Goal: Task Accomplishment & Management: Use online tool/utility

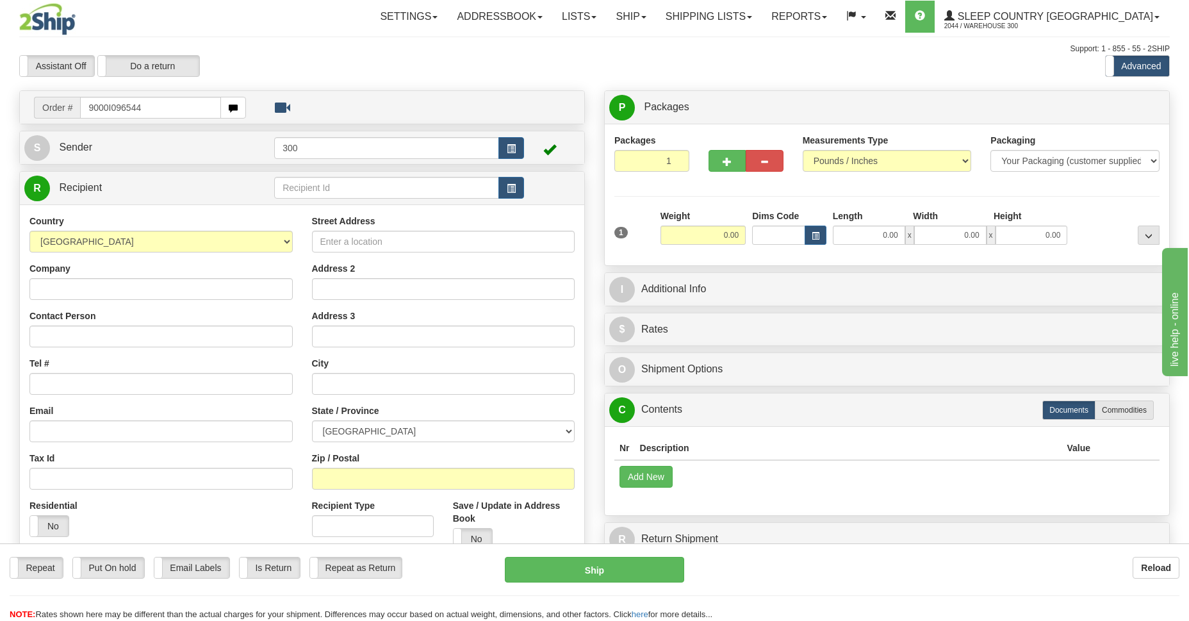
type input "9000I096544"
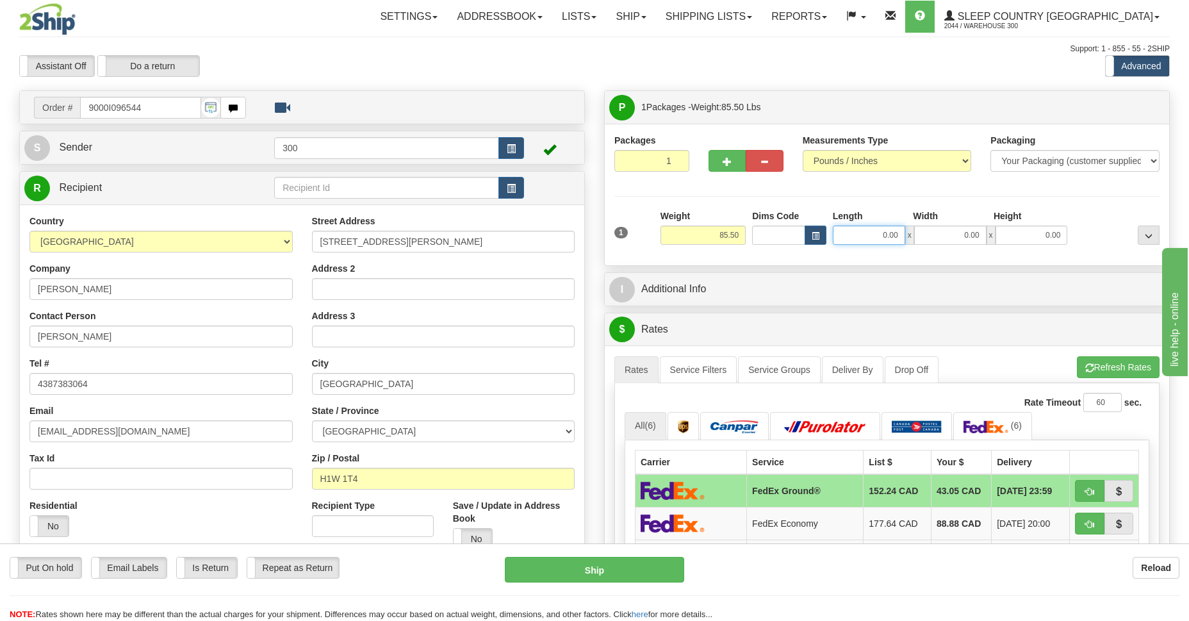
click at [868, 234] on input "0.00" at bounding box center [869, 234] width 72 height 19
type input "22.00"
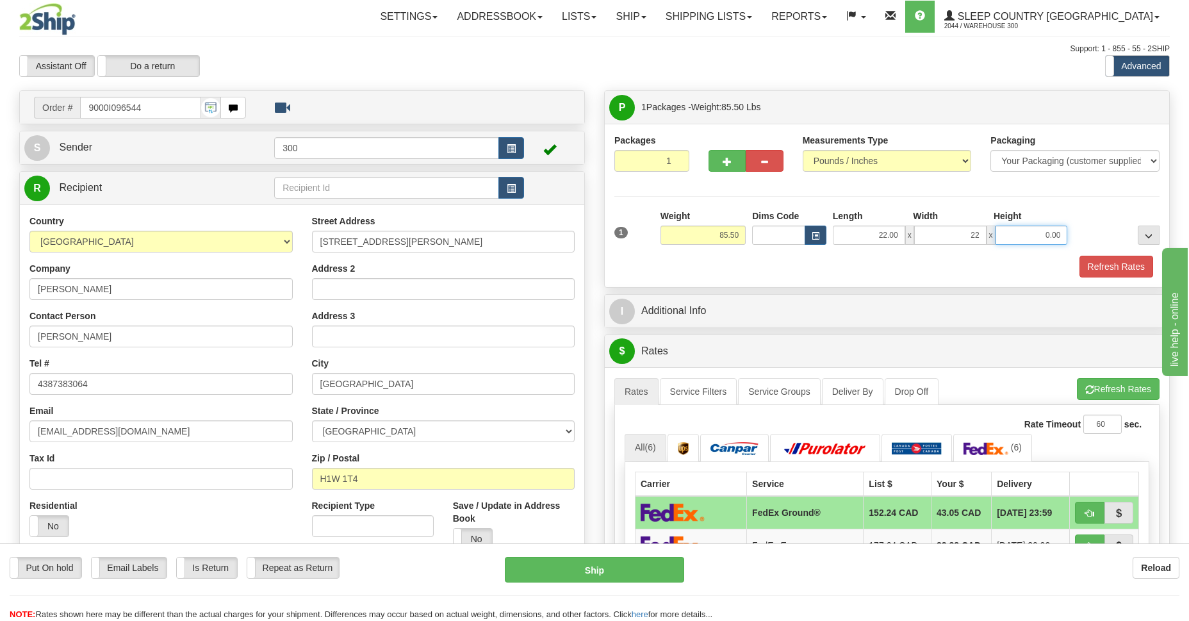
type input "22.00"
type input "42.00"
click at [1118, 263] on button "Refresh Rates" at bounding box center [1116, 267] width 74 height 22
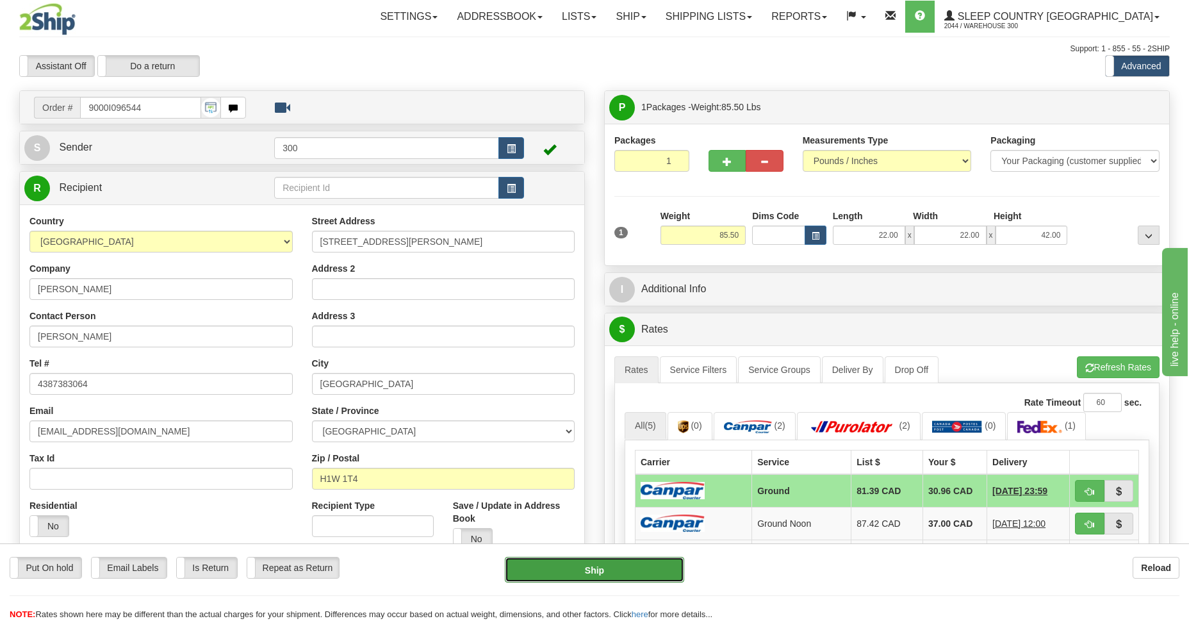
click at [573, 569] on button "Ship" at bounding box center [594, 570] width 179 height 26
type input "1"
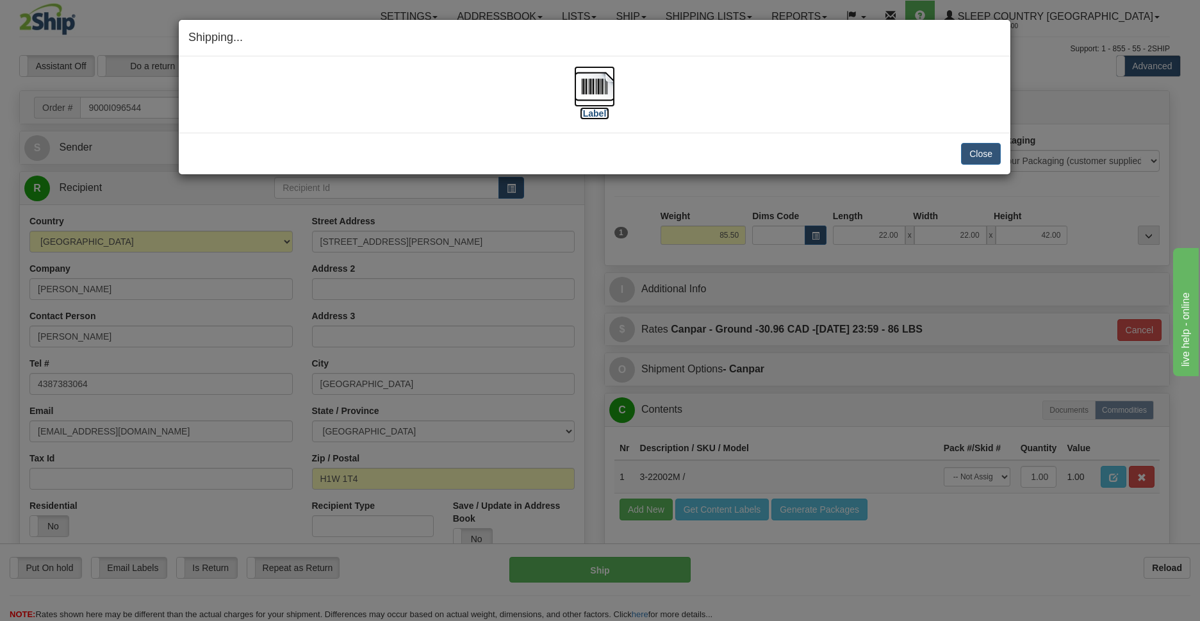
click at [589, 83] on img at bounding box center [594, 86] width 41 height 41
click at [988, 145] on button "Close" at bounding box center [981, 154] width 40 height 22
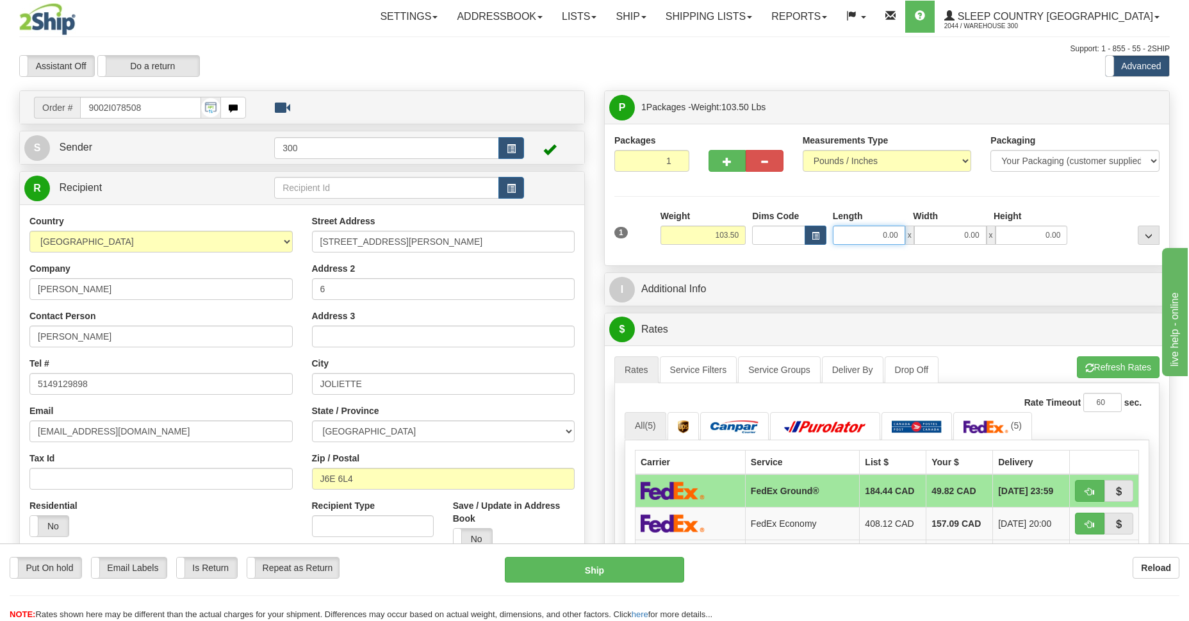
click at [876, 233] on input "0.00" at bounding box center [869, 234] width 72 height 19
type input "22.00"
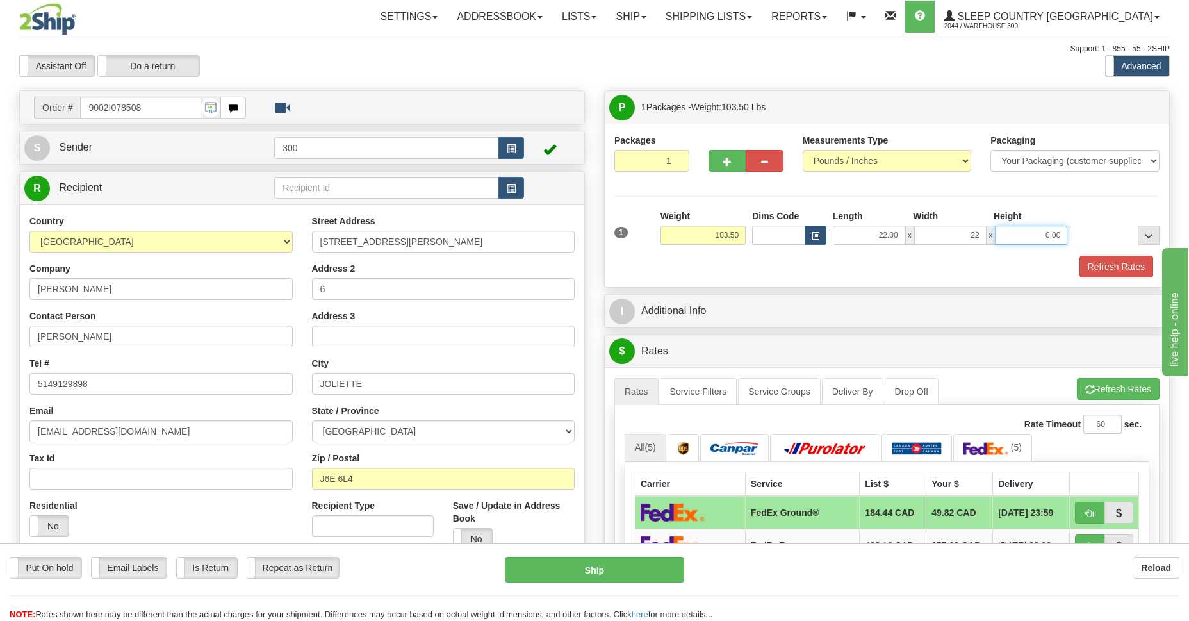
type input "22.00"
type input "42.00"
click at [1115, 261] on button "Refresh Rates" at bounding box center [1116, 267] width 74 height 22
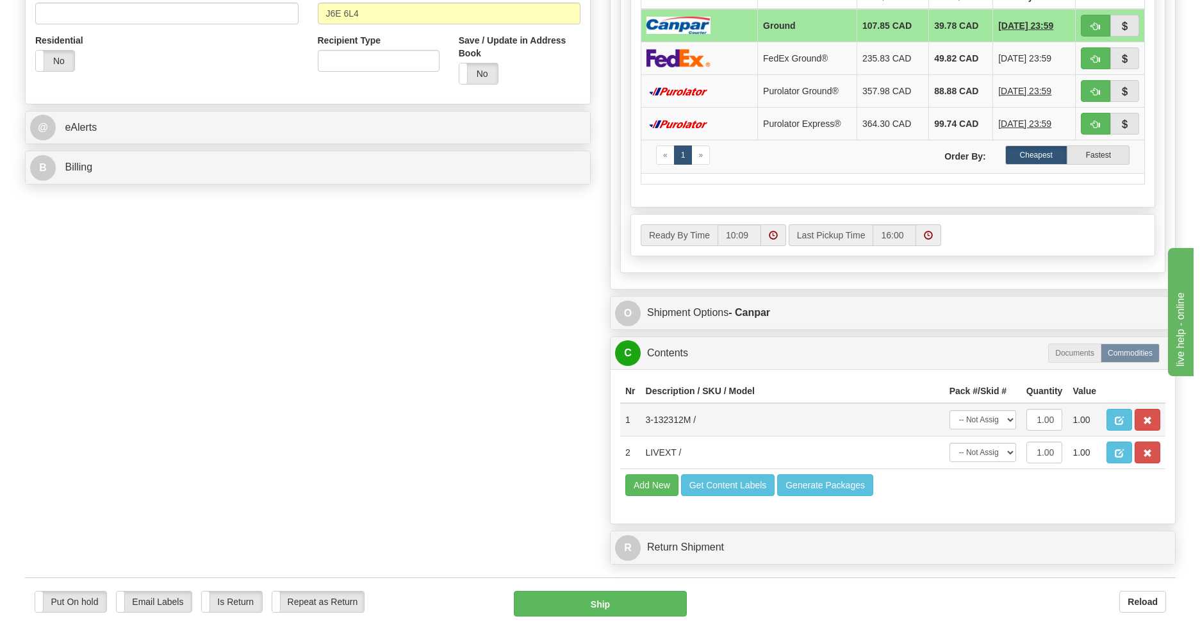
scroll to position [559, 0]
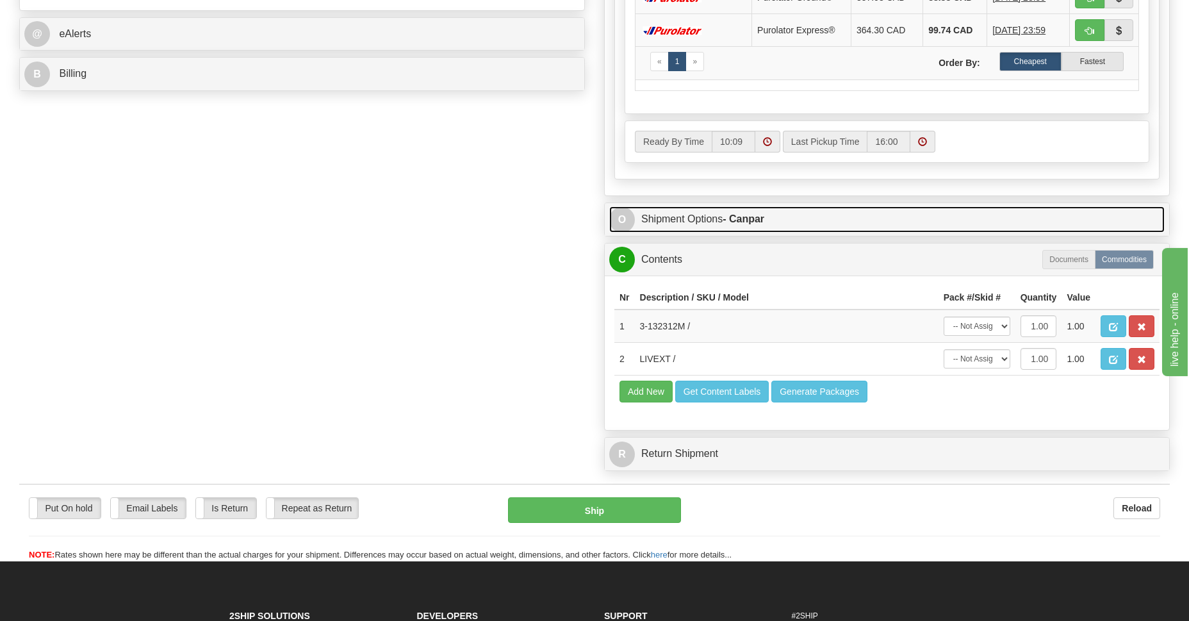
click at [741, 220] on strong "- Canpar" at bounding box center [743, 218] width 42 height 11
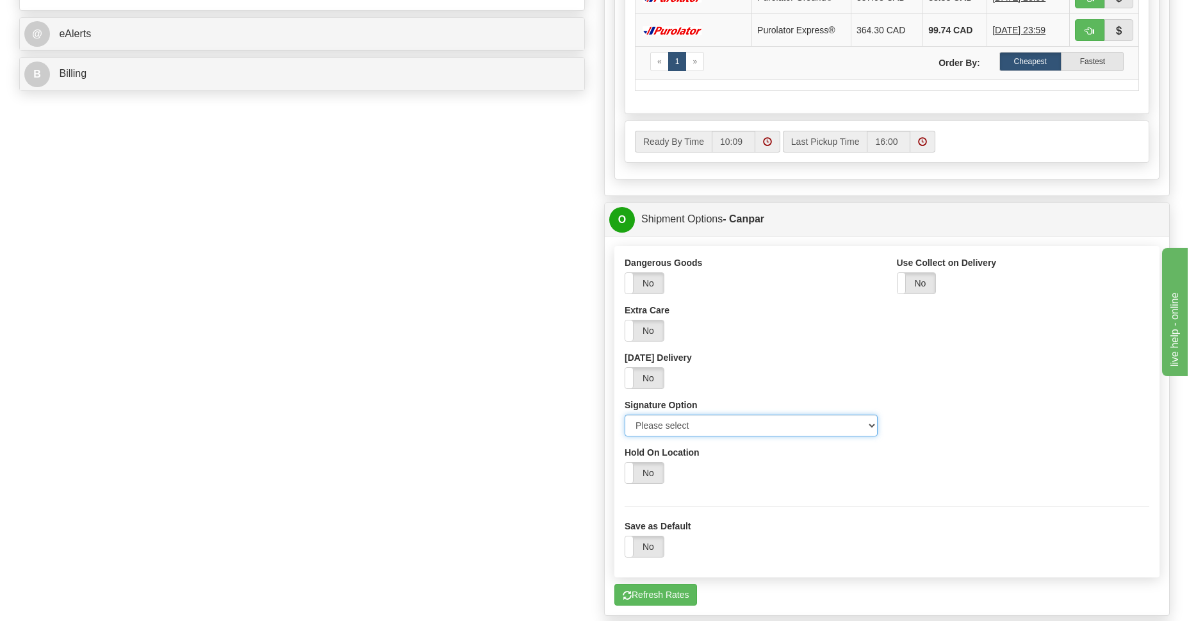
click at [868, 425] on select "Please select No Signature Required Signature Required Adult Signature" at bounding box center [750, 425] width 253 height 22
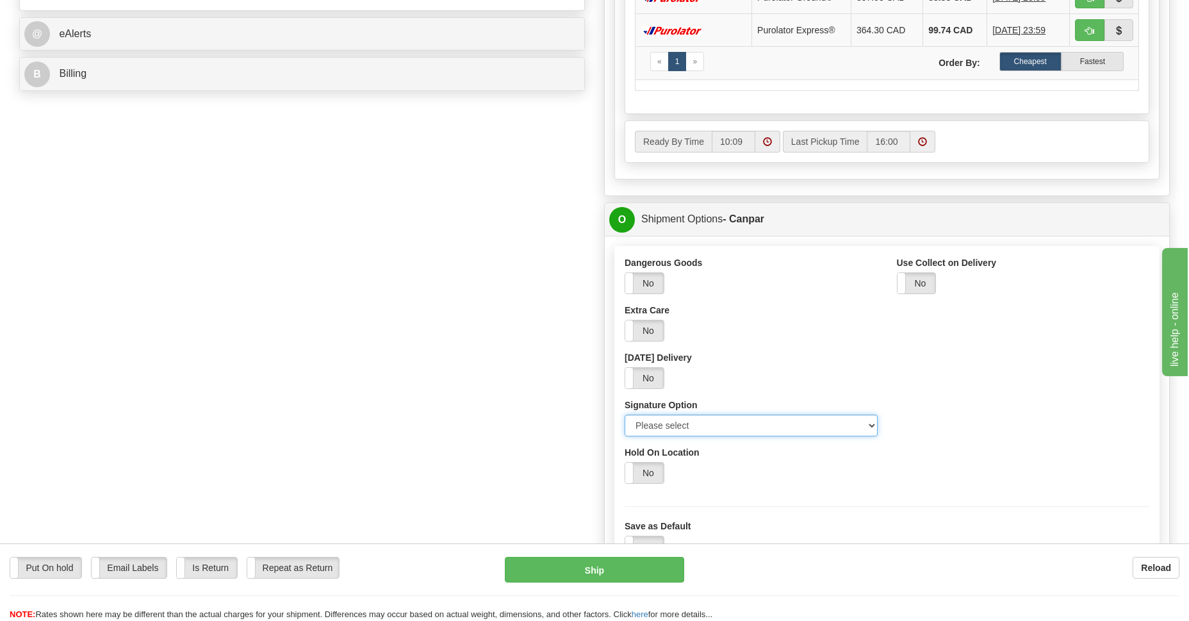
select select "2"
click at [624, 414] on select "Please select No Signature Required Signature Required Adult Signature" at bounding box center [750, 425] width 253 height 22
click at [617, 567] on button "Ship" at bounding box center [594, 570] width 179 height 26
type input "1"
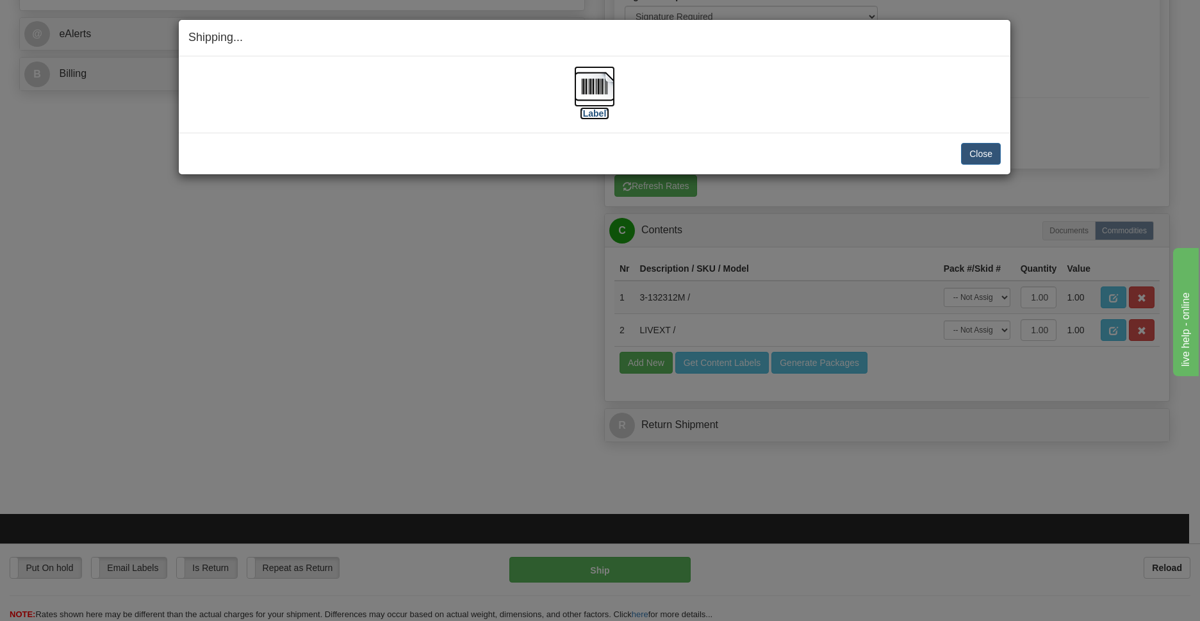
click at [594, 86] on img at bounding box center [594, 86] width 41 height 41
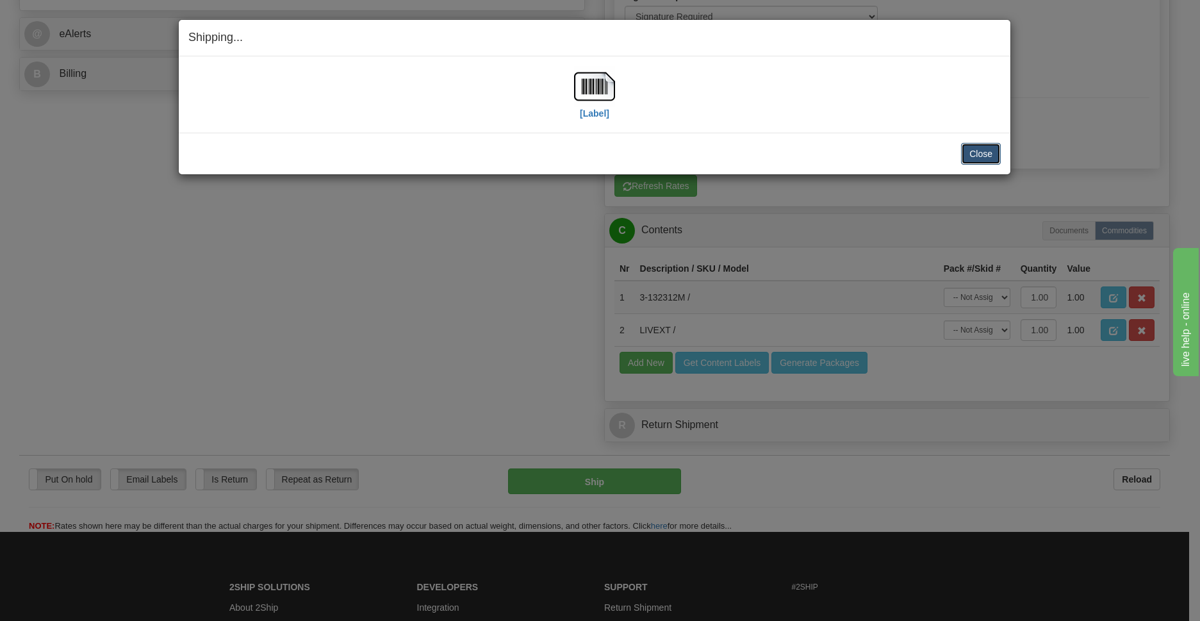
click at [988, 156] on button "Close" at bounding box center [981, 154] width 40 height 22
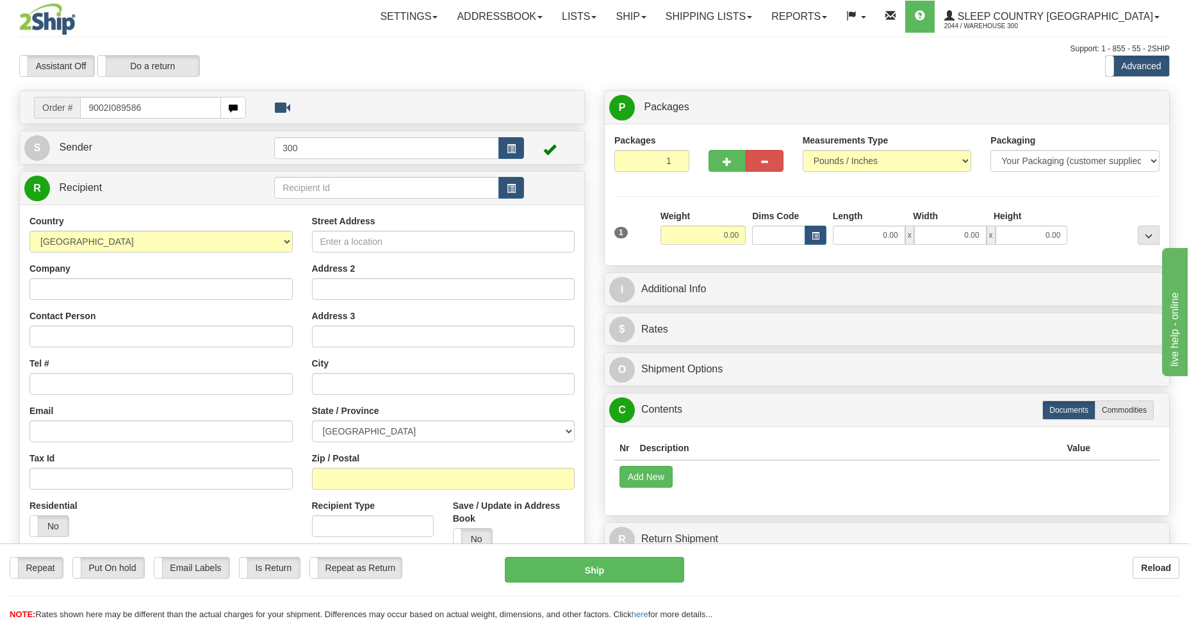
type input "9002I089586"
type input "9002I091105"
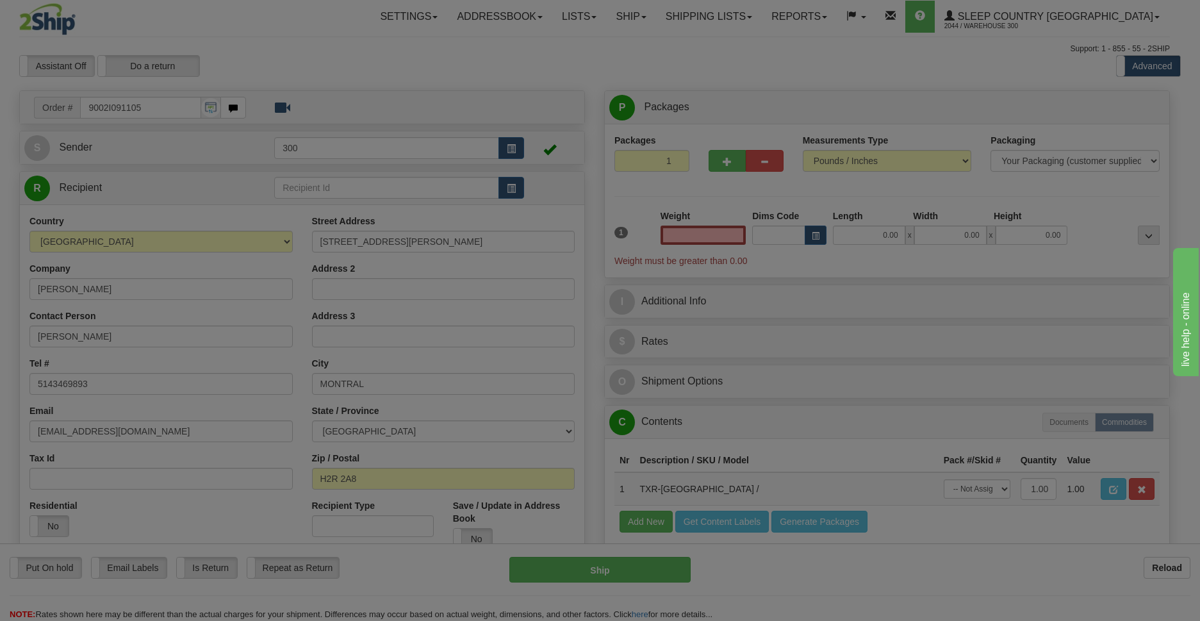
type input "MONTREAL"
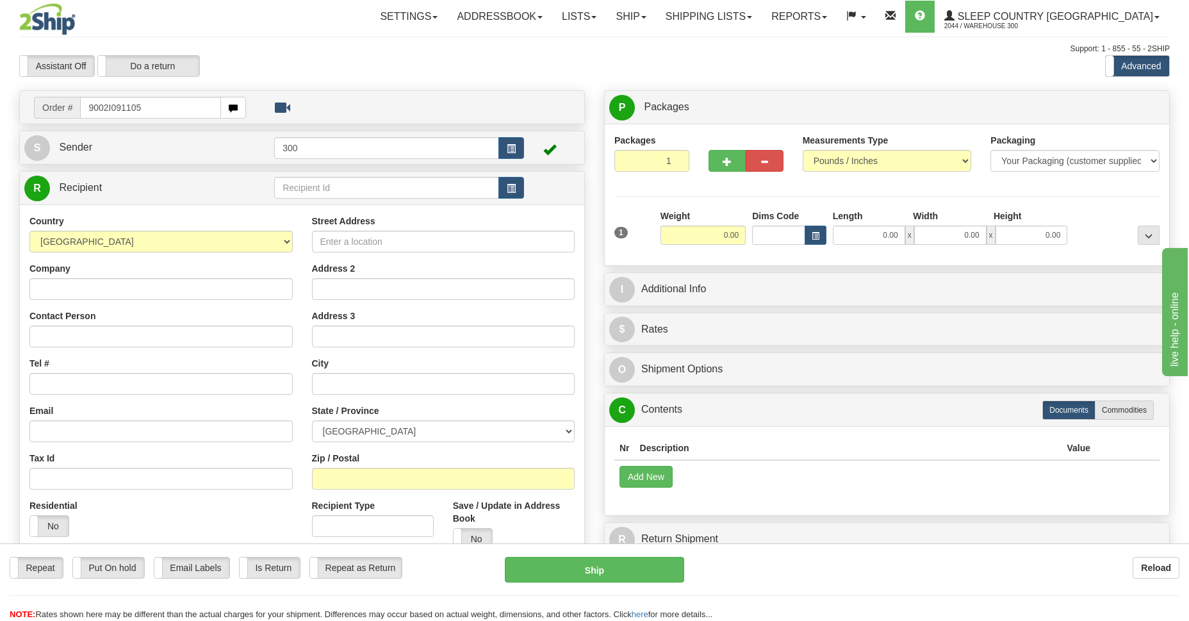
type input "9002I091105"
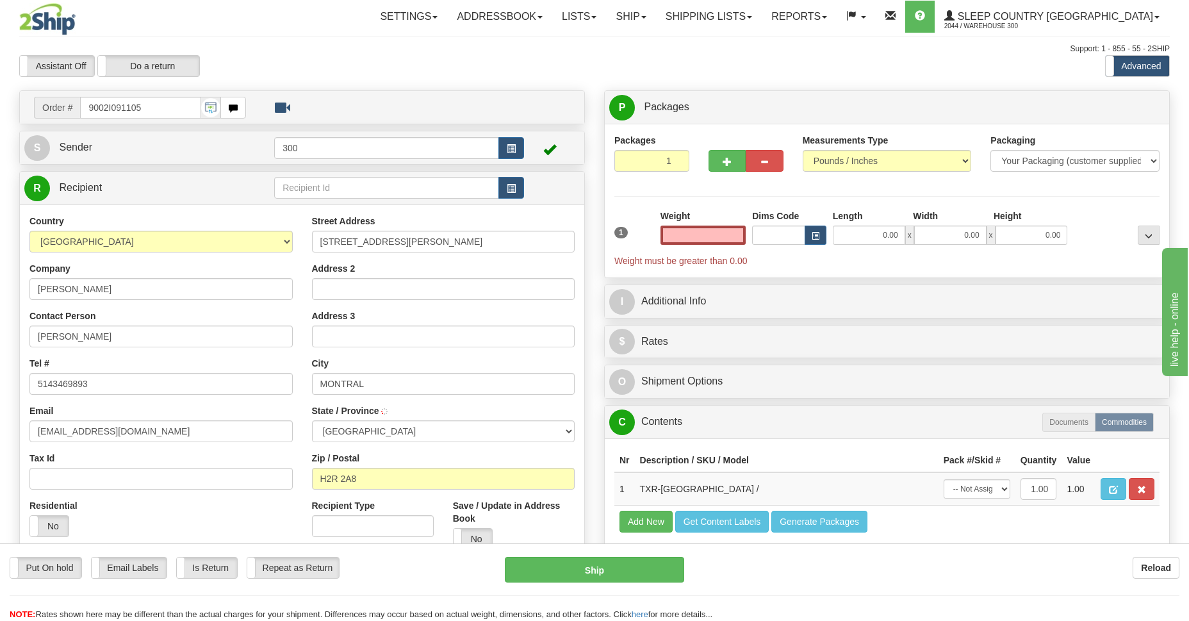
type input "[GEOGRAPHIC_DATA]"
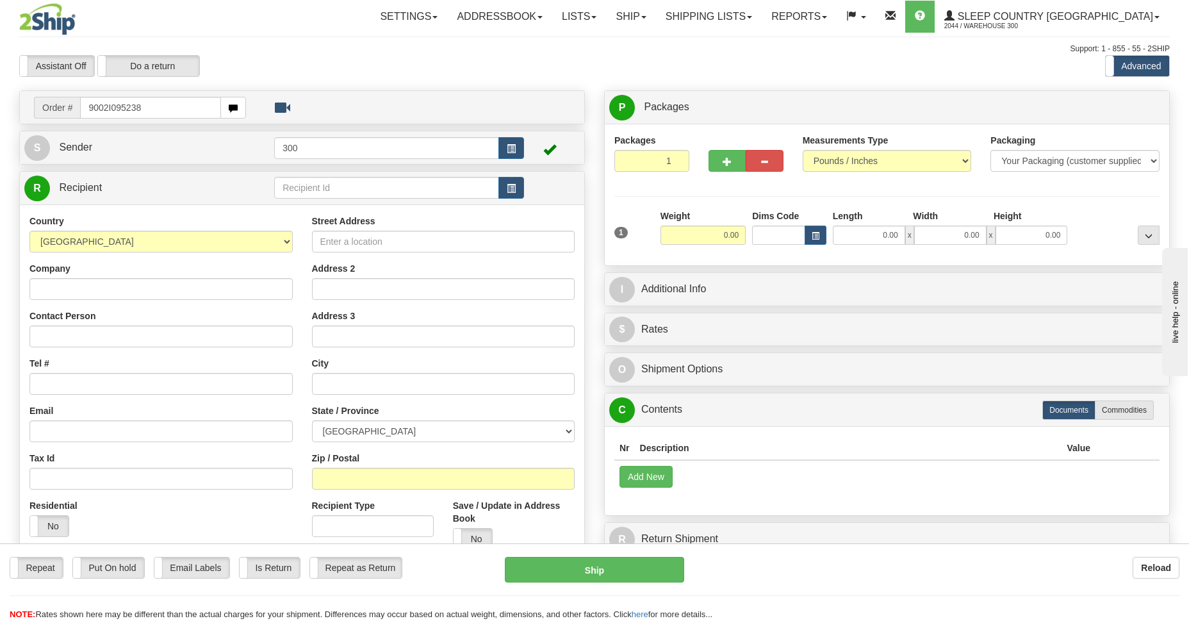
type input "9002I095238"
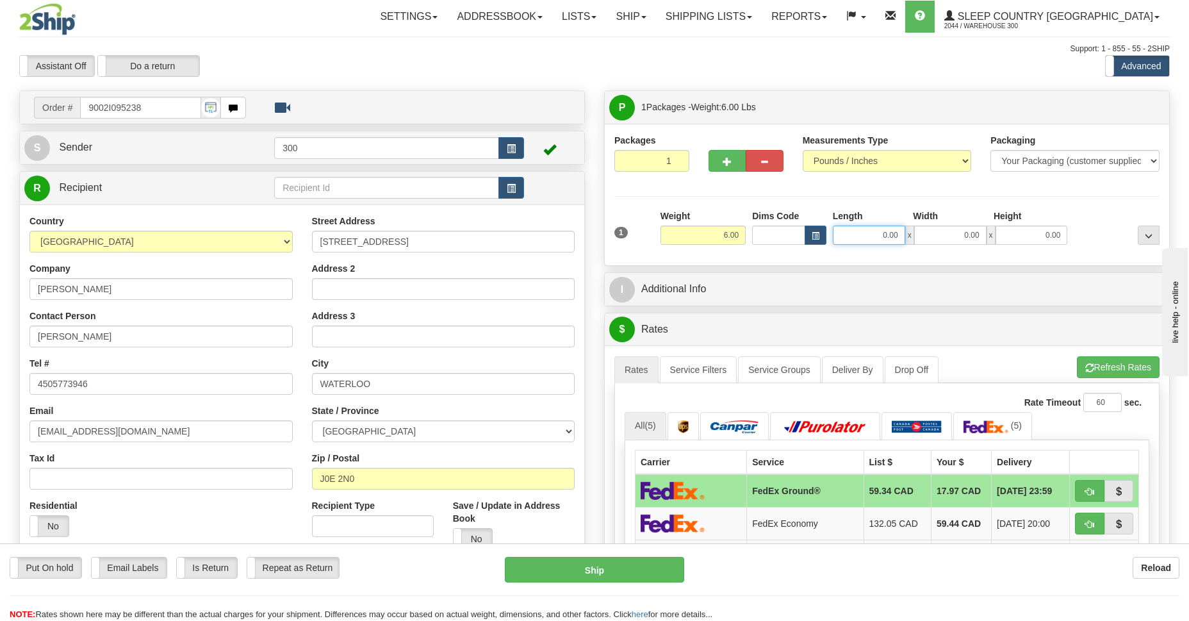
click at [847, 229] on input "0.00" at bounding box center [869, 234] width 72 height 19
type input "10.00"
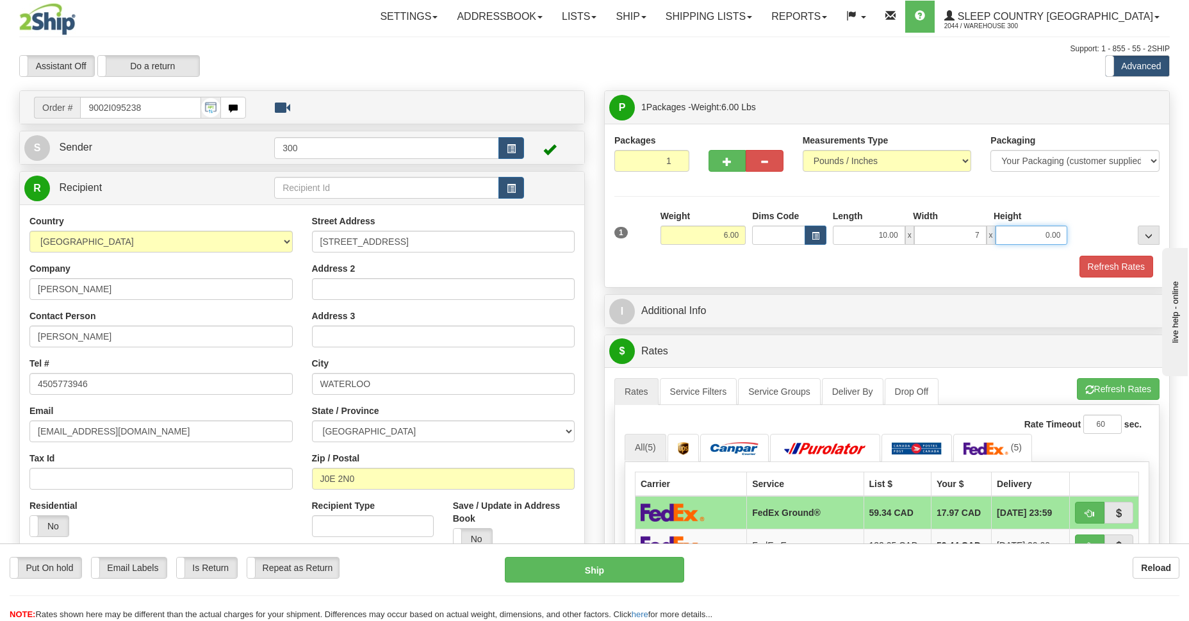
type input "7.00"
type input "2.00"
click at [1125, 270] on button "Refresh Rates" at bounding box center [1116, 267] width 74 height 22
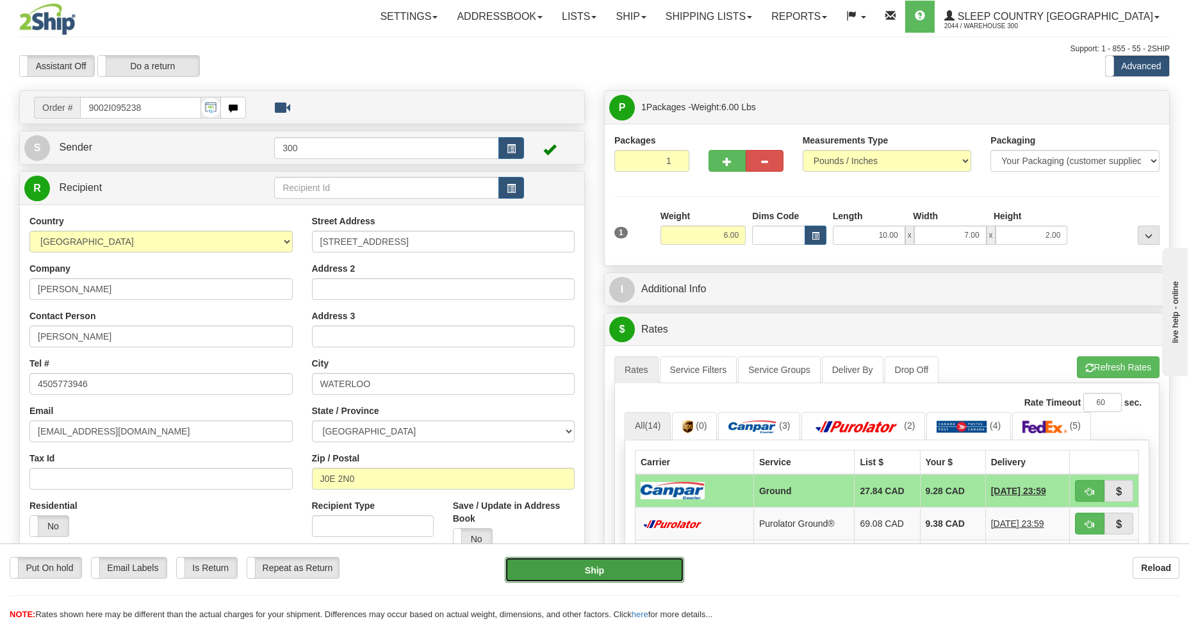
click at [612, 565] on button "Ship" at bounding box center [594, 570] width 179 height 26
type input "1"
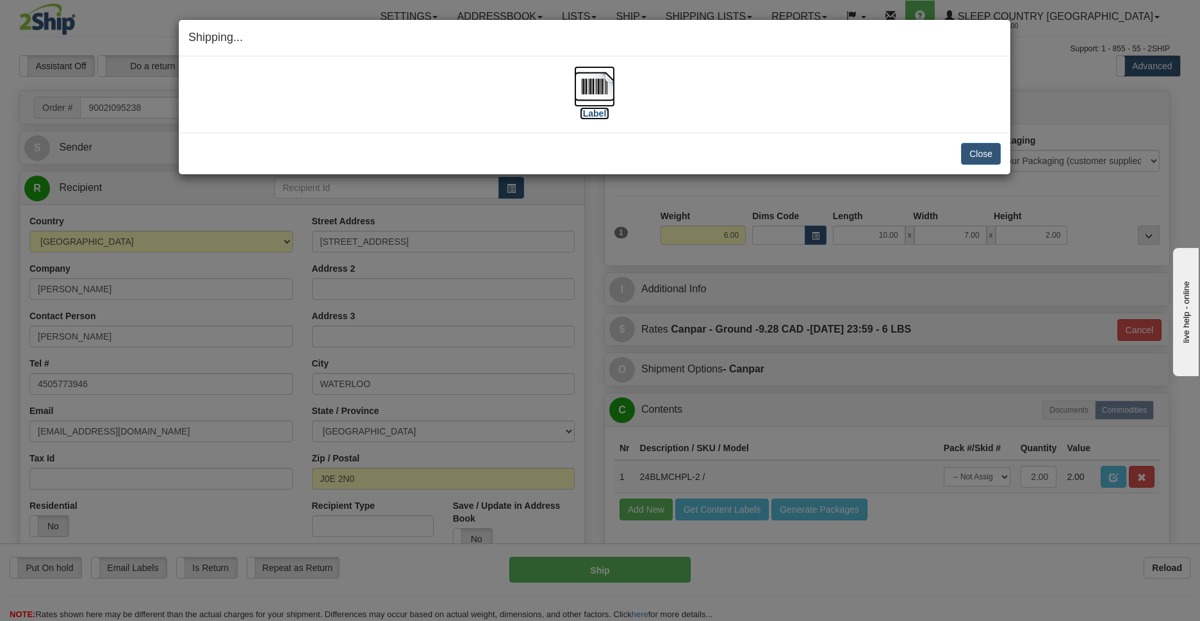
click at [583, 87] on img at bounding box center [594, 86] width 41 height 41
click at [970, 155] on button "Close" at bounding box center [981, 154] width 40 height 22
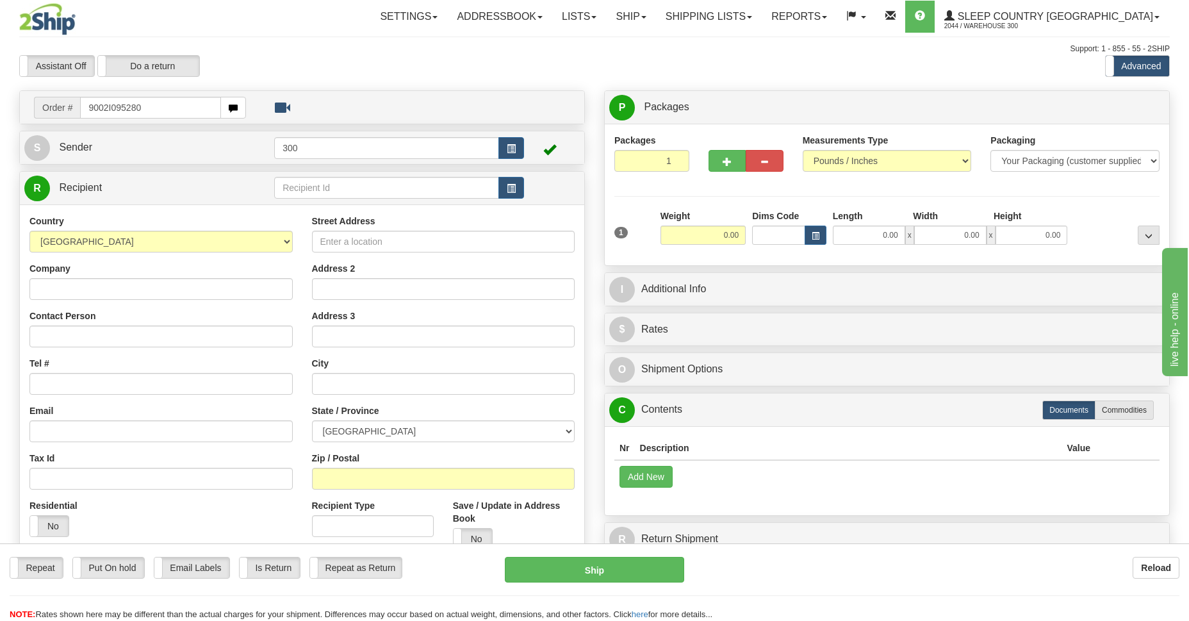
type input "9002I095280"
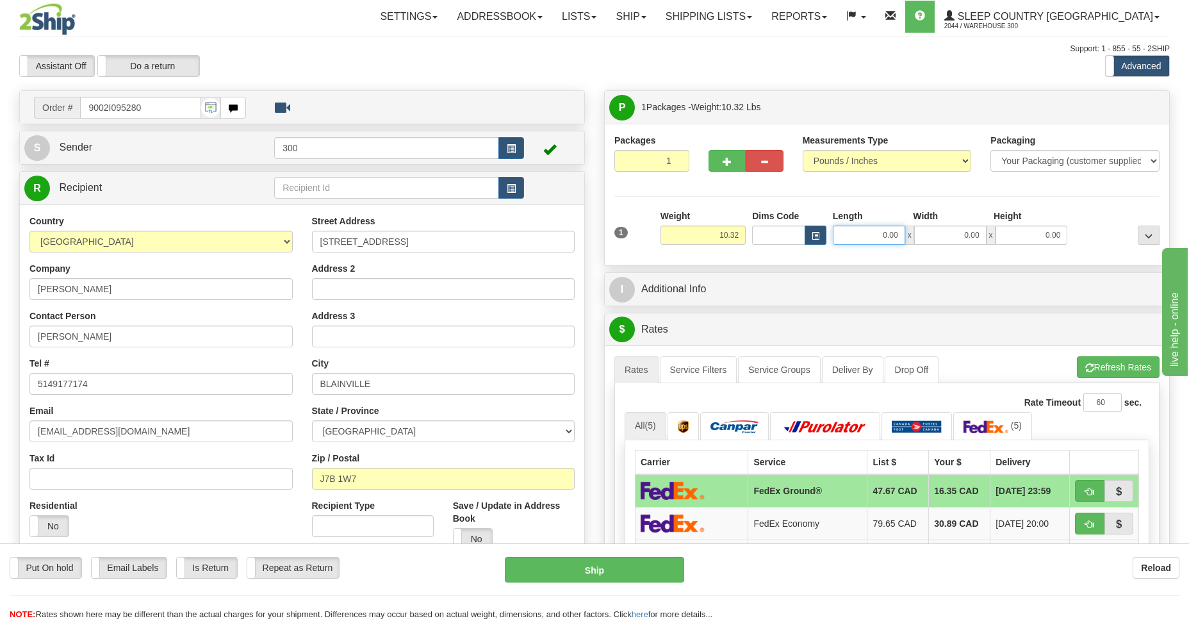
click at [877, 234] on input "0.00" at bounding box center [869, 234] width 72 height 19
type input "24.00"
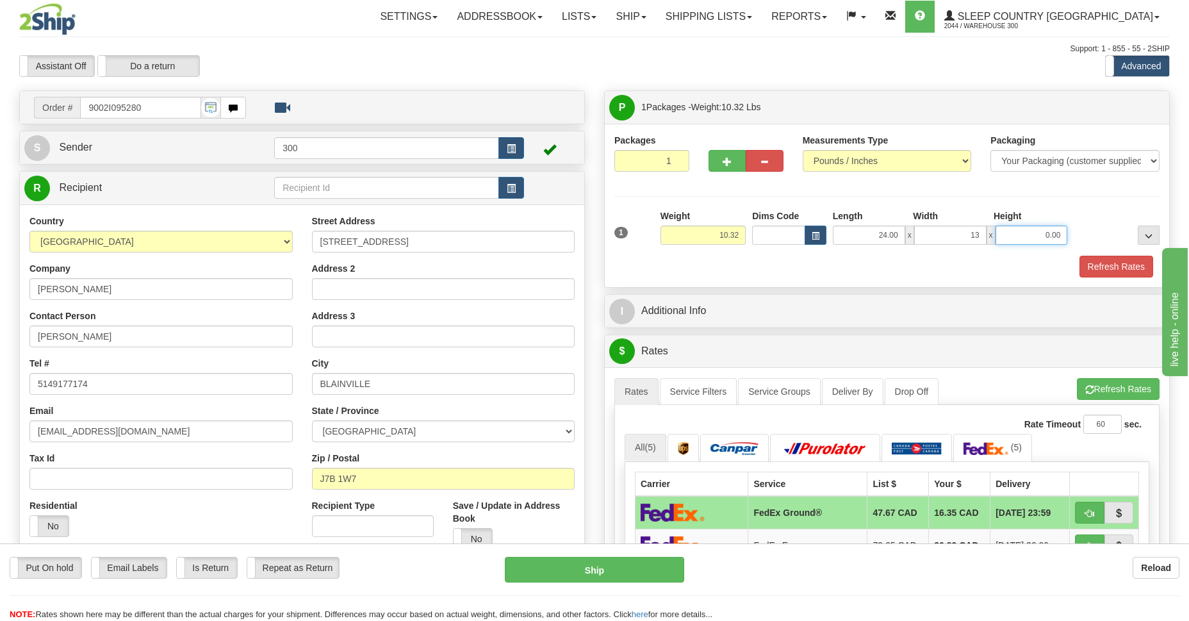
type input "13.00"
click at [1112, 269] on button "Refresh Rates" at bounding box center [1116, 267] width 74 height 22
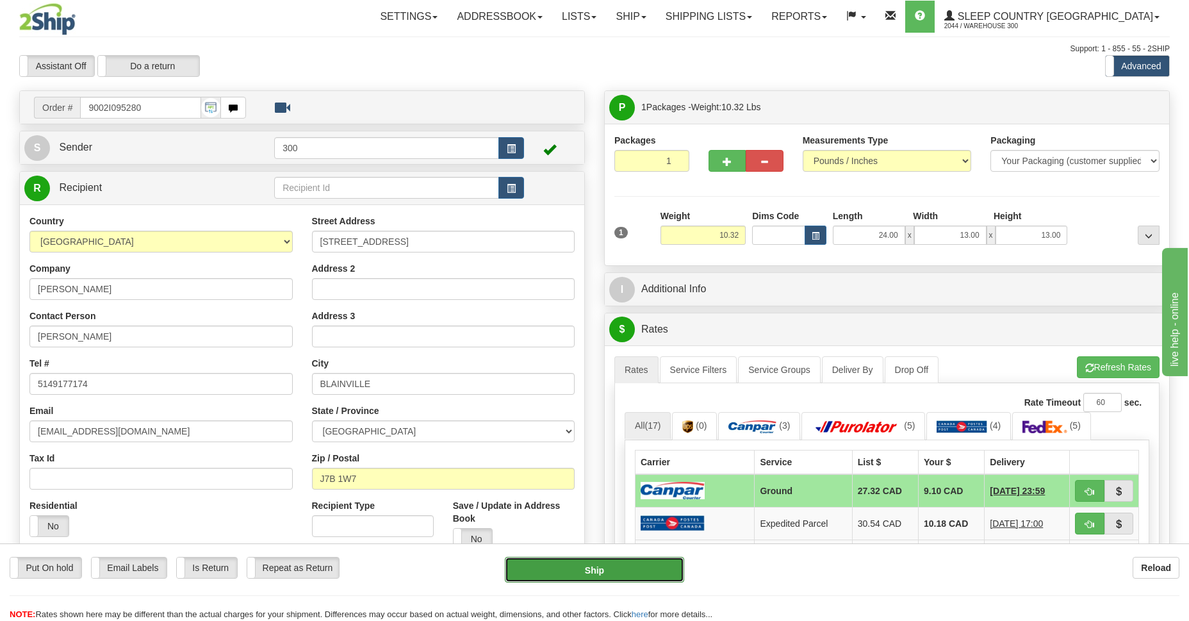
click at [596, 572] on button "Ship" at bounding box center [594, 570] width 179 height 26
type input "1"
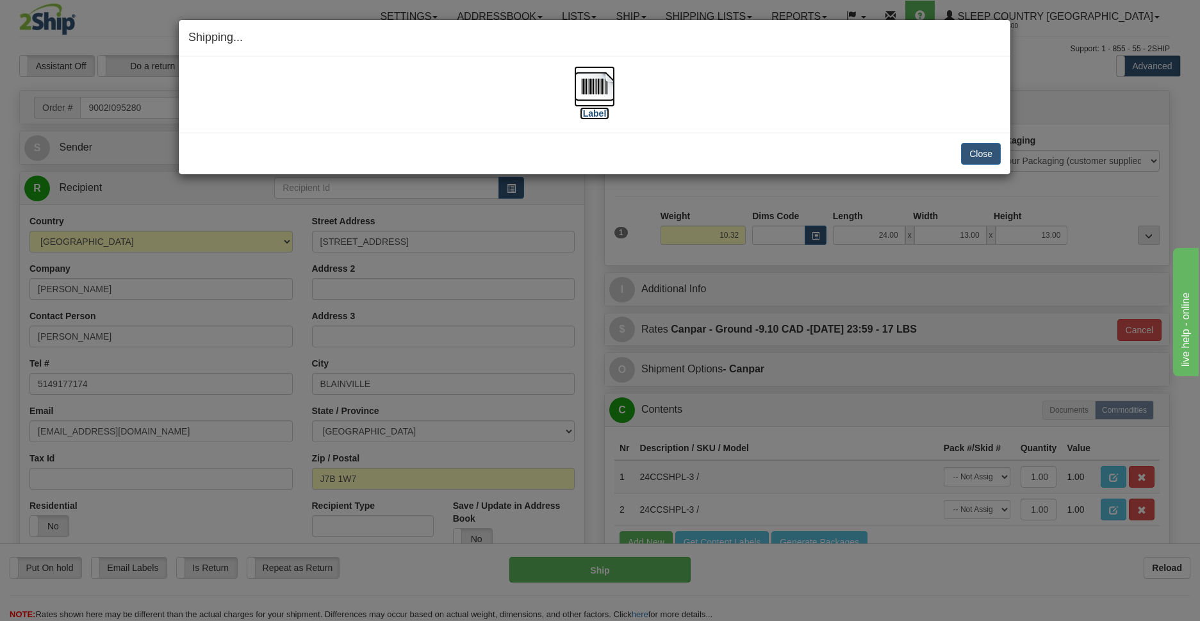
click at [601, 92] on img at bounding box center [594, 86] width 41 height 41
click at [987, 155] on button "Close" at bounding box center [981, 154] width 40 height 22
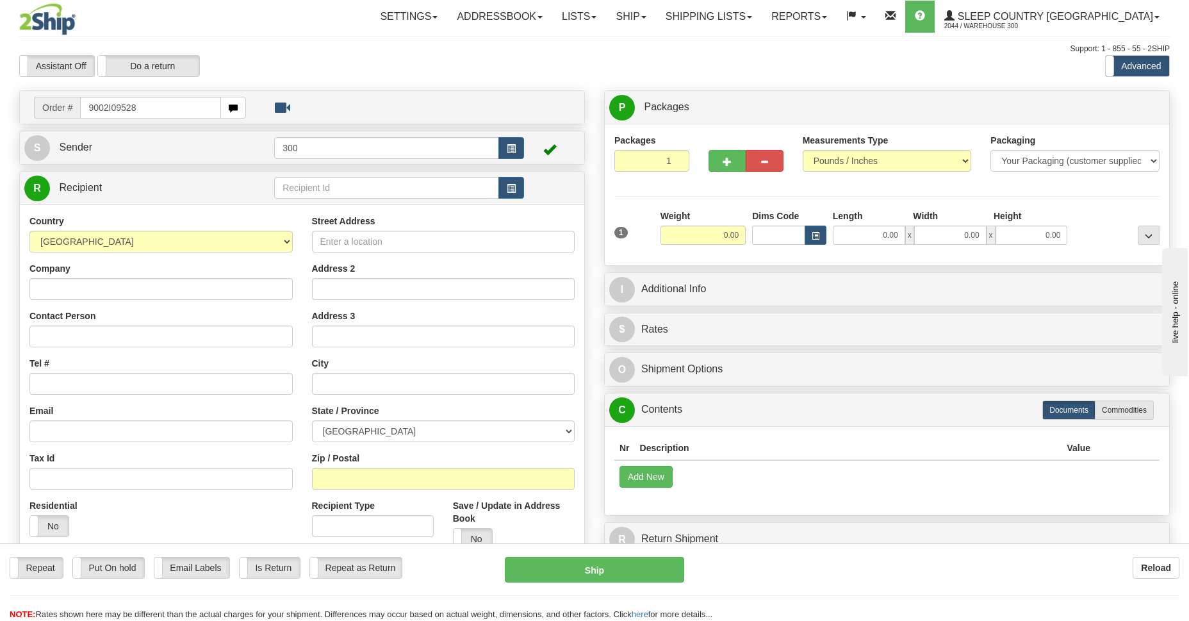
type input "9002I095282"
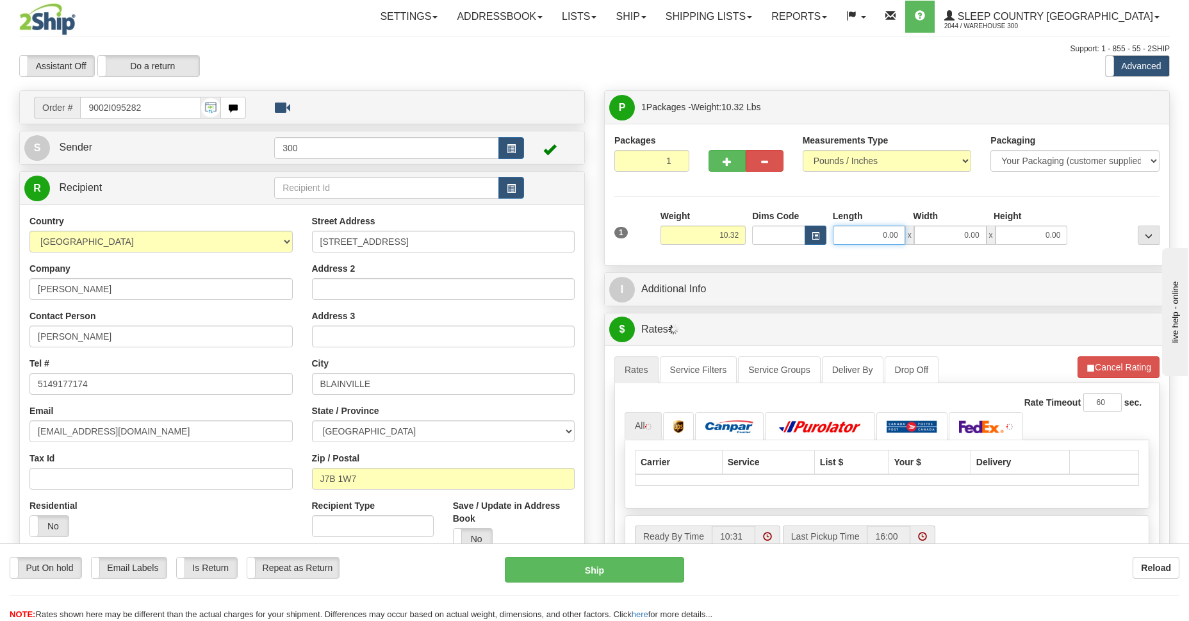
click at [868, 237] on input "0.00" at bounding box center [869, 234] width 72 height 19
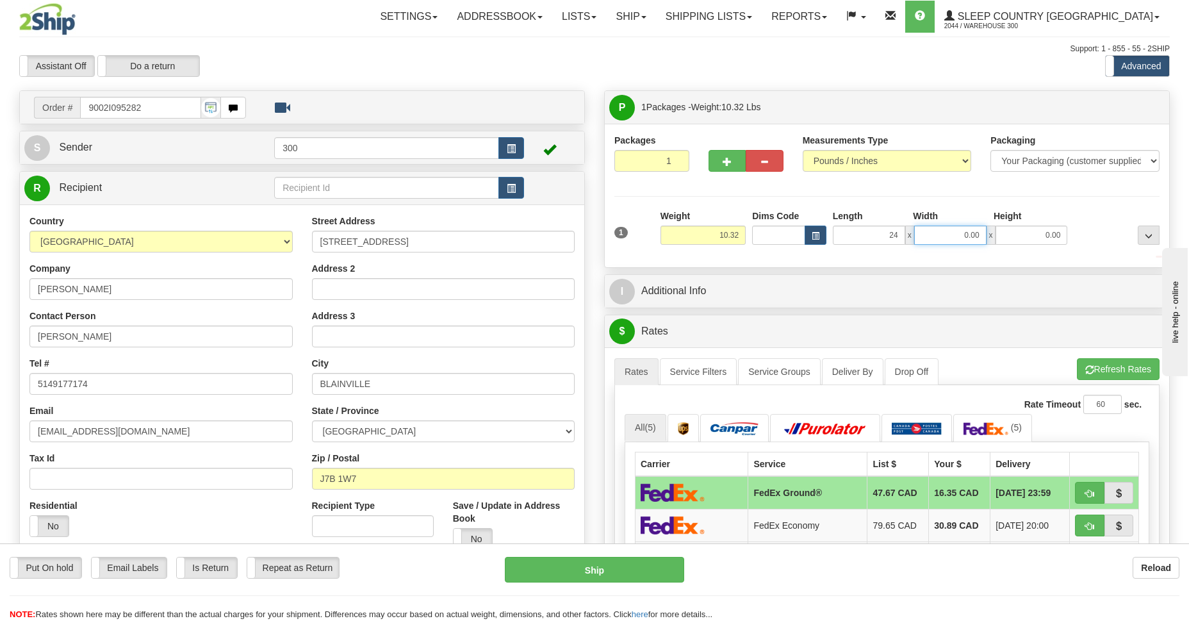
type input "24.00"
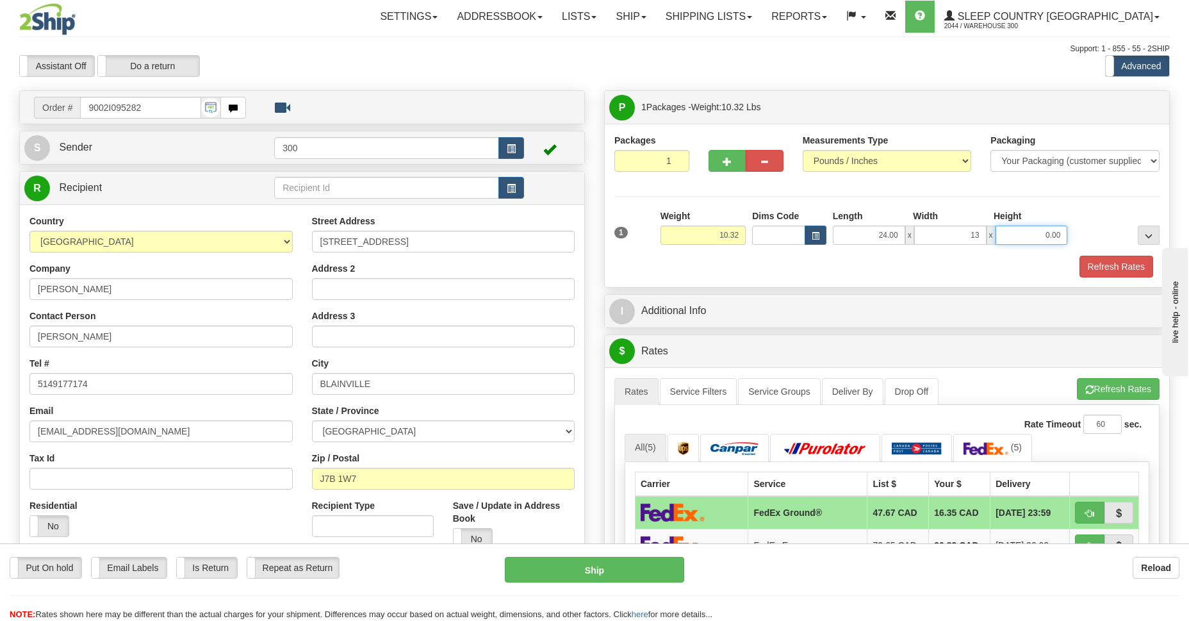
type input "13.00"
click at [1112, 267] on button "Refresh Rates" at bounding box center [1116, 267] width 74 height 22
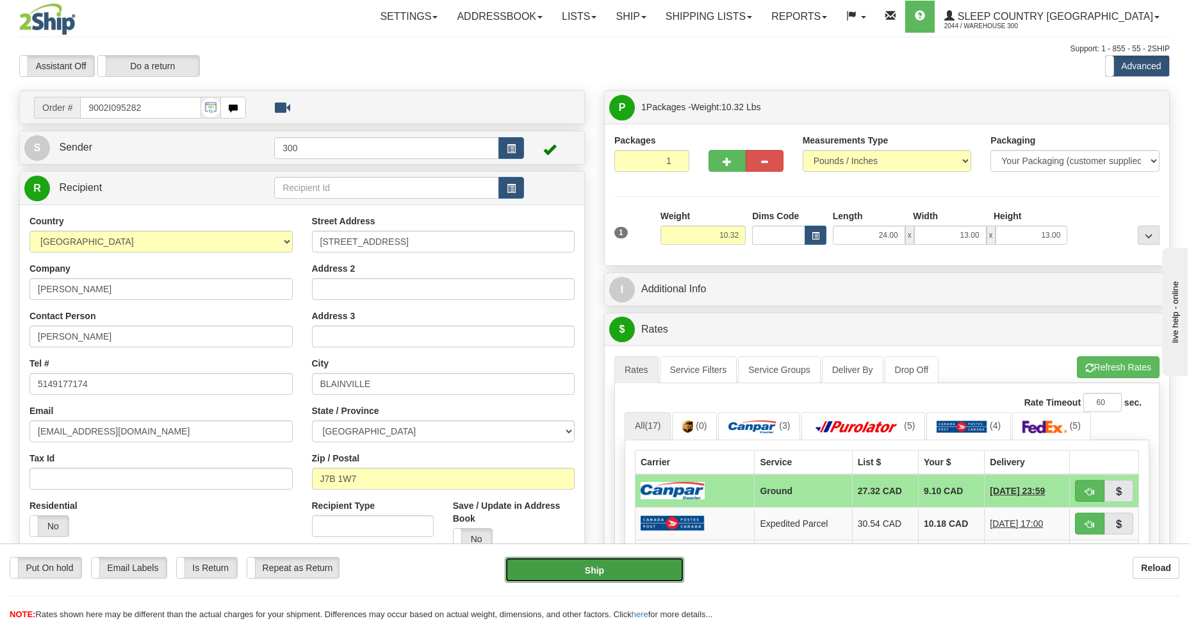
click at [584, 568] on button "Ship" at bounding box center [594, 570] width 179 height 26
type input "1"
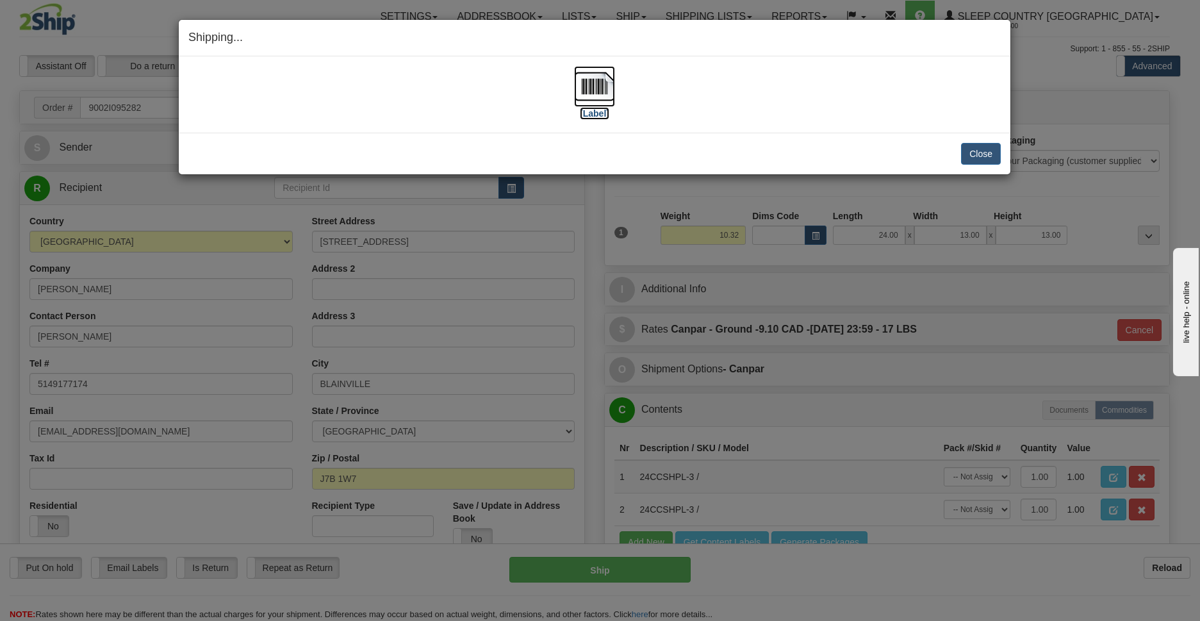
click at [596, 92] on img at bounding box center [594, 86] width 41 height 41
click at [981, 152] on button "Close" at bounding box center [981, 154] width 40 height 22
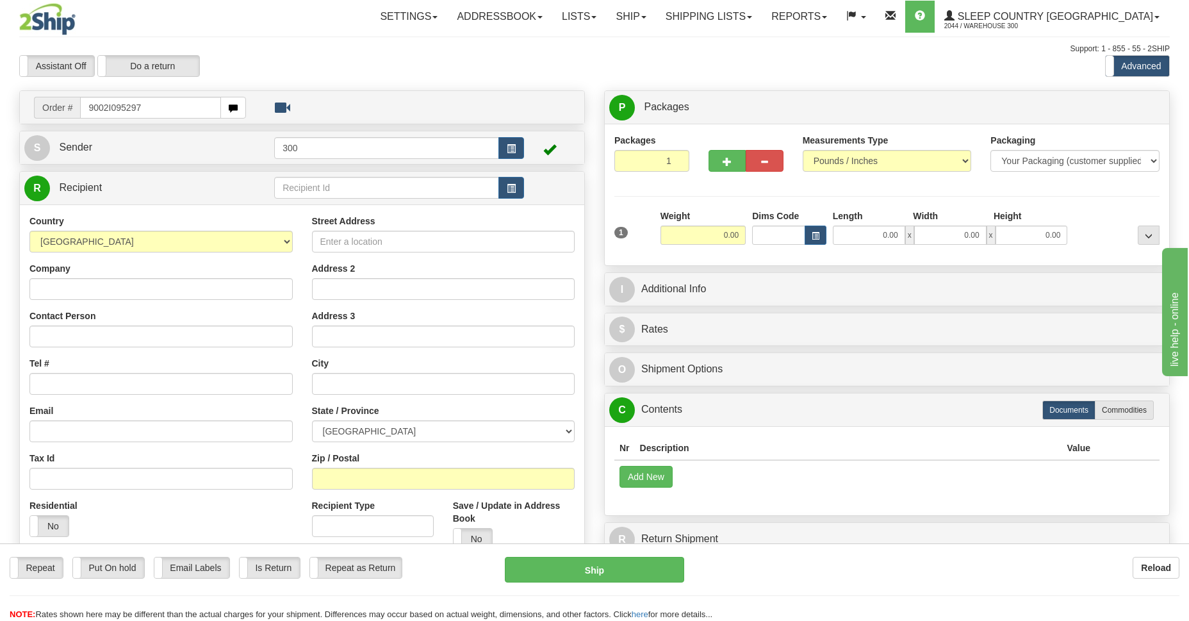
type input "9002I095297"
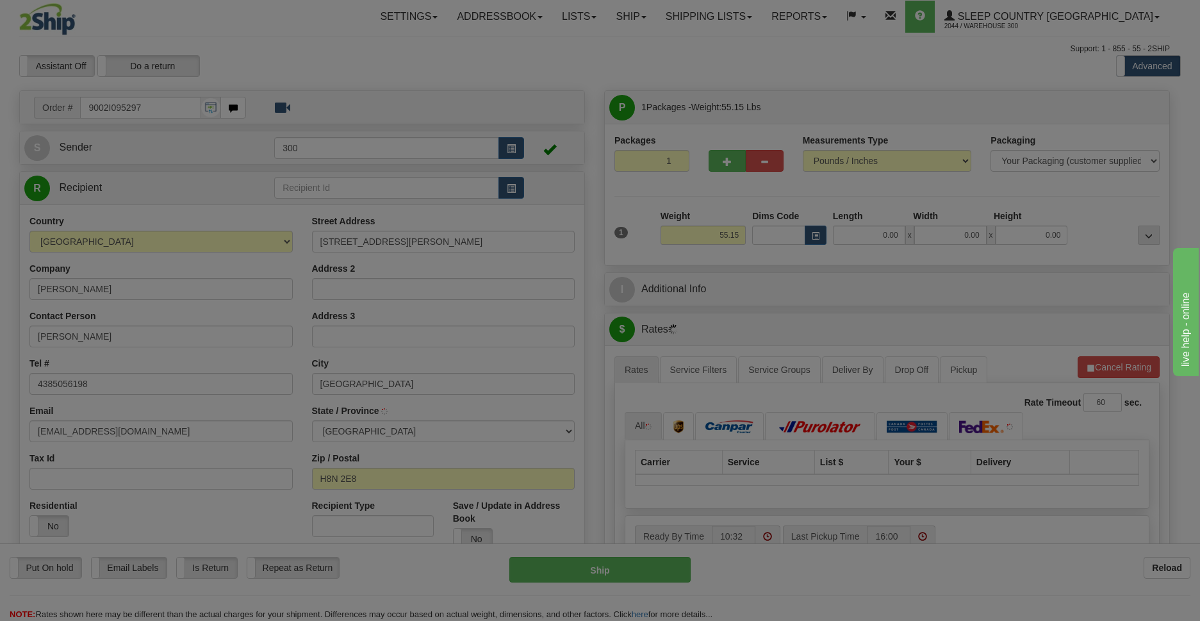
type input "LASALLE"
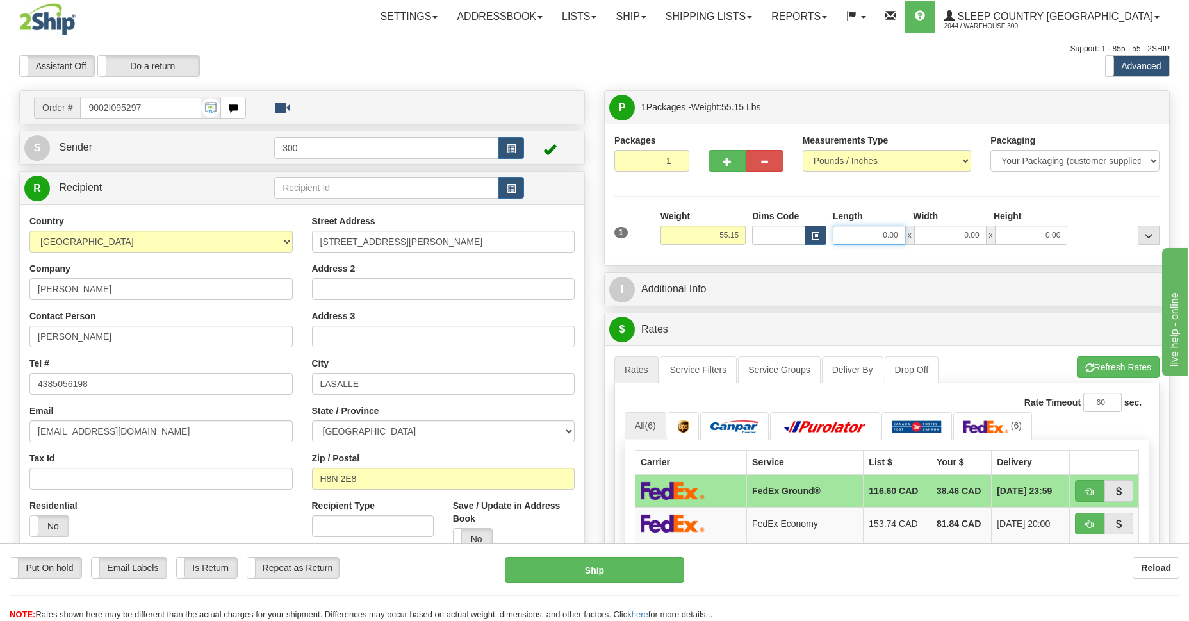
click at [863, 238] on input "0.00" at bounding box center [869, 234] width 72 height 19
type input "19.00"
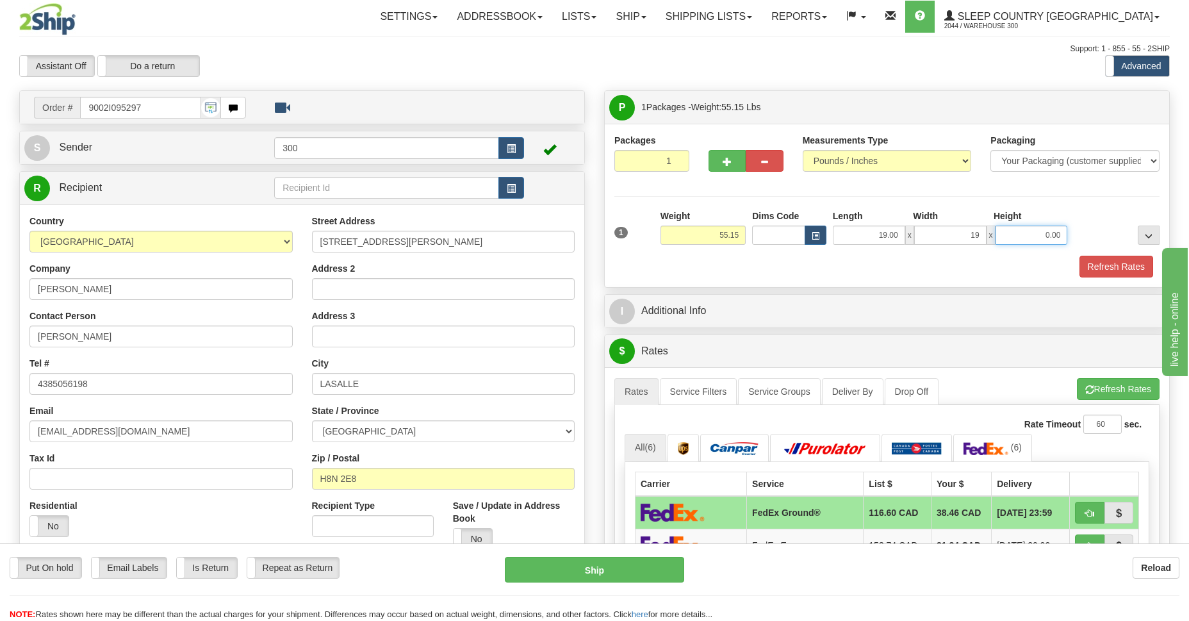
type input "19.00"
type input "41.00"
click at [1108, 263] on button "Refresh Rates" at bounding box center [1116, 267] width 74 height 22
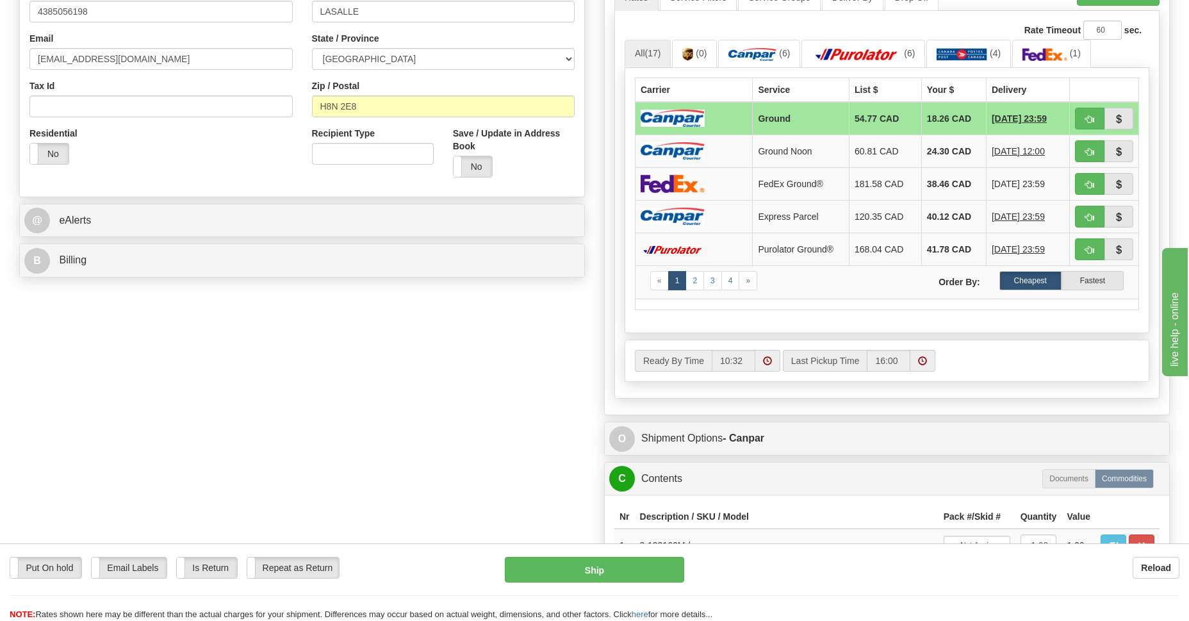
scroll to position [465, 0]
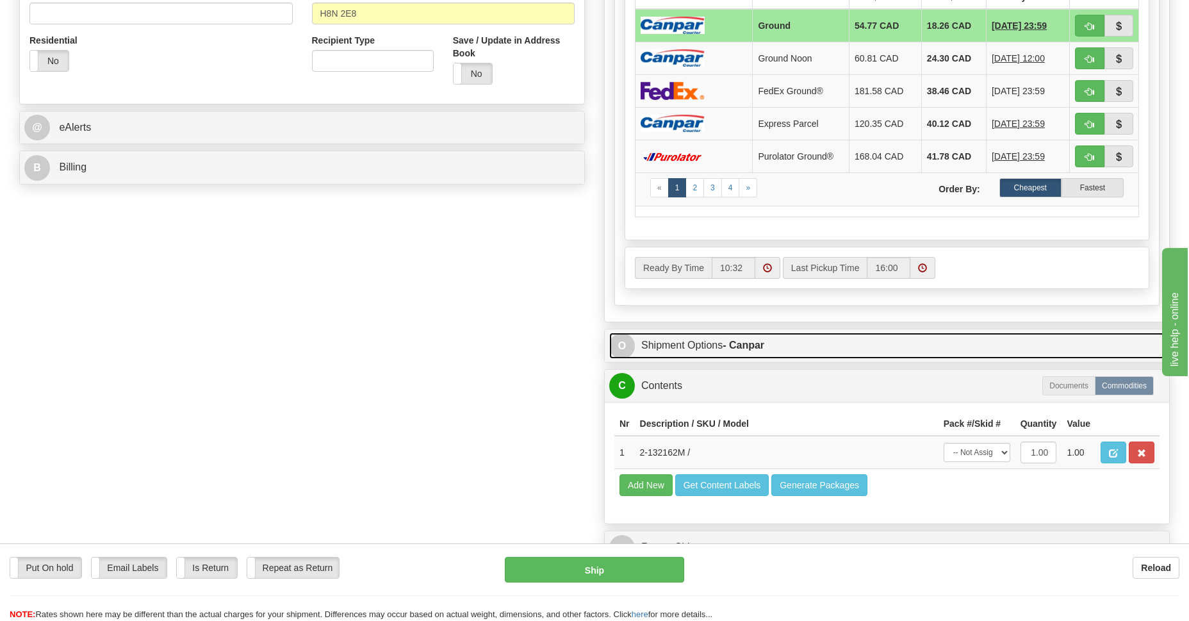
click at [763, 350] on link "O Shipment Options - Canpar" at bounding box center [886, 345] width 555 height 26
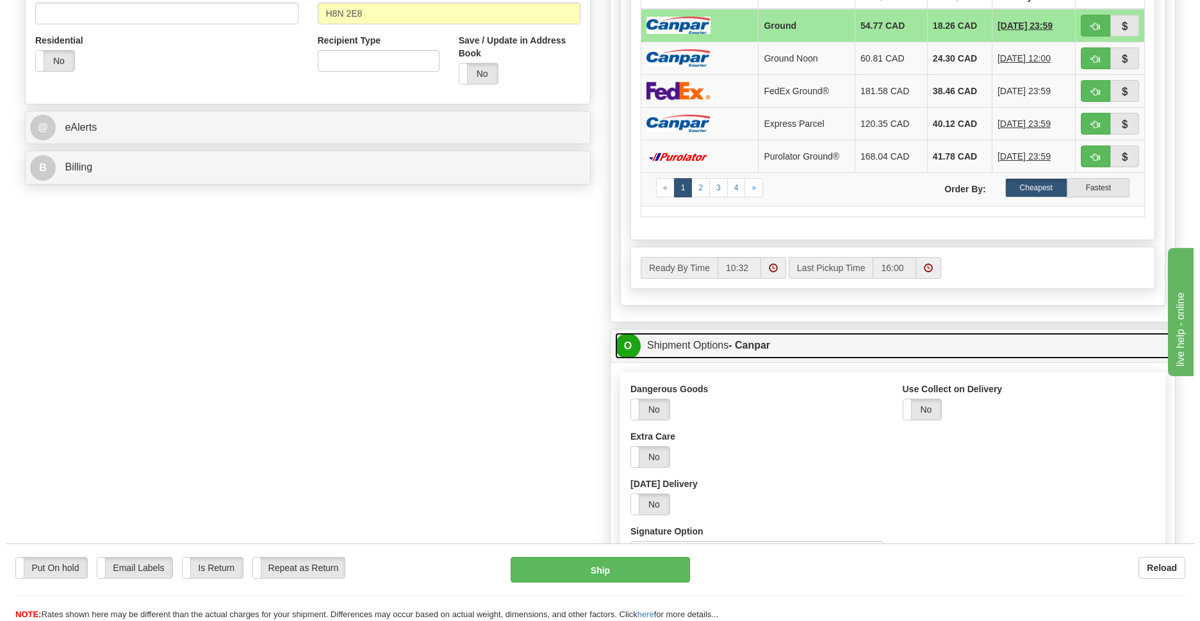
scroll to position [744, 0]
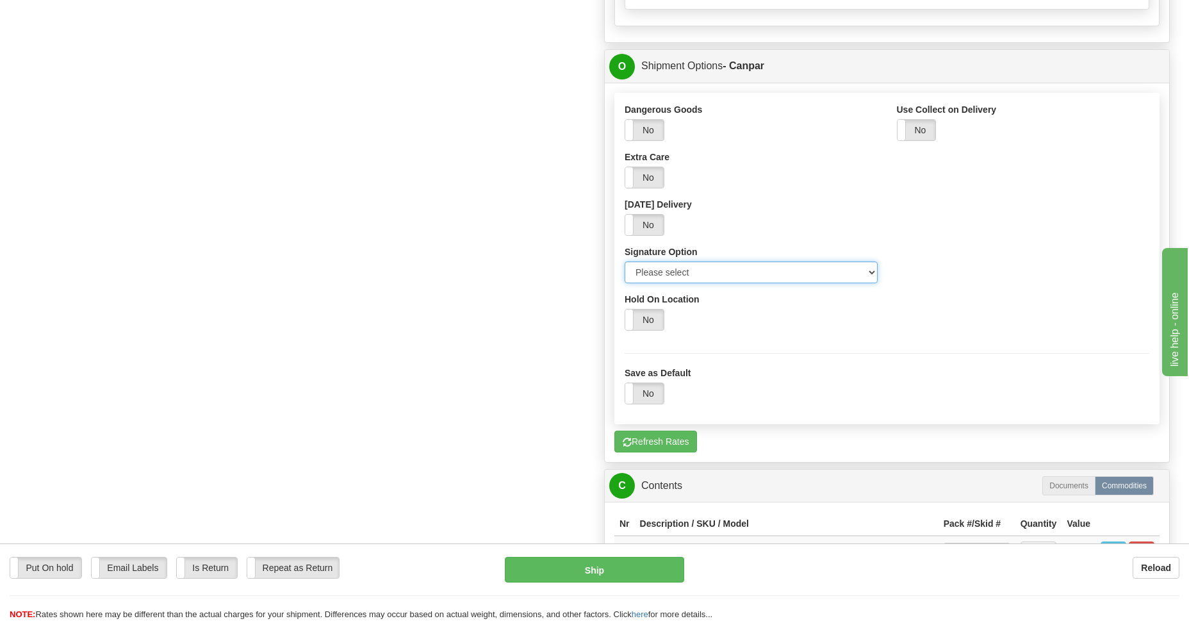
click at [870, 274] on select "Please select No Signature Required Signature Required Adult Signature" at bounding box center [750, 272] width 253 height 22
select select "2"
click at [624, 261] on select "Please select No Signature Required Signature Required Adult Signature" at bounding box center [750, 272] width 253 height 22
click at [585, 566] on button "Ship" at bounding box center [594, 570] width 179 height 26
type input "1"
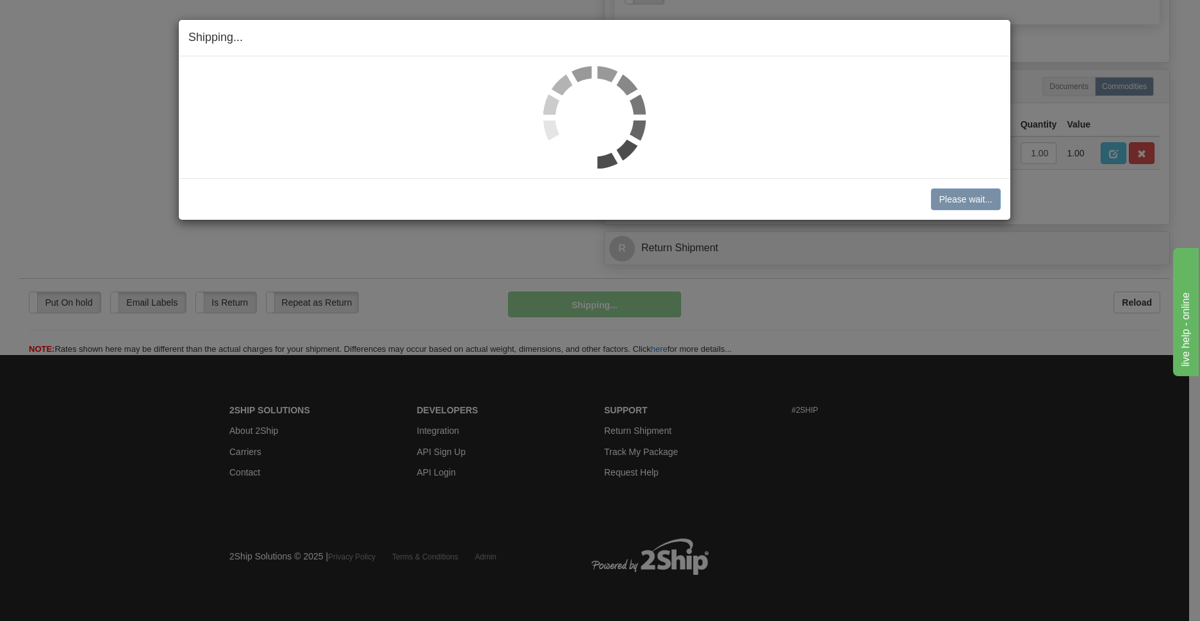
scroll to position [685, 0]
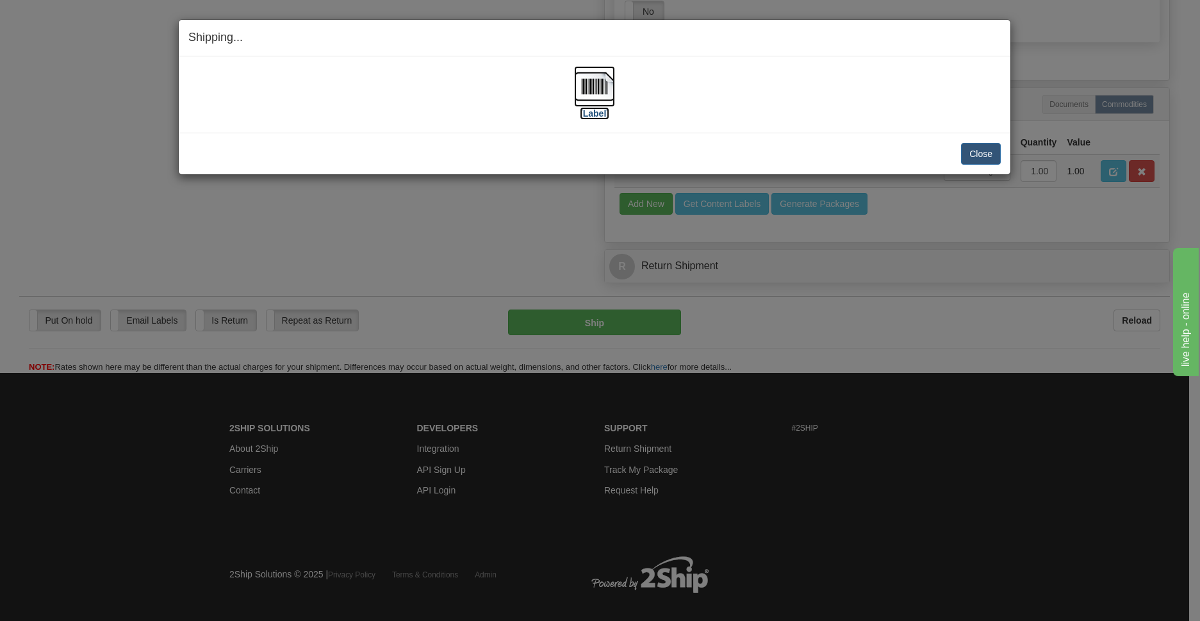
click at [599, 90] on img at bounding box center [594, 86] width 41 height 41
click at [981, 160] on button "Close" at bounding box center [981, 154] width 40 height 22
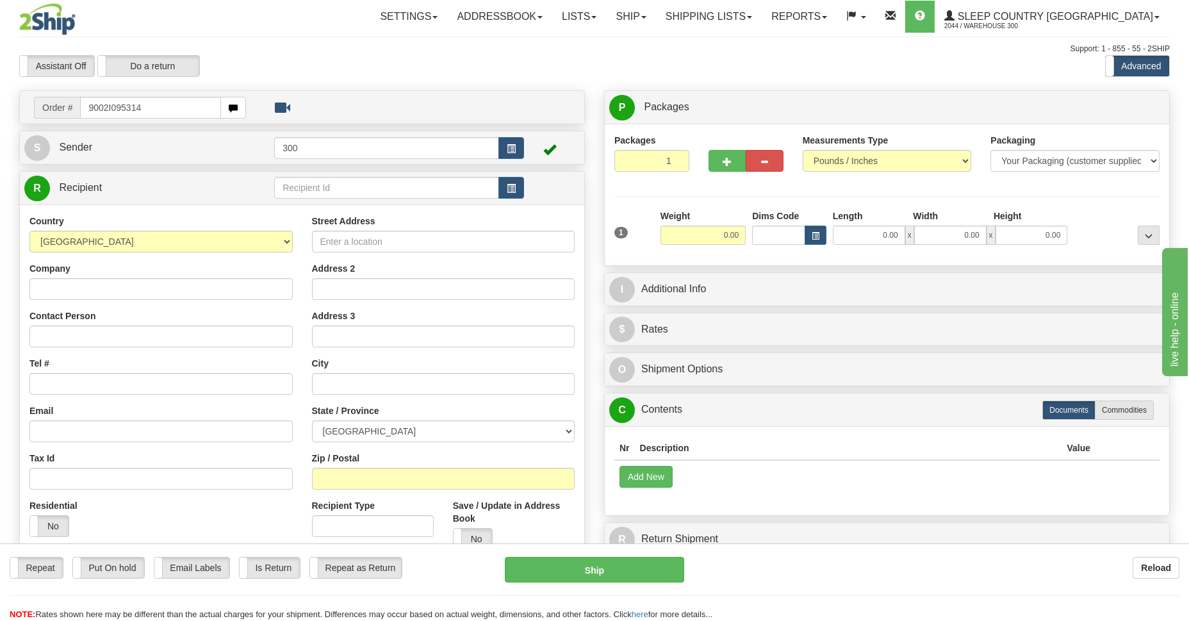
type input "9002I095314"
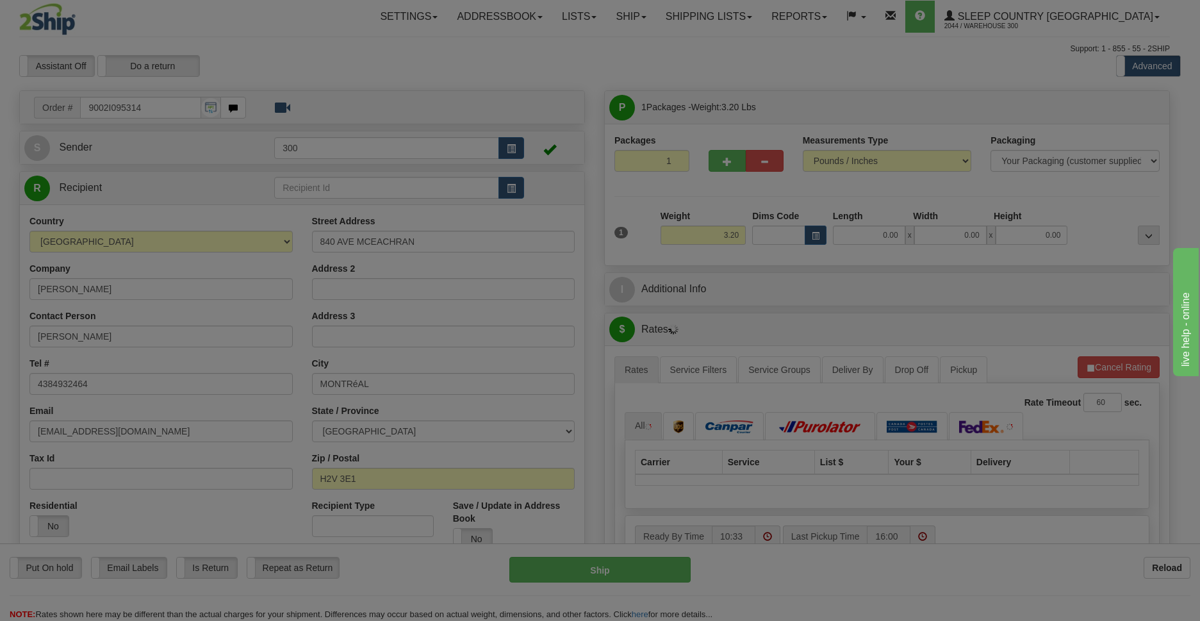
type input "OUTREMONT"
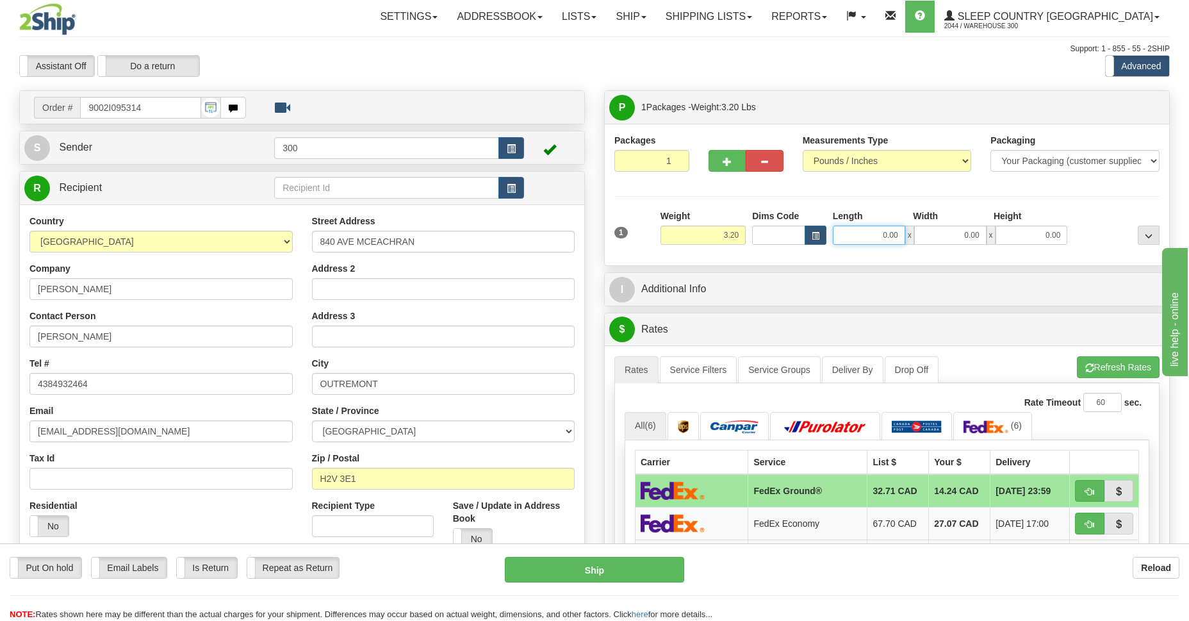
click at [875, 234] on input "0.00" at bounding box center [869, 234] width 72 height 19
type input "10.00"
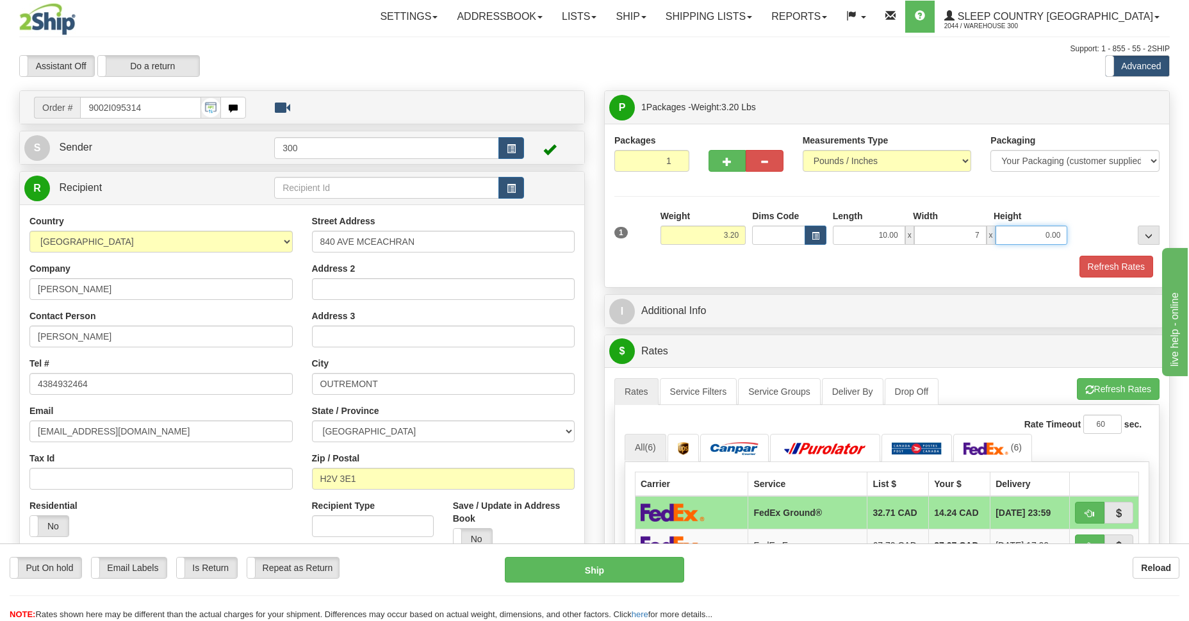
type input "7.00"
type input "2.00"
click at [1119, 267] on button "Refresh Rates" at bounding box center [1116, 267] width 74 height 22
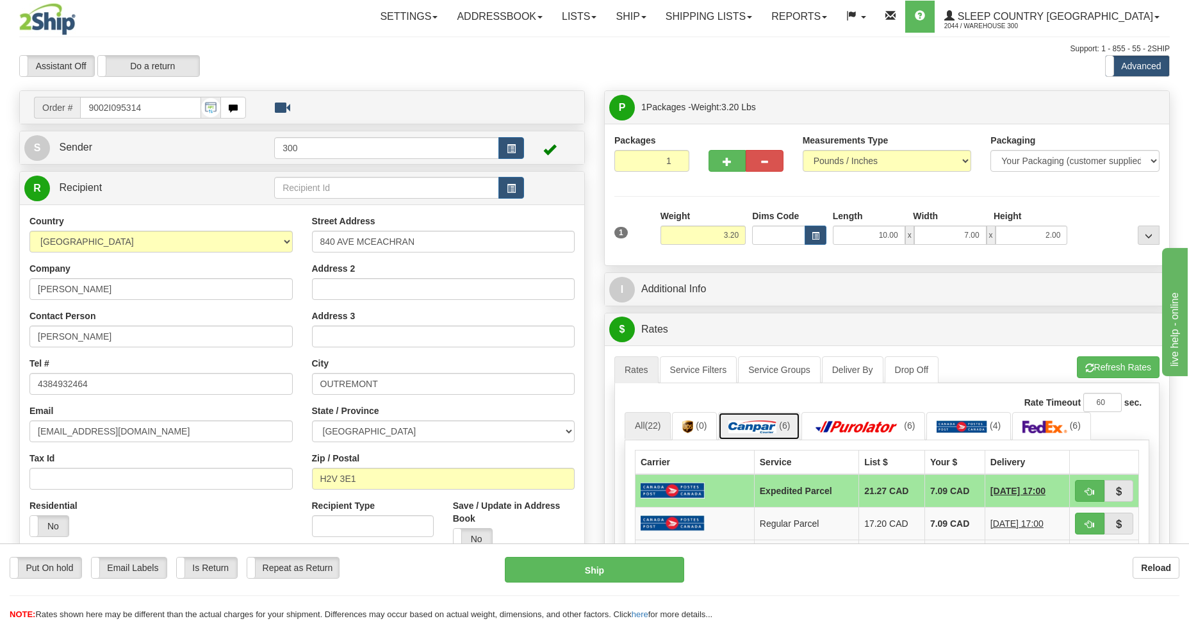
click at [745, 427] on img at bounding box center [752, 426] width 48 height 13
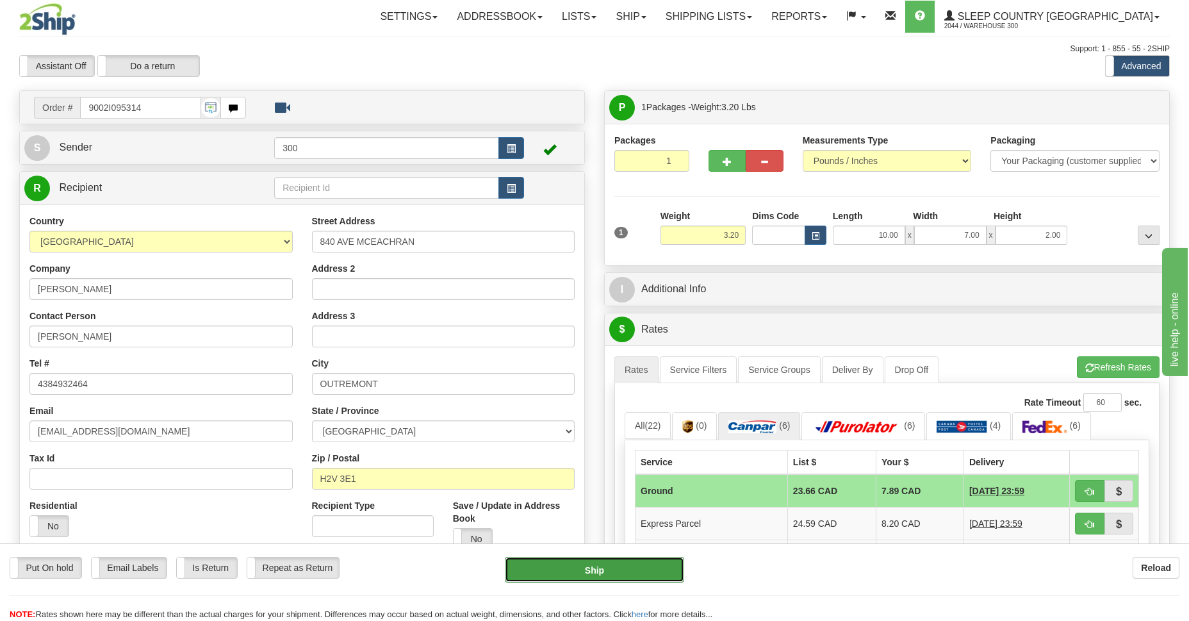
click at [582, 566] on button "Ship" at bounding box center [594, 570] width 179 height 26
type input "1"
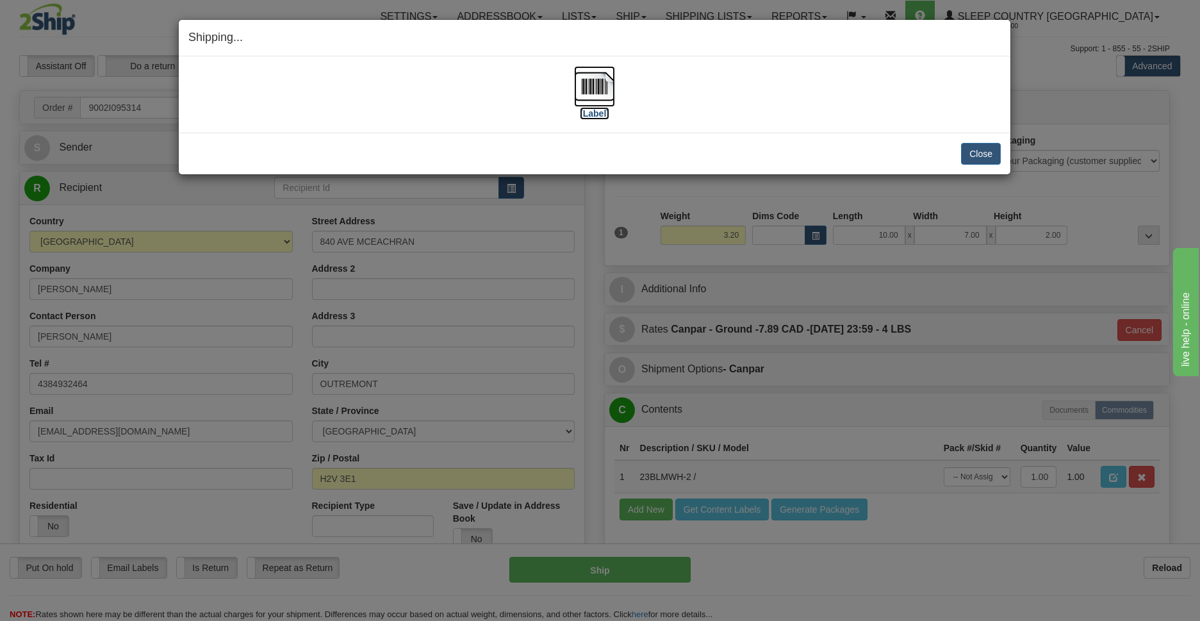
click at [592, 82] on img at bounding box center [594, 86] width 41 height 41
click at [985, 155] on button "Close" at bounding box center [981, 154] width 40 height 22
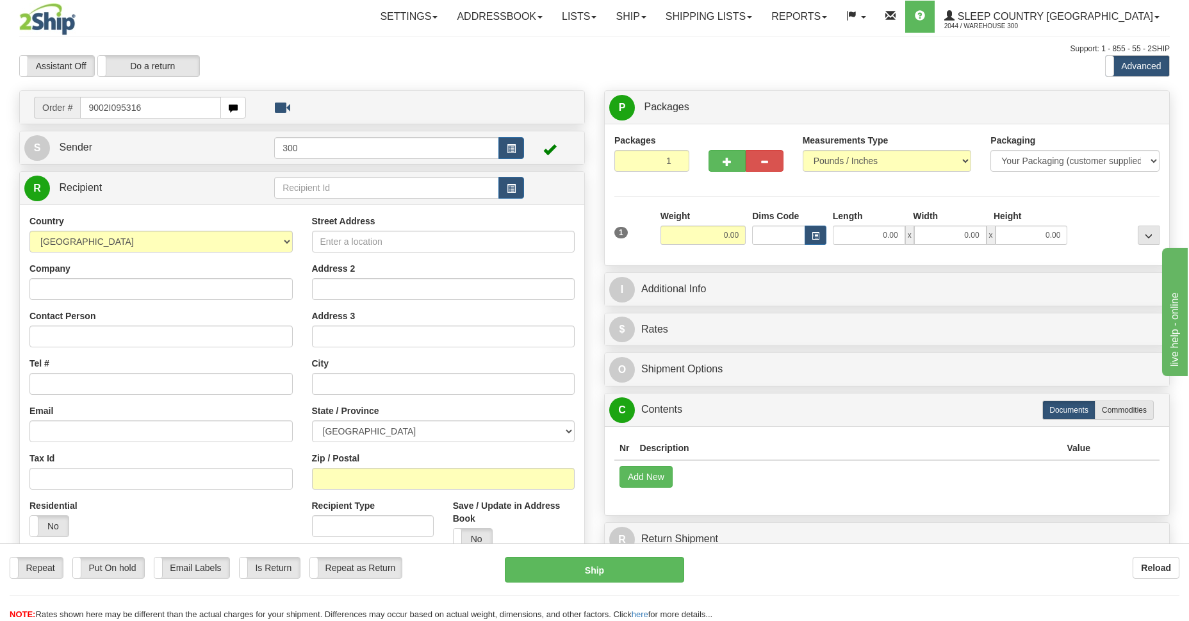
type input "9002I095316"
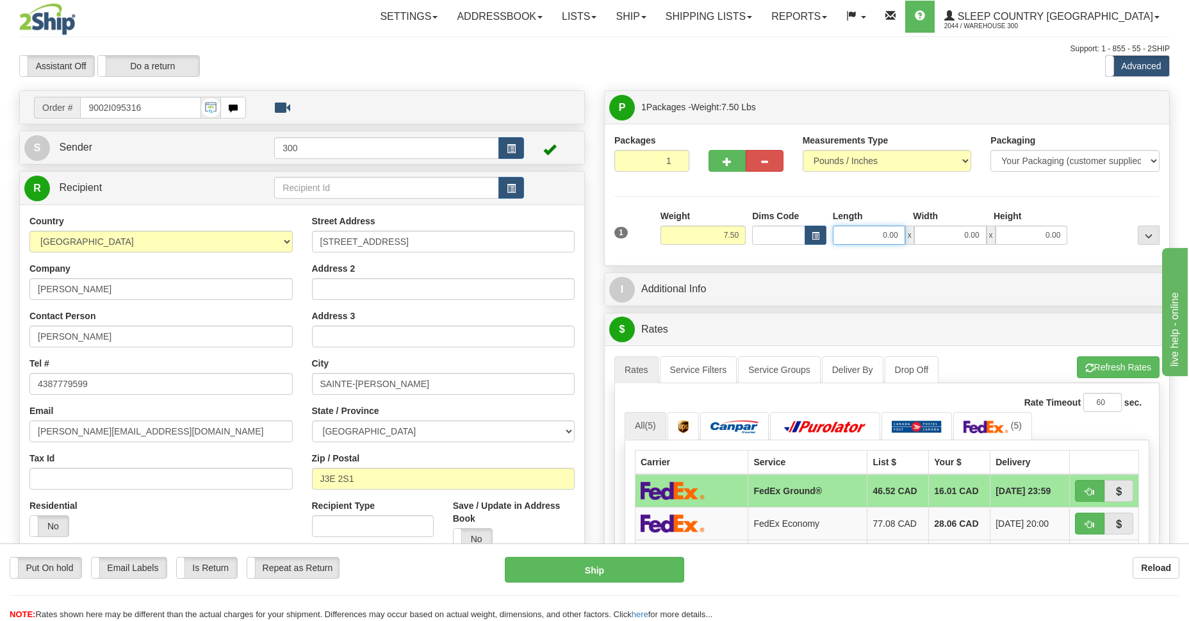
click at [849, 231] on input "0.00" at bounding box center [869, 234] width 72 height 19
type input "10.00"
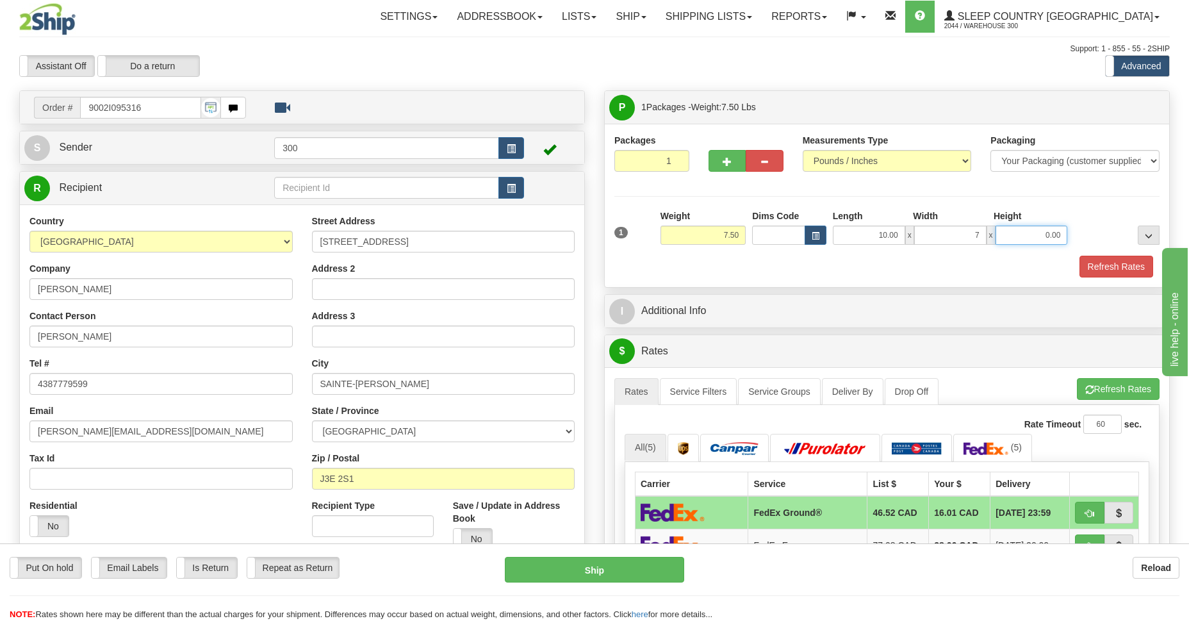
type input "7.00"
type input "2.00"
click at [1126, 265] on button "Refresh Rates" at bounding box center [1116, 267] width 74 height 22
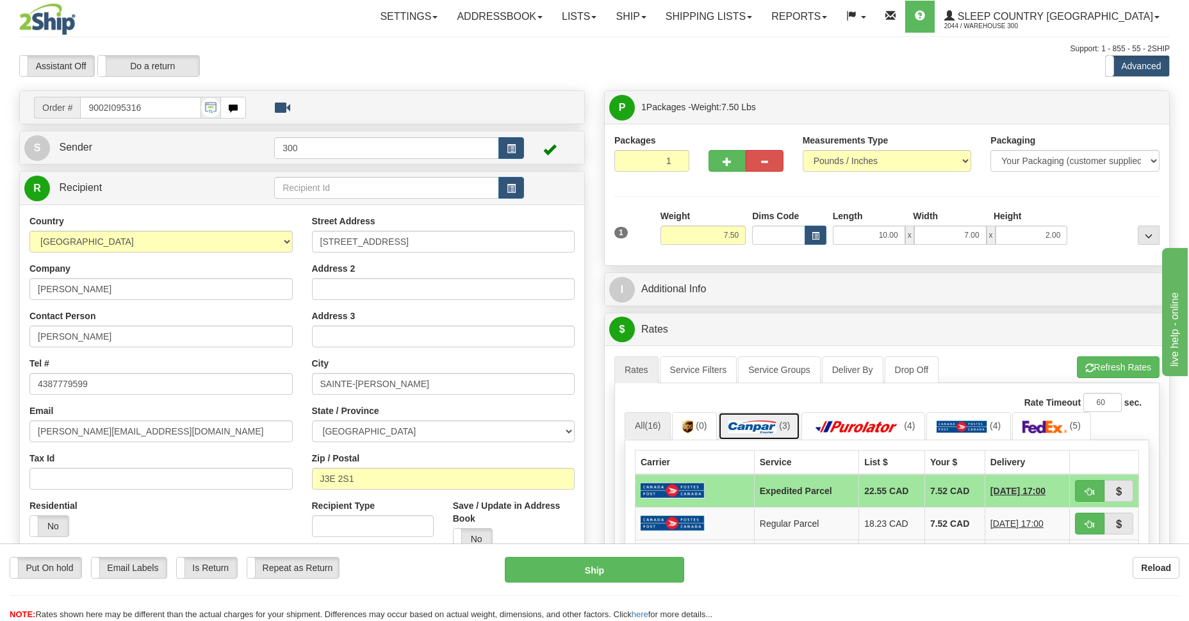
click at [752, 430] on img at bounding box center [752, 426] width 48 height 13
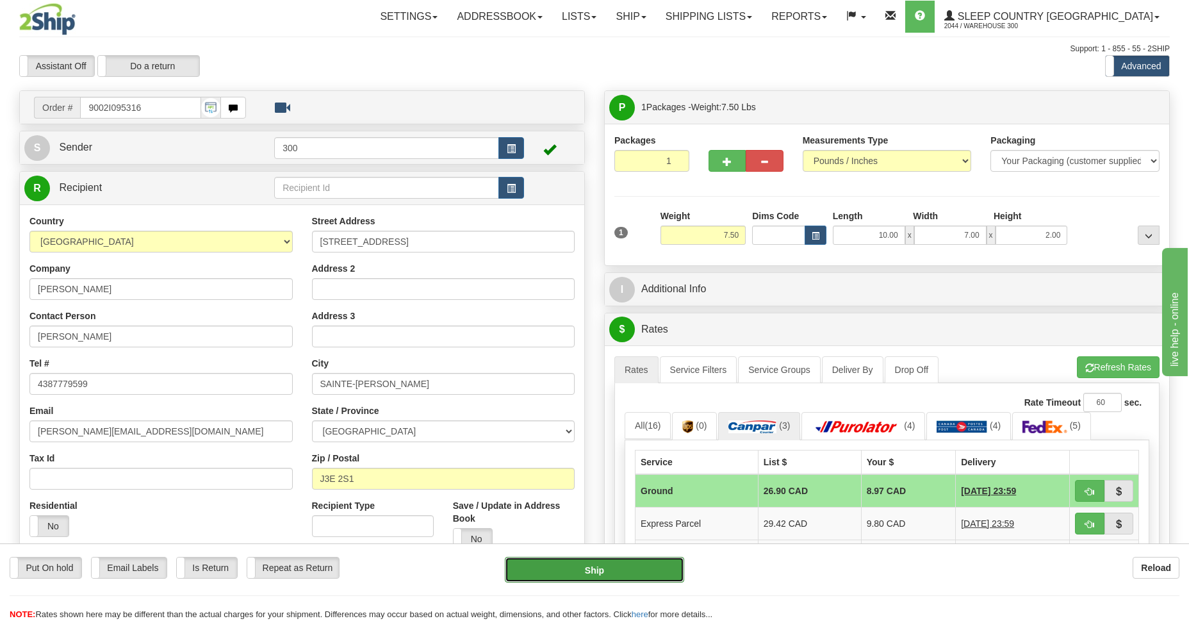
click at [600, 563] on button "Ship" at bounding box center [594, 570] width 179 height 26
type input "1"
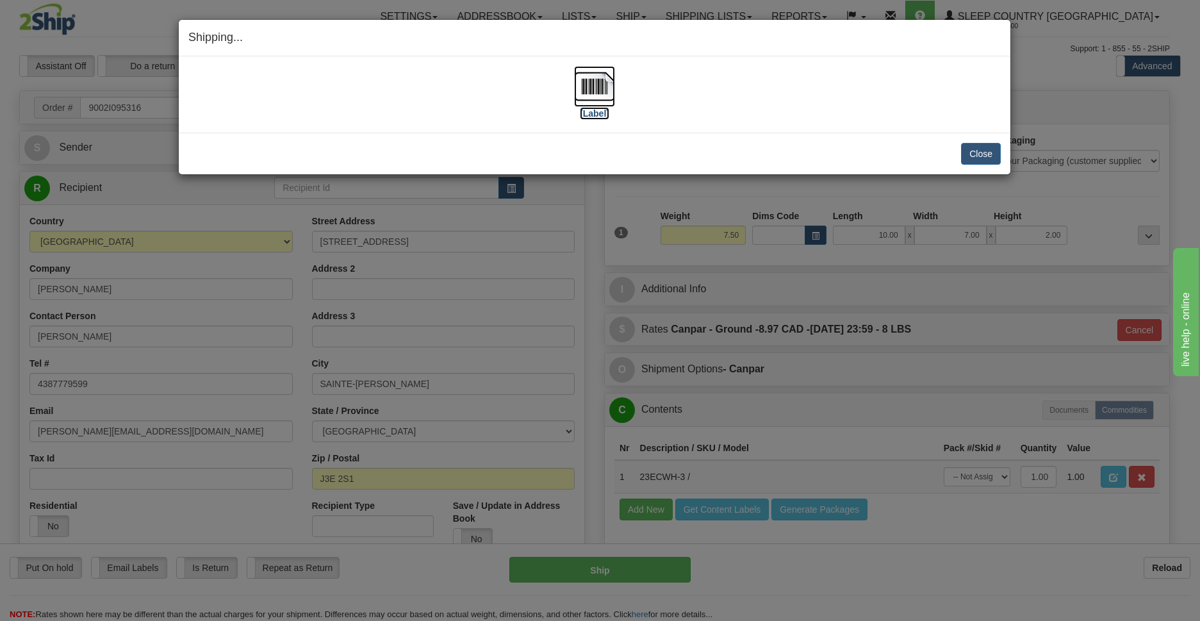
click at [589, 84] on img at bounding box center [594, 86] width 41 height 41
click at [990, 152] on button "Close" at bounding box center [981, 154] width 40 height 22
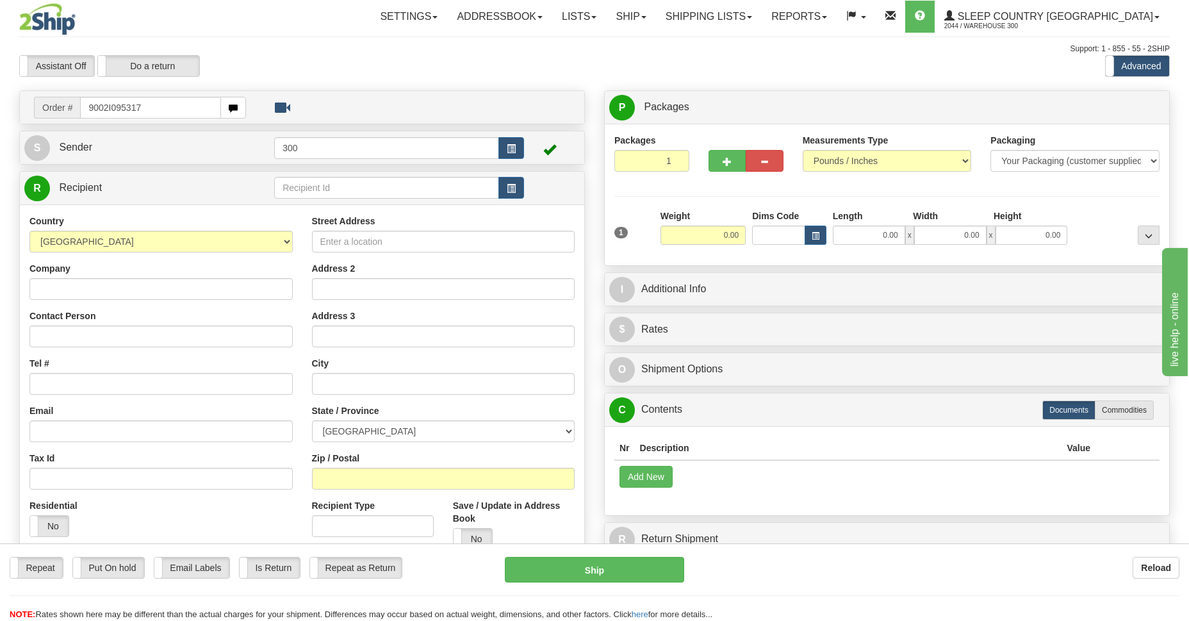
type input "9002I095317"
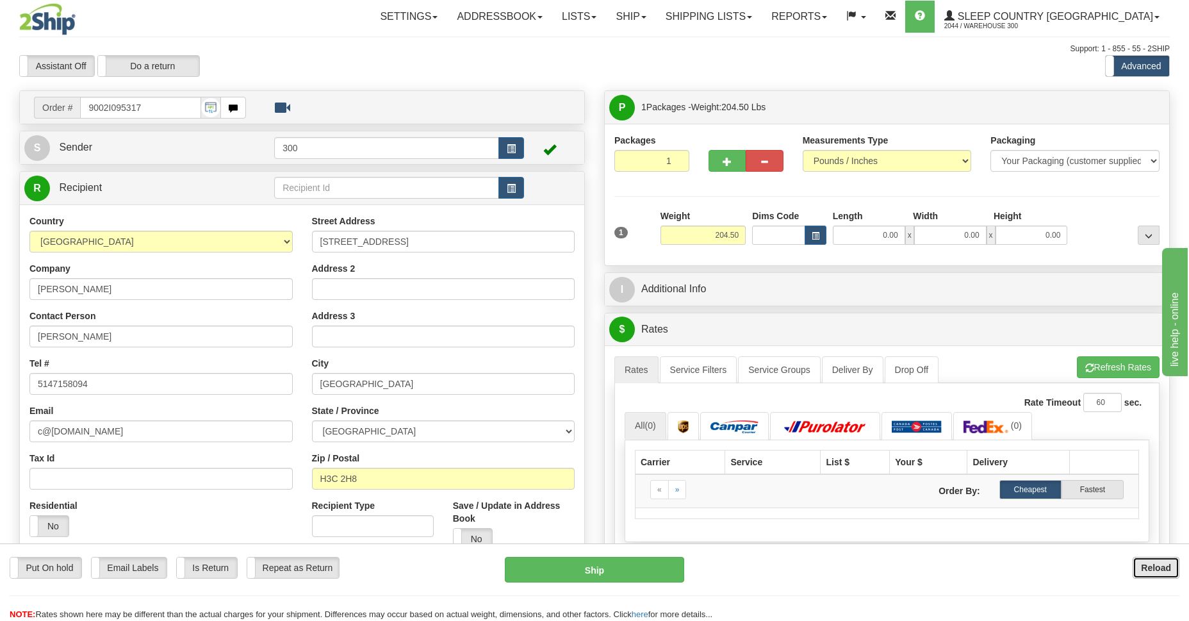
click at [1146, 567] on b "Reload" at bounding box center [1156, 567] width 30 height 10
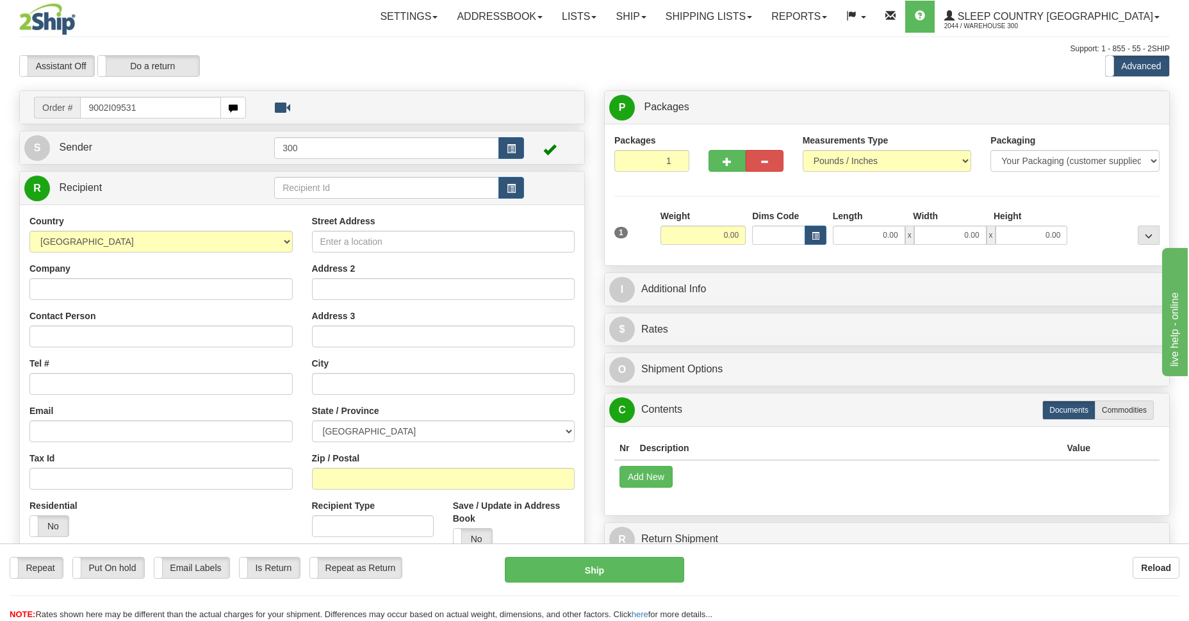
type input "9002I095317"
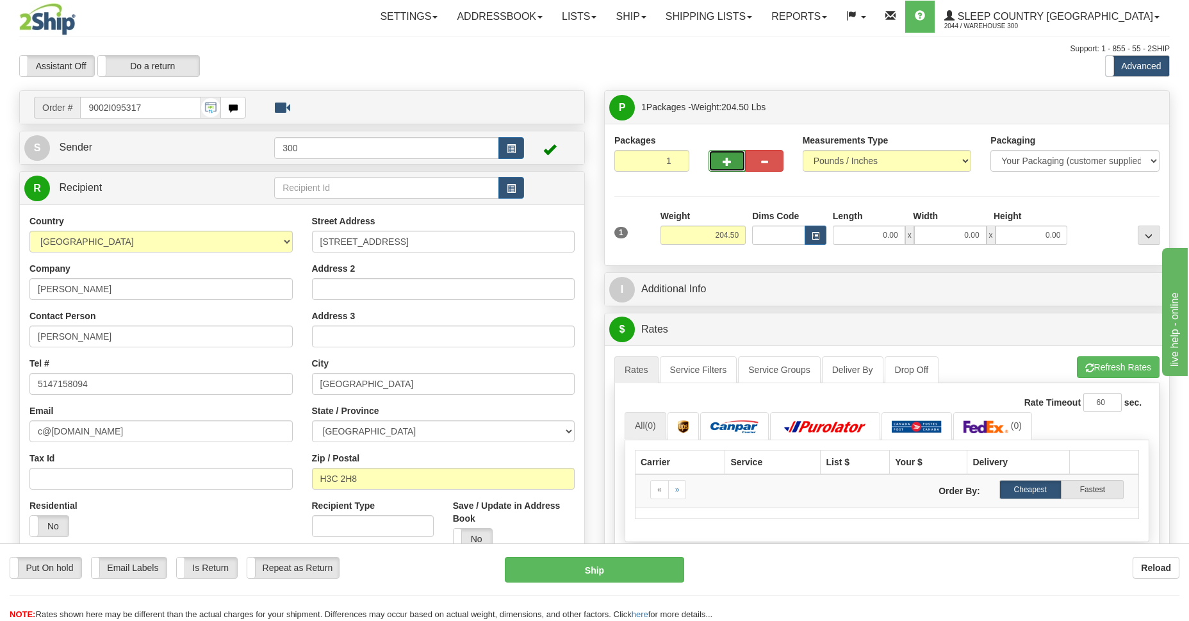
click at [722, 158] on button "button" at bounding box center [726, 161] width 37 height 22
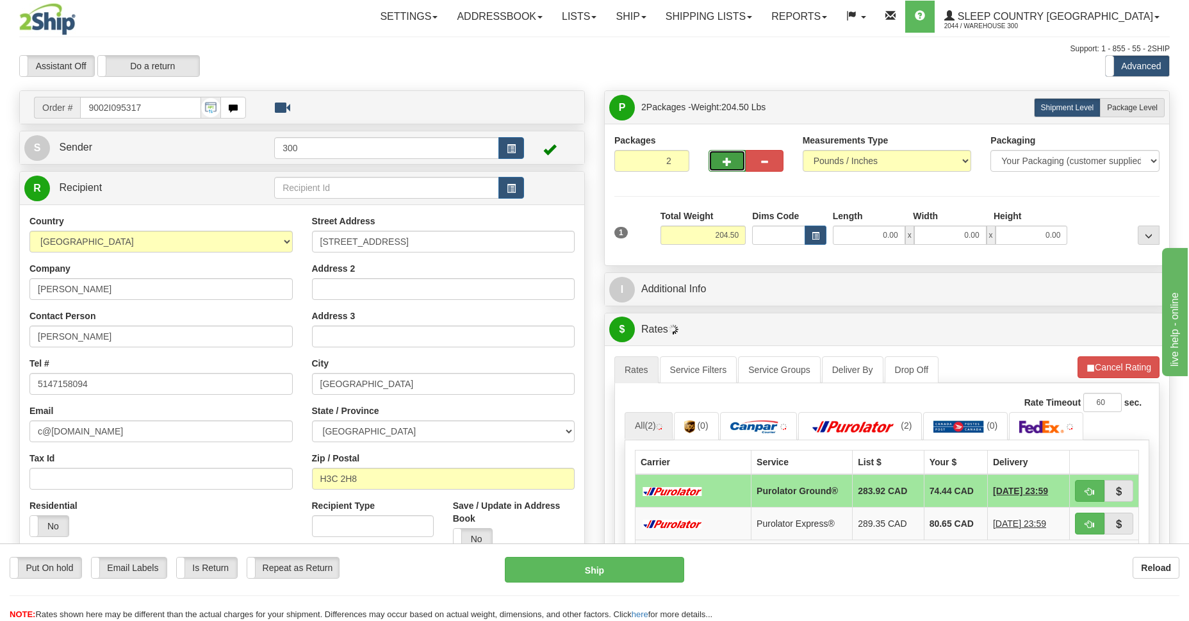
click at [722, 158] on button "button" at bounding box center [726, 161] width 37 height 22
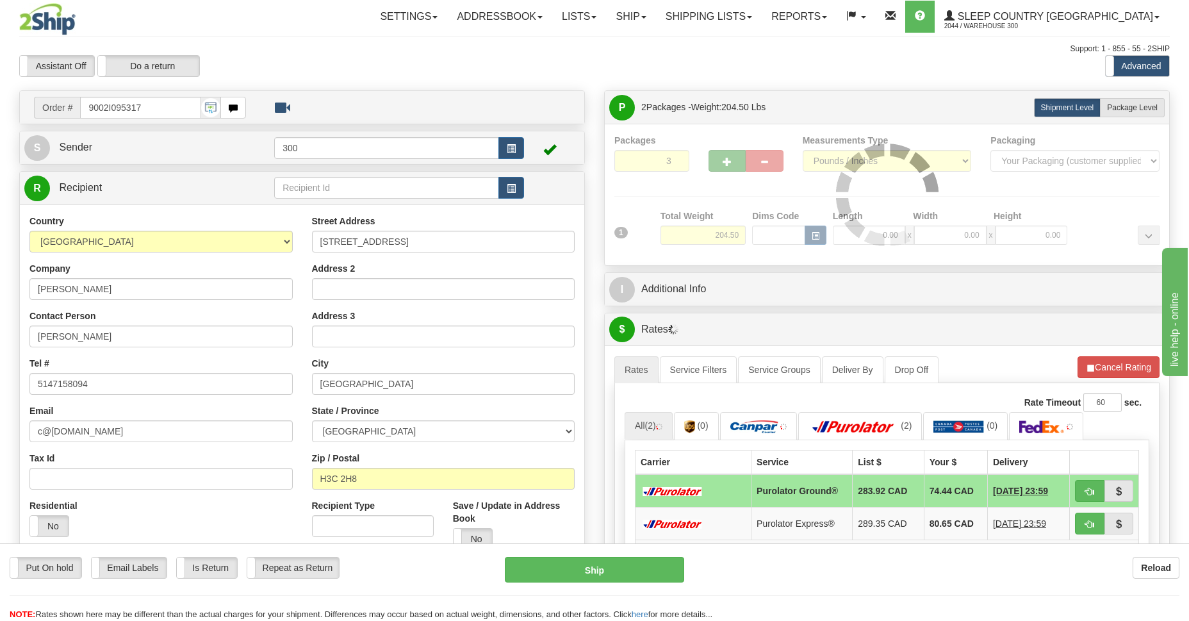
click at [722, 158] on div "Packages 3 1 Measurements Type" at bounding box center [886, 195] width 545 height 122
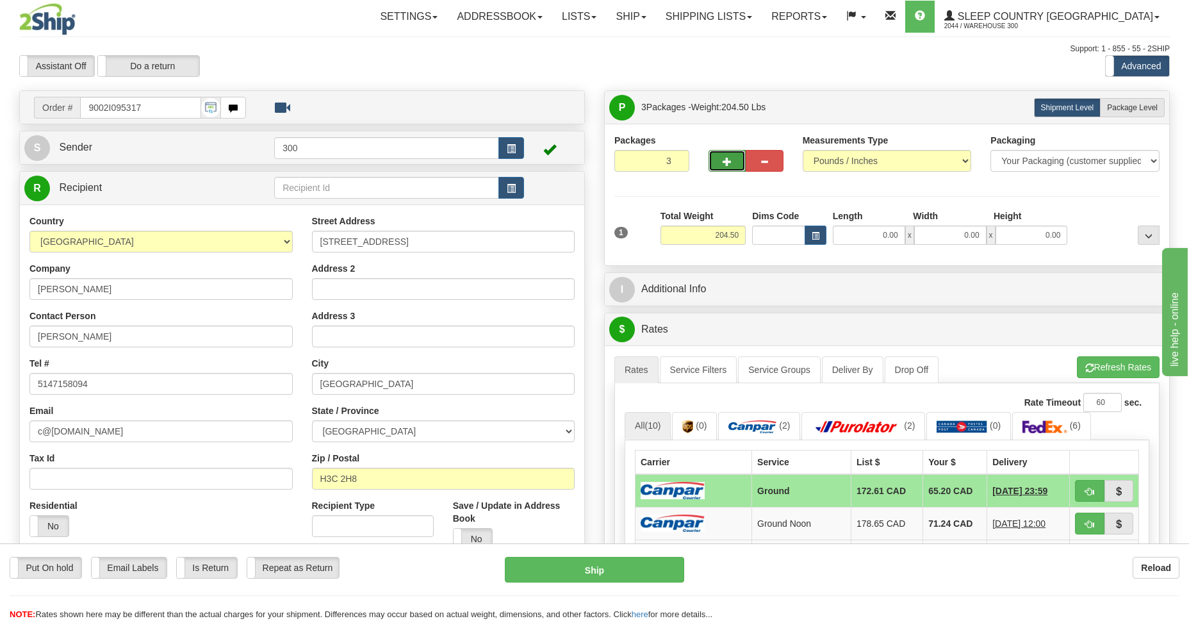
click at [723, 160] on span "button" at bounding box center [726, 162] width 9 height 8
type input "4"
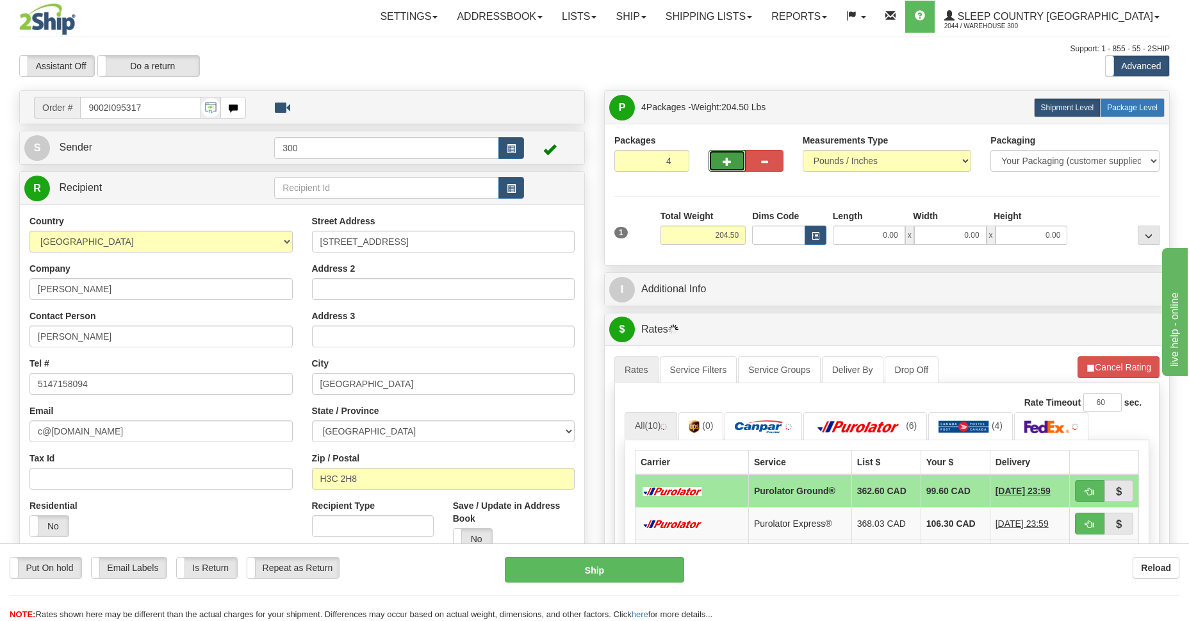
click at [1132, 108] on span "Package Level" at bounding box center [1132, 107] width 51 height 9
radio input "true"
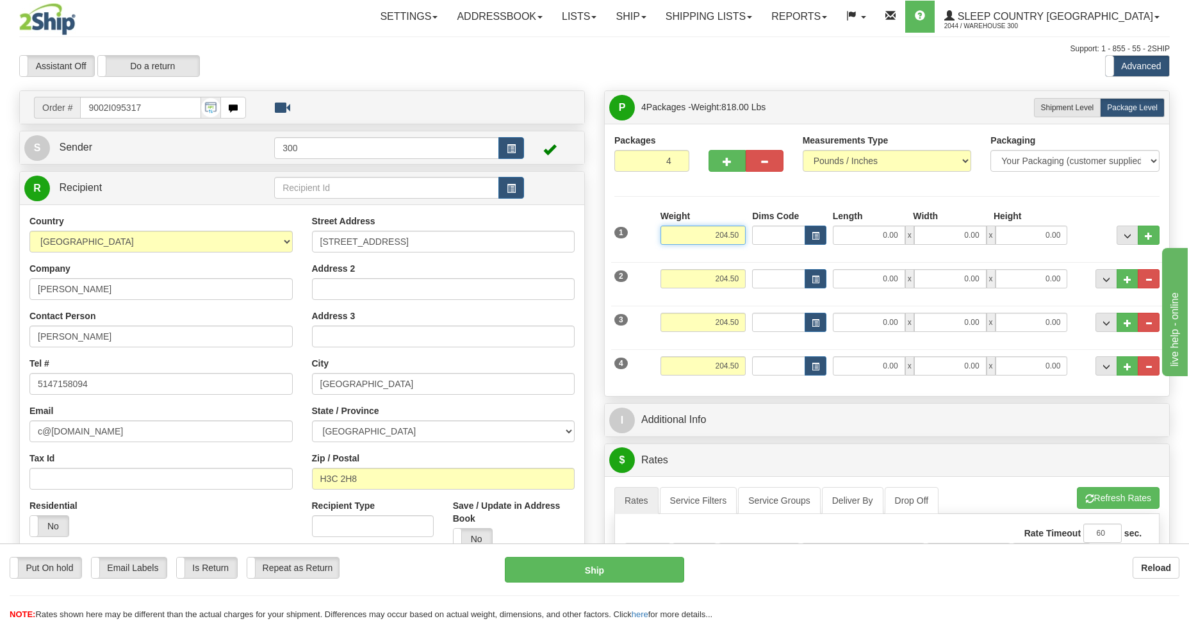
click at [729, 236] on input "204.50" at bounding box center [702, 234] width 85 height 19
drag, startPoint x: 730, startPoint y: 235, endPoint x: 712, endPoint y: 232, distance: 18.1
click at [712, 232] on input "204.50" at bounding box center [702, 234] width 85 height 19
type input "50.00"
drag, startPoint x: 729, startPoint y: 278, endPoint x: 715, endPoint y: 277, distance: 13.5
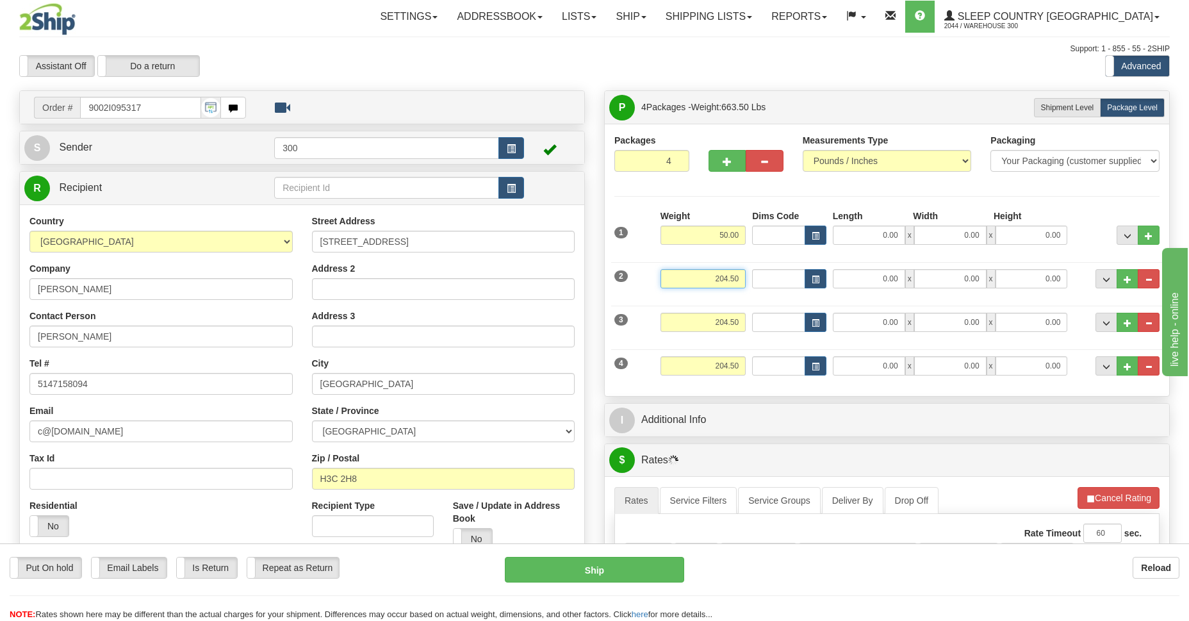
click at [715, 277] on input "204.50" at bounding box center [702, 278] width 85 height 19
type input "0.50"
drag, startPoint x: 729, startPoint y: 322, endPoint x: 710, endPoint y: 321, distance: 19.2
click at [710, 321] on input "204.50" at bounding box center [702, 322] width 85 height 19
type input "0.50"
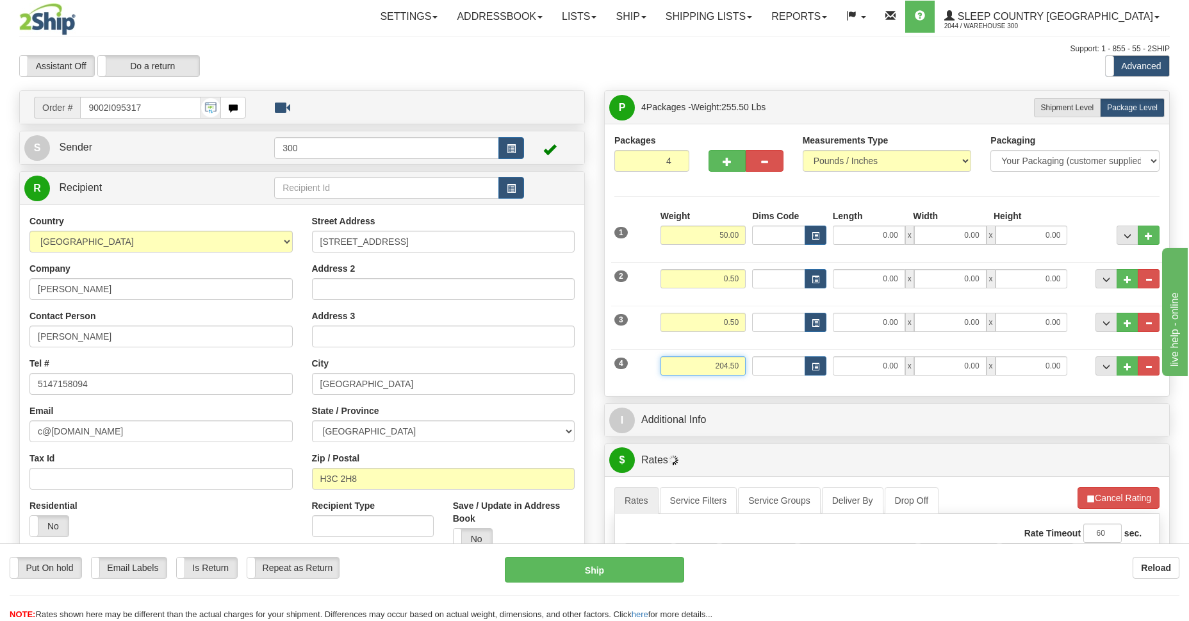
drag, startPoint x: 729, startPoint y: 367, endPoint x: 709, endPoint y: 367, distance: 19.9
click at [709, 367] on input "204.50" at bounding box center [702, 365] width 85 height 19
type input "50.00"
click at [715, 320] on input "0.50" at bounding box center [702, 322] width 85 height 19
type input "50.00"
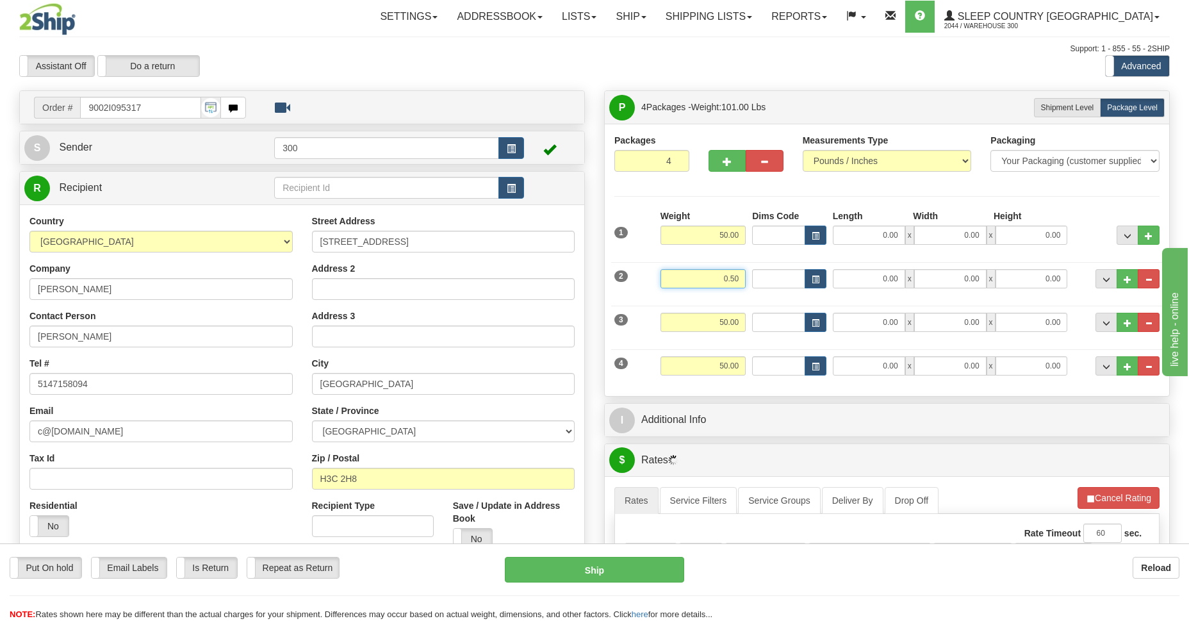
click at [722, 279] on input "0.50" at bounding box center [702, 278] width 85 height 19
type input "50.00"
click at [738, 234] on input "50.00" at bounding box center [702, 234] width 85 height 19
click at [738, 278] on input "50.00" at bounding box center [702, 278] width 85 height 19
type input "51.00"
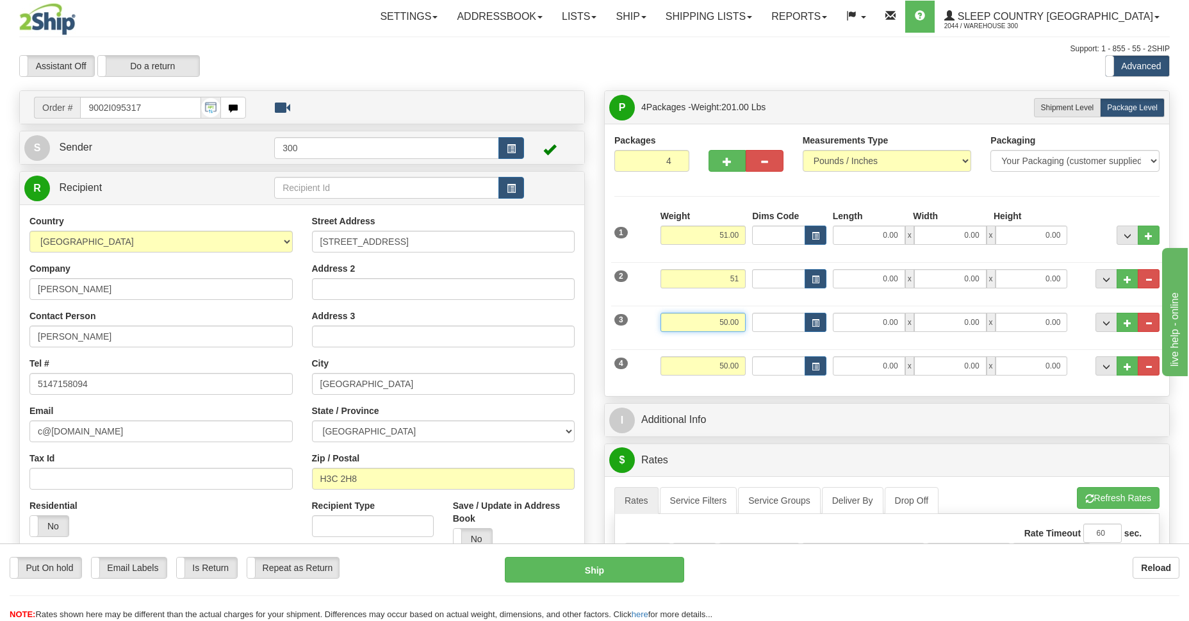
type input "51.00"
click at [737, 320] on input "50.00" at bounding box center [702, 322] width 85 height 19
click at [738, 366] on input "50.00" at bounding box center [702, 365] width 85 height 19
type input "51.00"
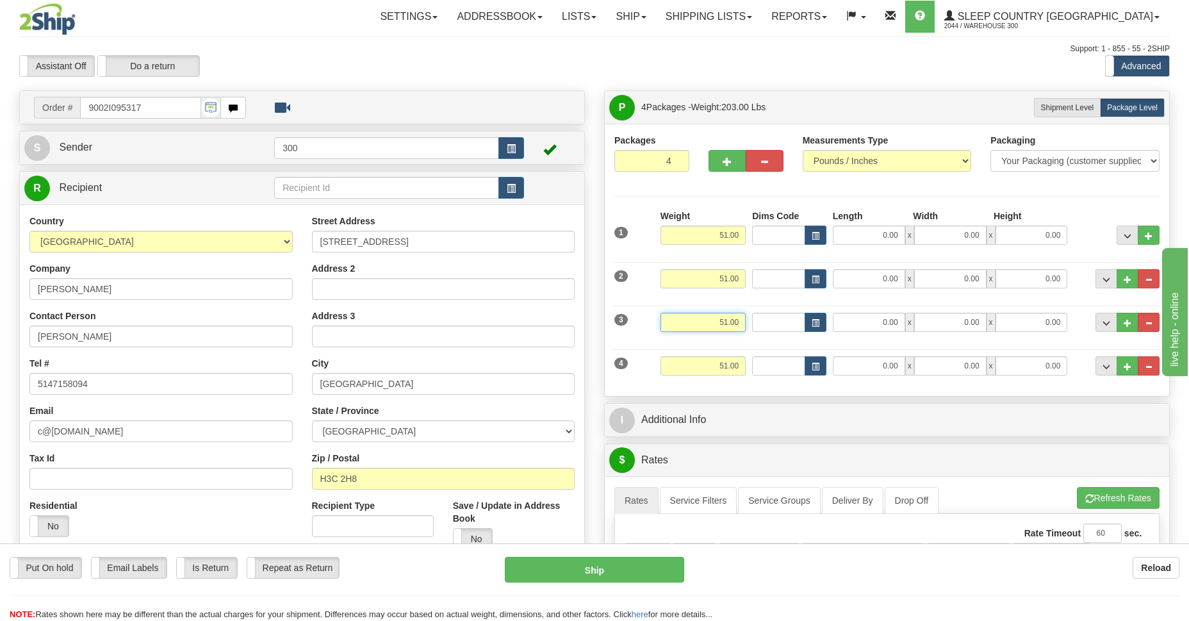
click at [688, 322] on input "51.00" at bounding box center [702, 322] width 85 height 19
click at [878, 234] on input "0.00" at bounding box center [869, 234] width 72 height 19
type input "18.00"
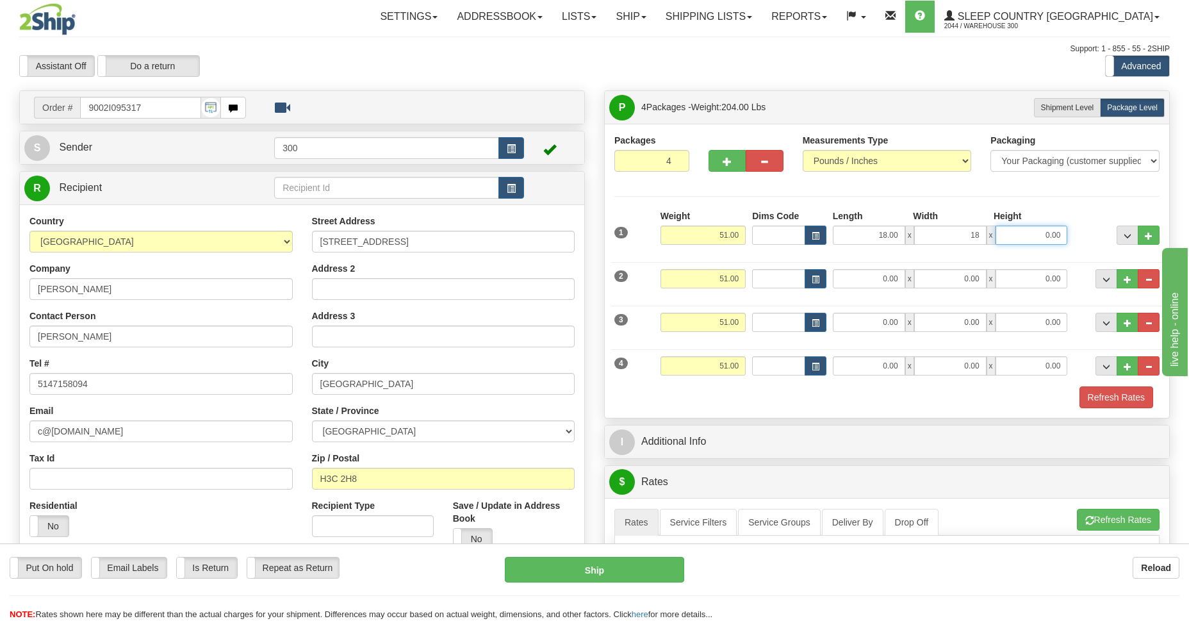
type input "18.00"
type input "42.00"
click at [871, 281] on input "0.00" at bounding box center [869, 278] width 72 height 19
type input "18.00"
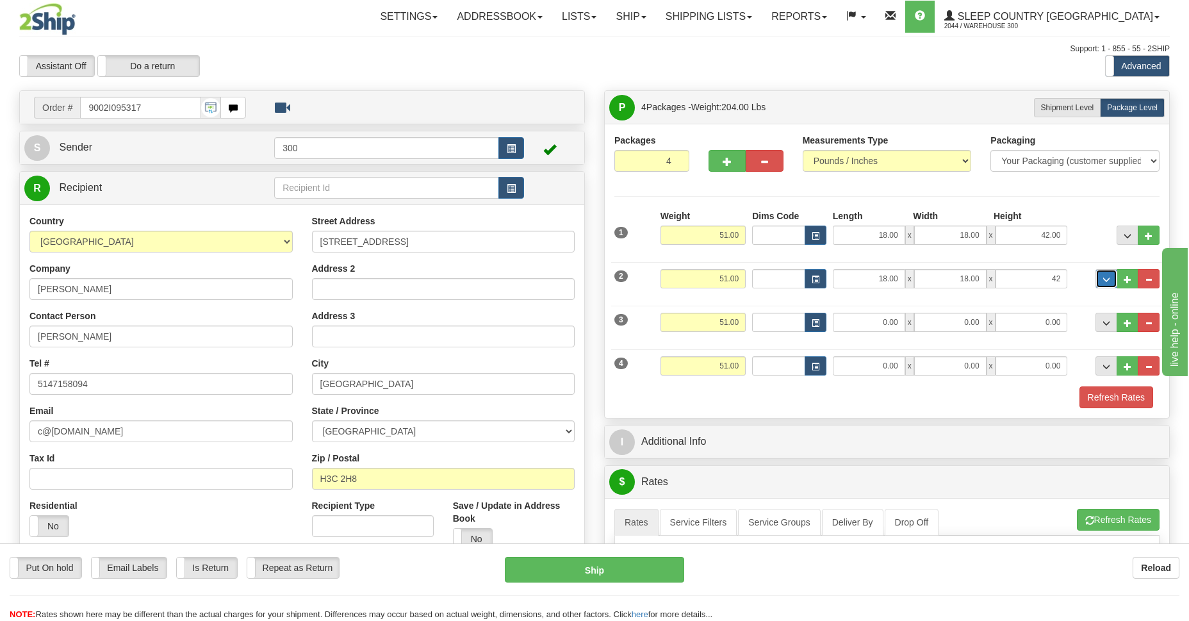
type input "42.00"
click at [873, 320] on input "0.00" at bounding box center [869, 322] width 72 height 19
type input "18.00"
type input "42.00"
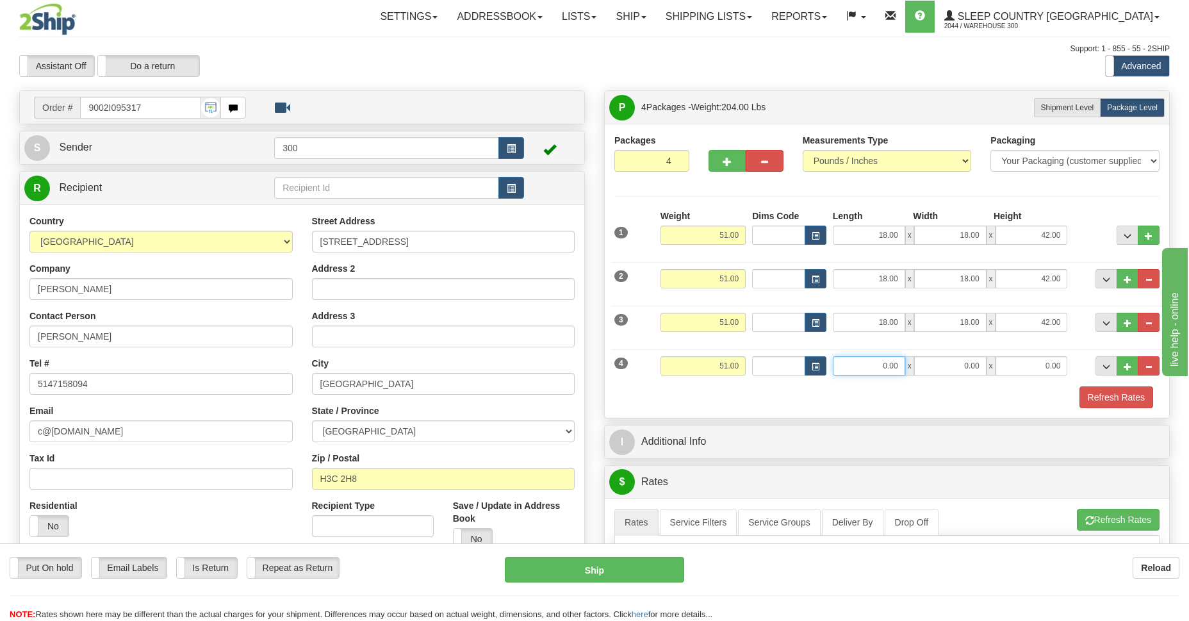
click at [874, 365] on input "0.00" at bounding box center [869, 365] width 72 height 19
type input "18.00"
type input "42.00"
click at [1120, 399] on button "Refresh Rates" at bounding box center [1116, 397] width 74 height 22
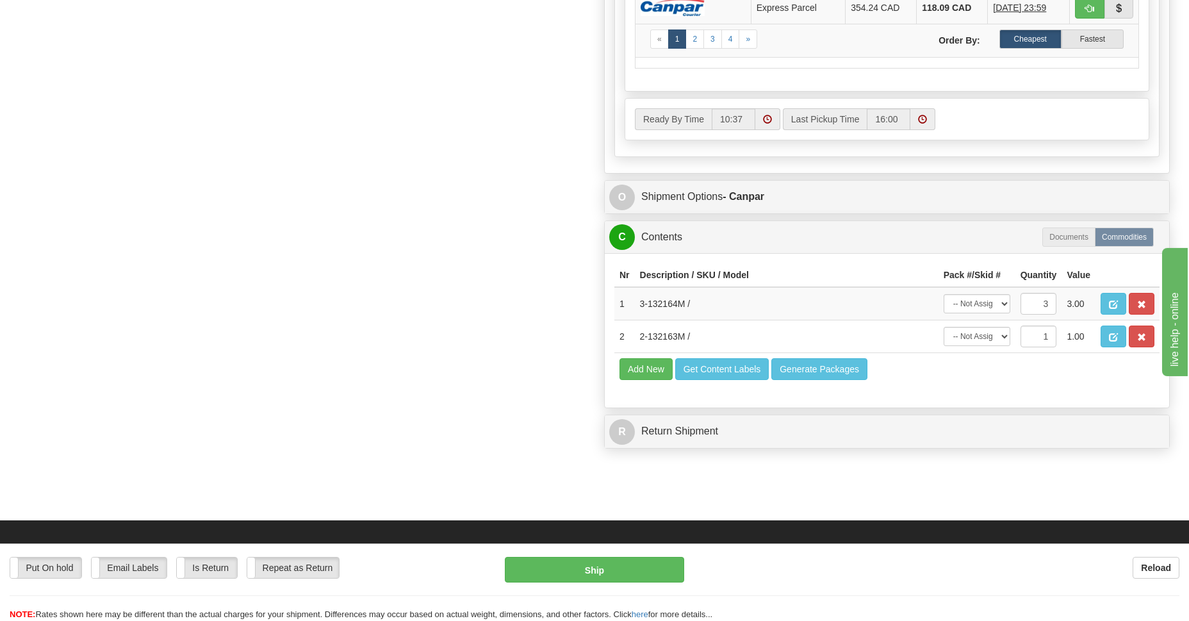
scroll to position [559, 0]
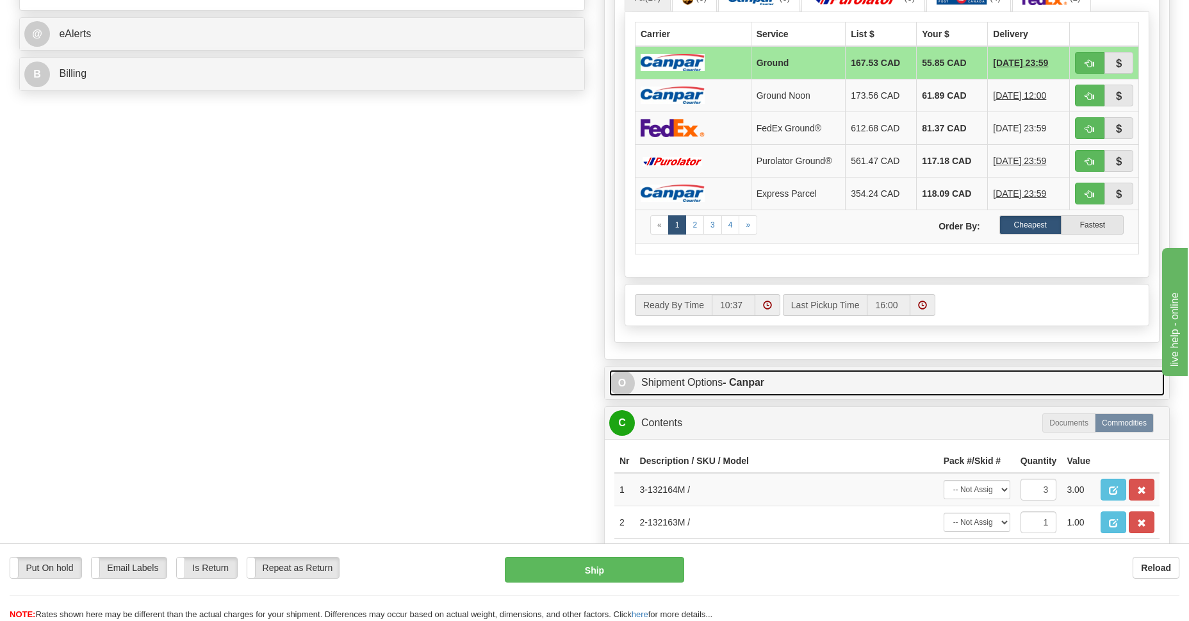
click at [748, 386] on strong "- Canpar" at bounding box center [743, 382] width 42 height 11
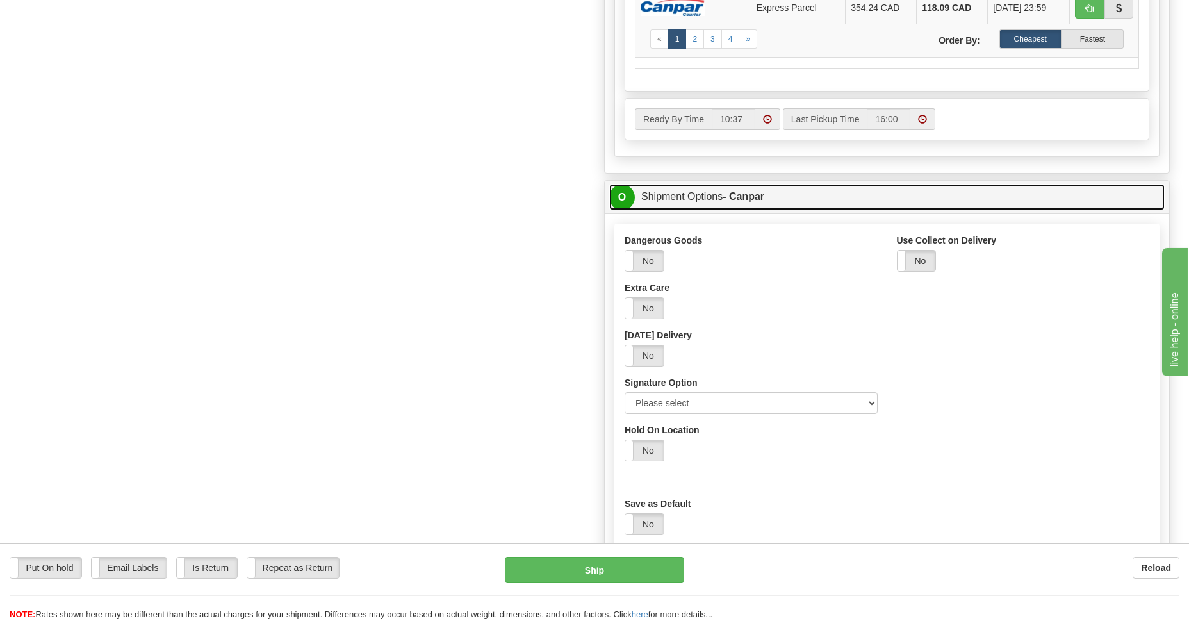
scroll to position [838, 0]
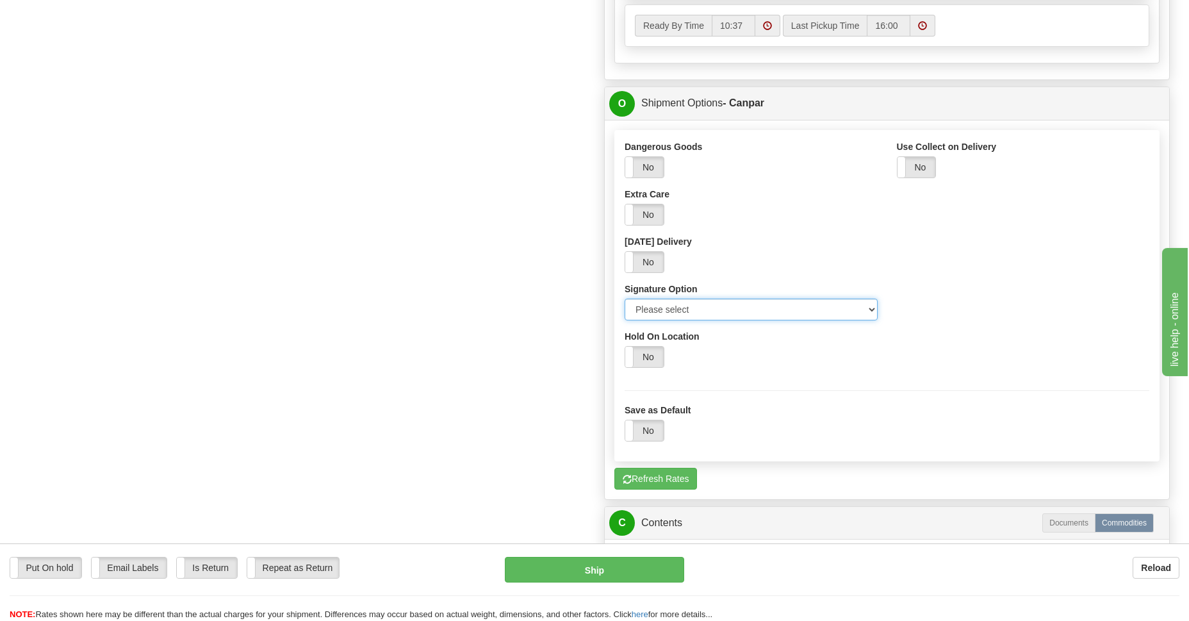
click at [868, 306] on select "Please select No Signature Required Signature Required Adult Signature" at bounding box center [750, 309] width 253 height 22
select select "2"
click at [624, 298] on select "Please select No Signature Required Signature Required Adult Signature" at bounding box center [750, 309] width 253 height 22
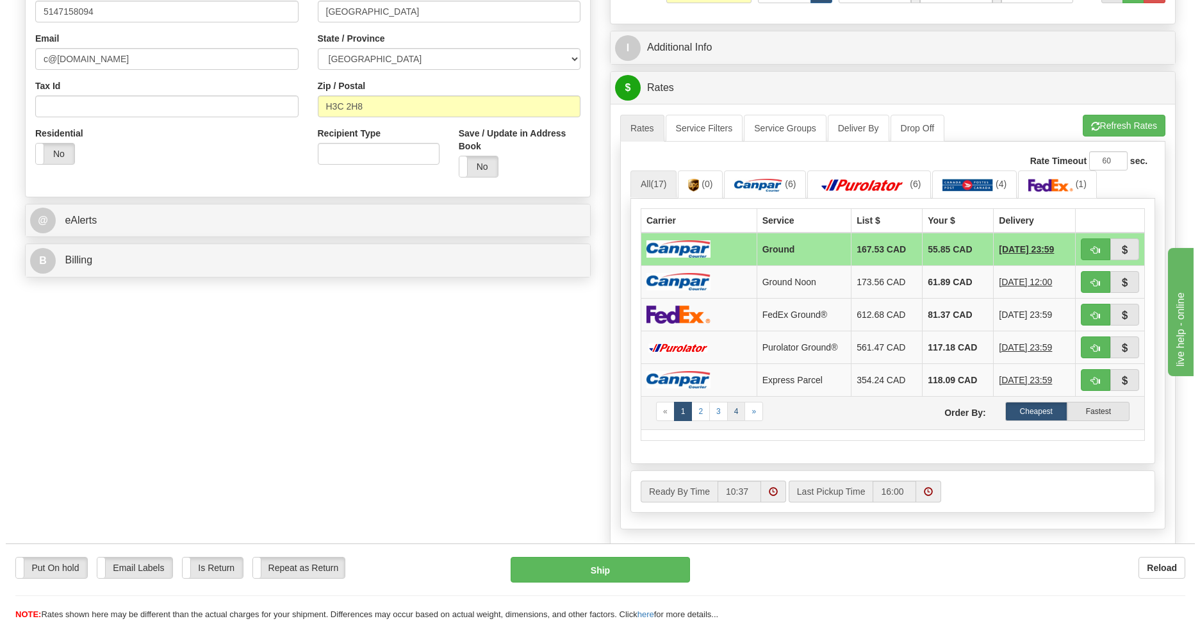
scroll to position [186, 0]
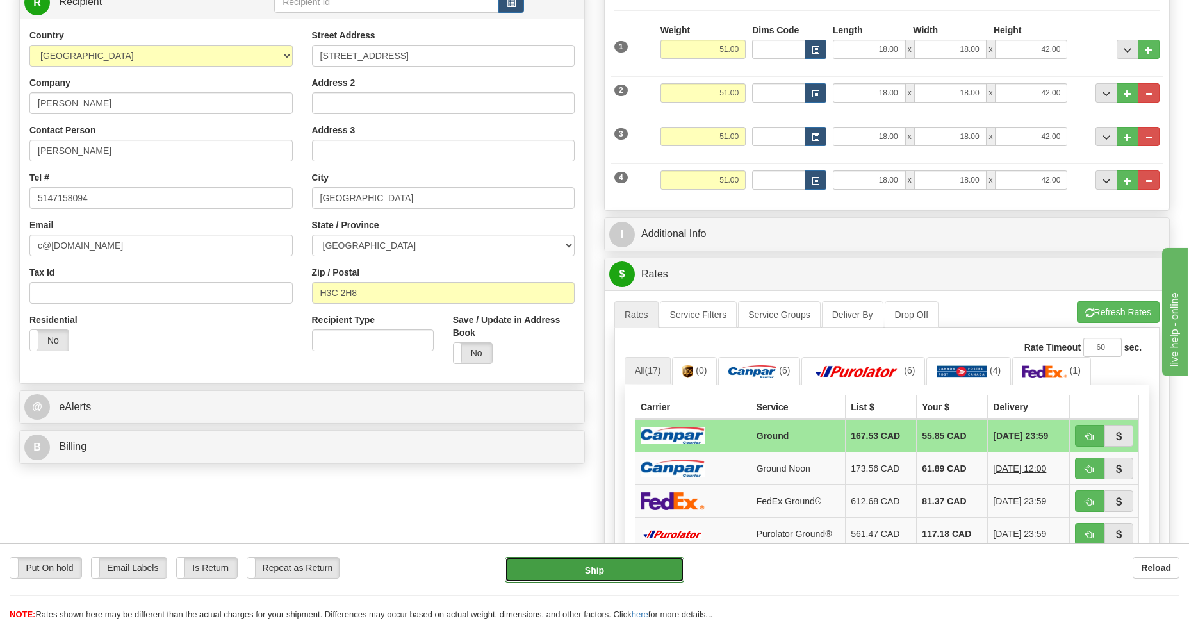
click at [573, 567] on button "Ship" at bounding box center [594, 570] width 179 height 26
type input "1"
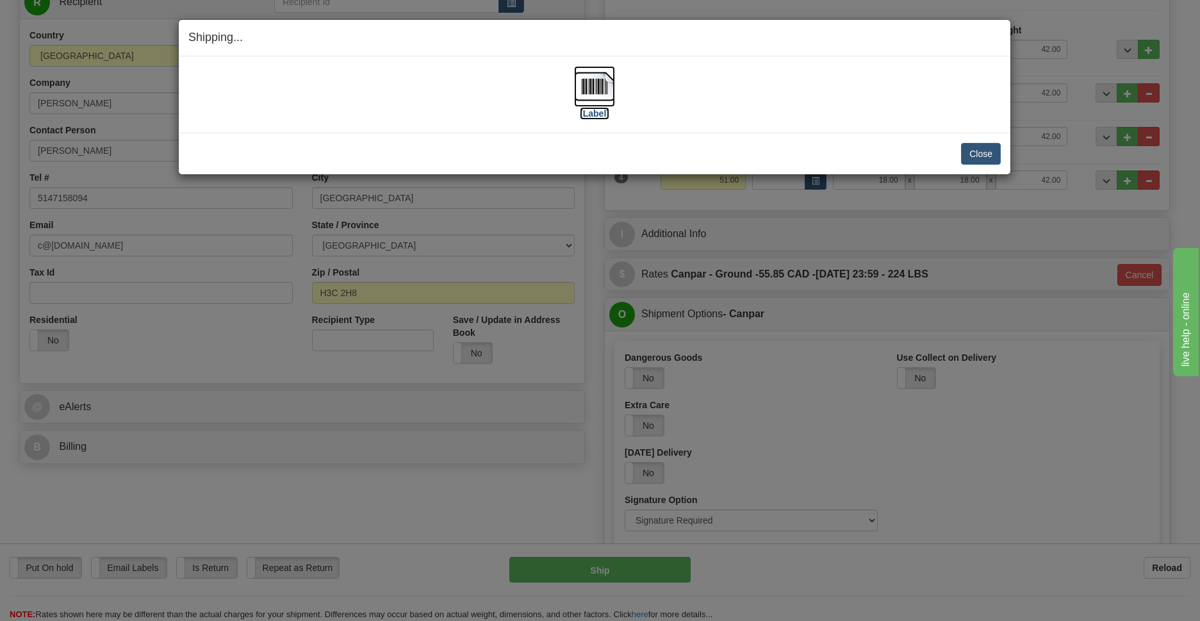
click at [591, 83] on img at bounding box center [594, 86] width 41 height 41
click at [977, 159] on button "Close" at bounding box center [981, 154] width 40 height 22
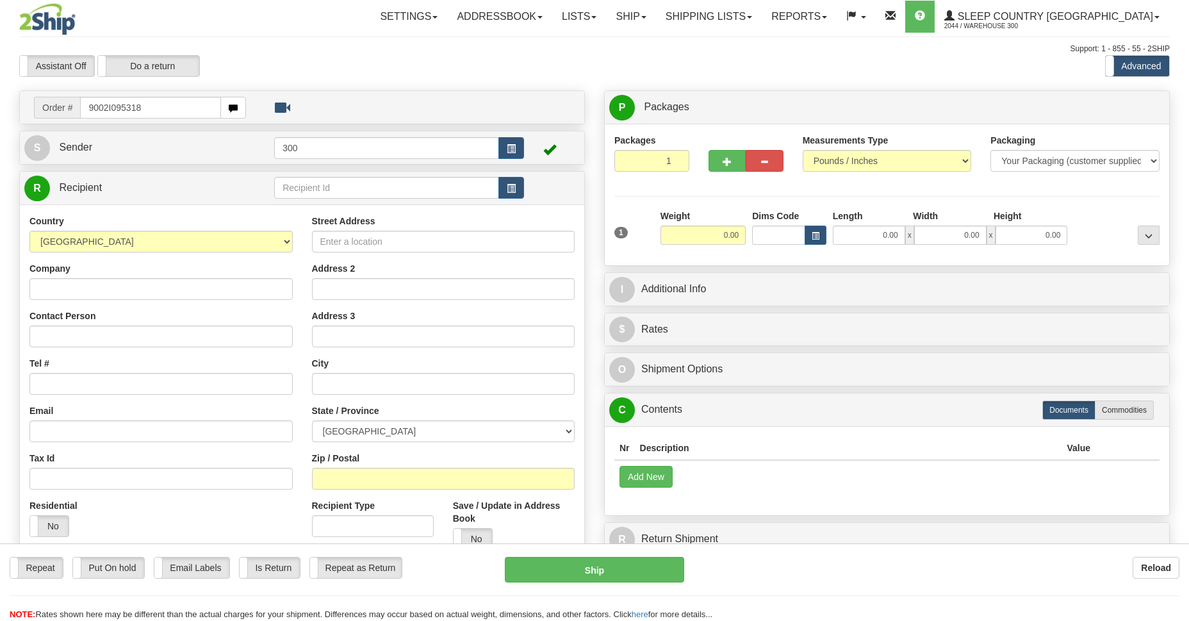
type input "9002I095318"
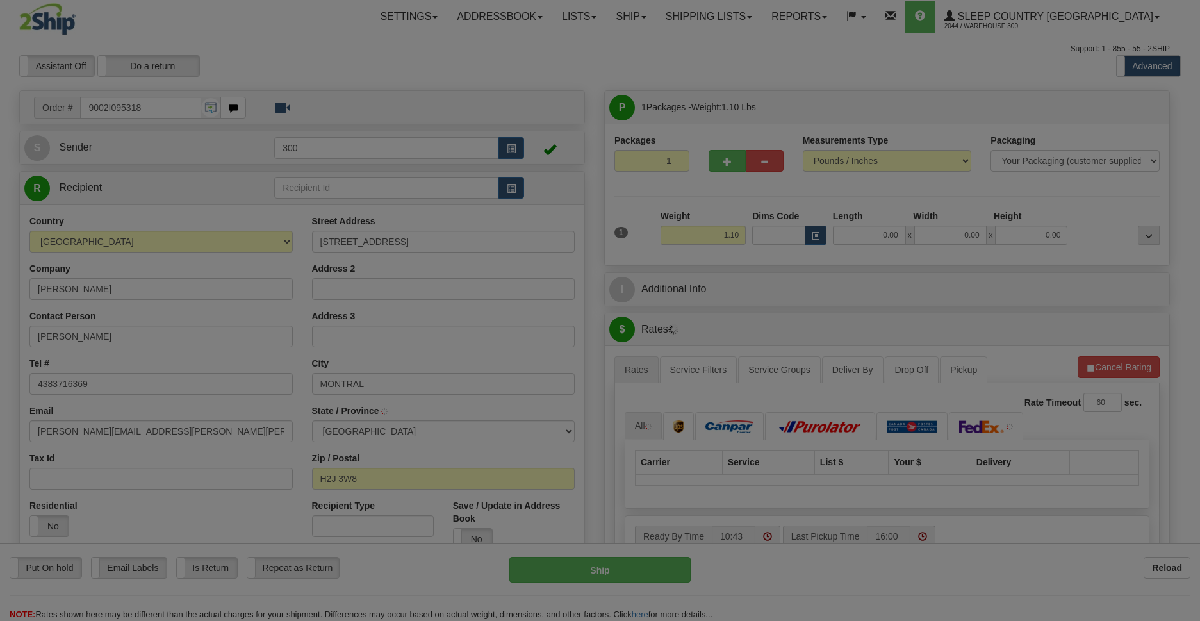
type input "[GEOGRAPHIC_DATA]"
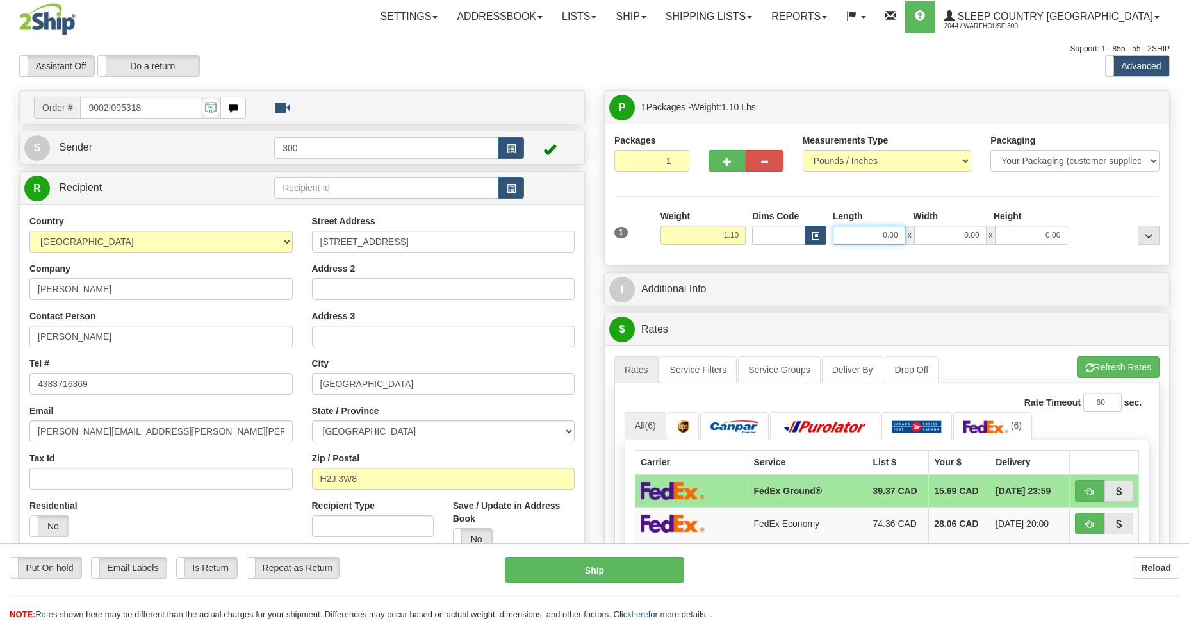
click at [886, 238] on input "0.00" at bounding box center [869, 234] width 72 height 19
type input "10.00"
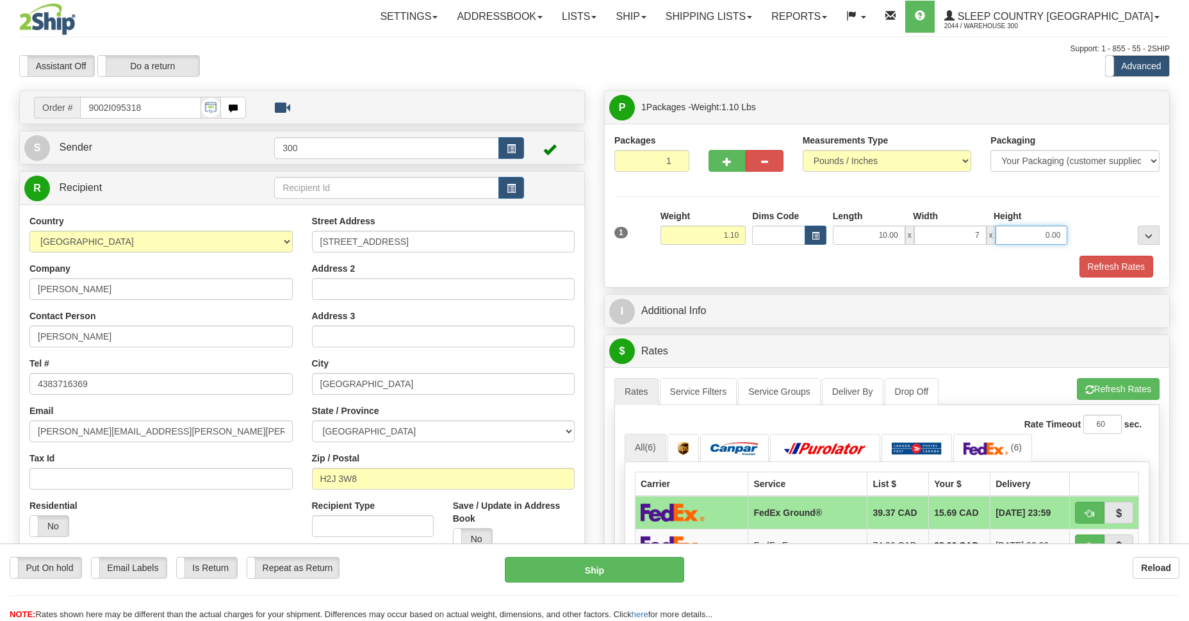
type input "7.00"
type input "2.00"
click at [1113, 267] on button "Refresh Rates" at bounding box center [1116, 267] width 74 height 22
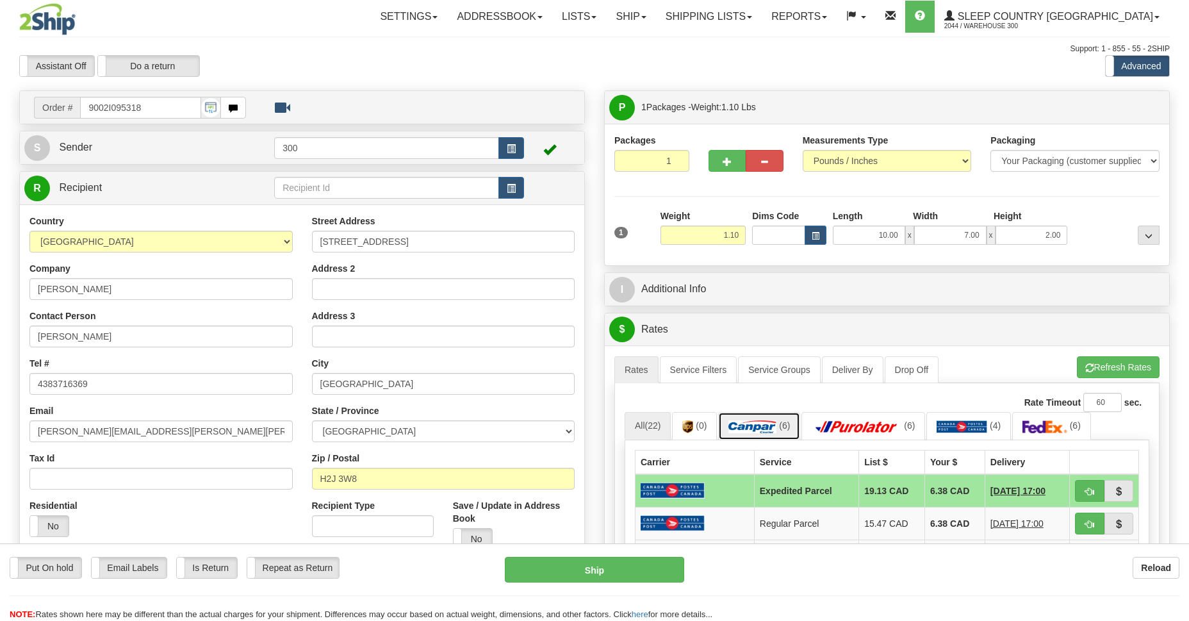
click at [755, 424] on img at bounding box center [752, 426] width 48 height 13
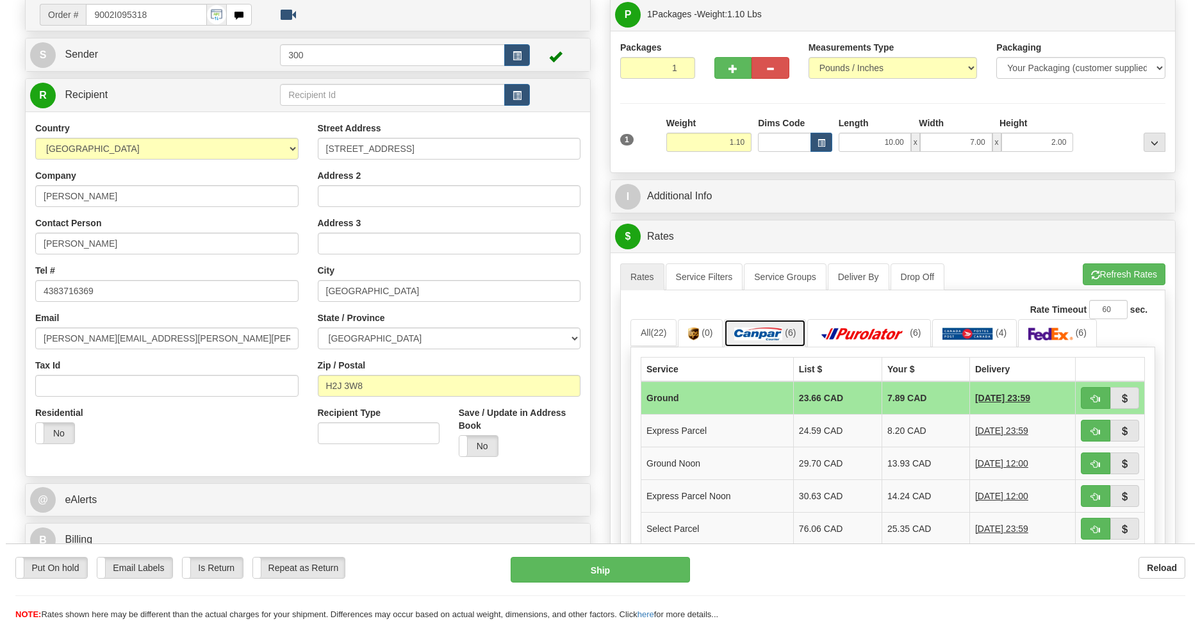
scroll to position [186, 0]
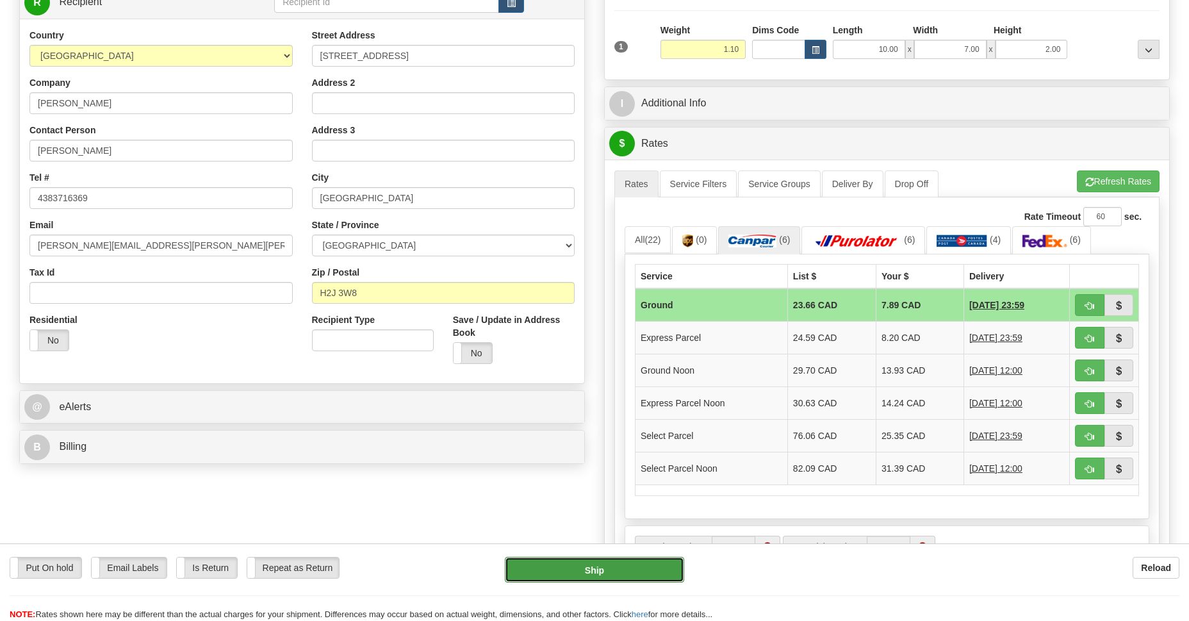
click at [605, 566] on button "Ship" at bounding box center [594, 570] width 179 height 26
type input "1"
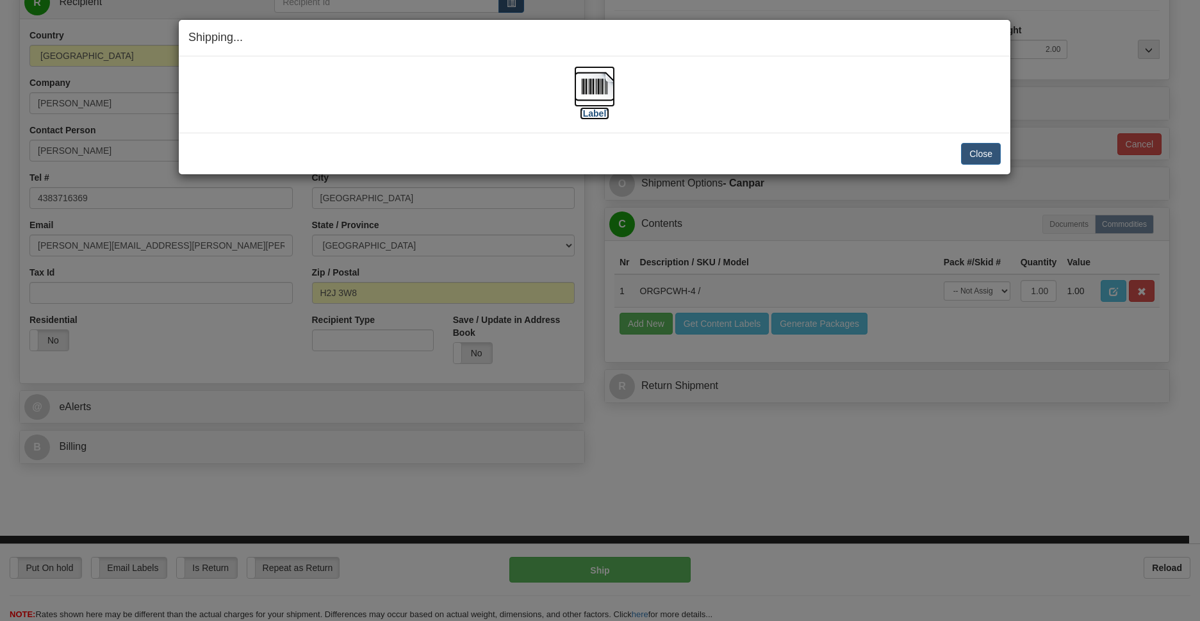
click at [600, 86] on img at bounding box center [594, 86] width 41 height 41
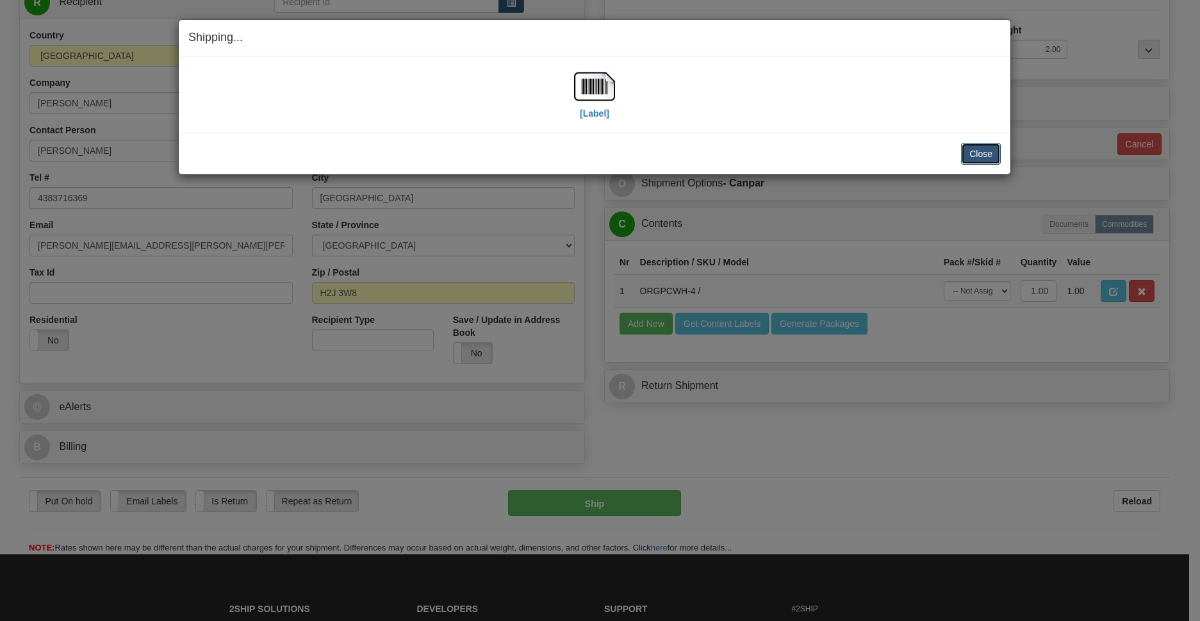
click at [981, 147] on button "Close" at bounding box center [981, 154] width 40 height 22
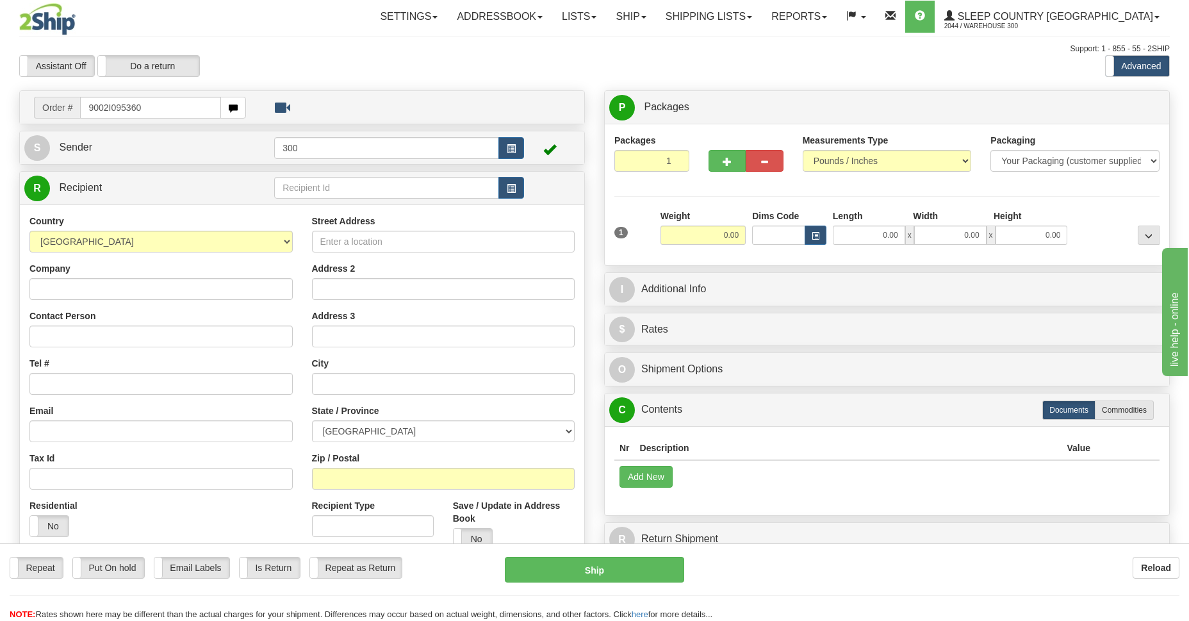
type input "9002I095360"
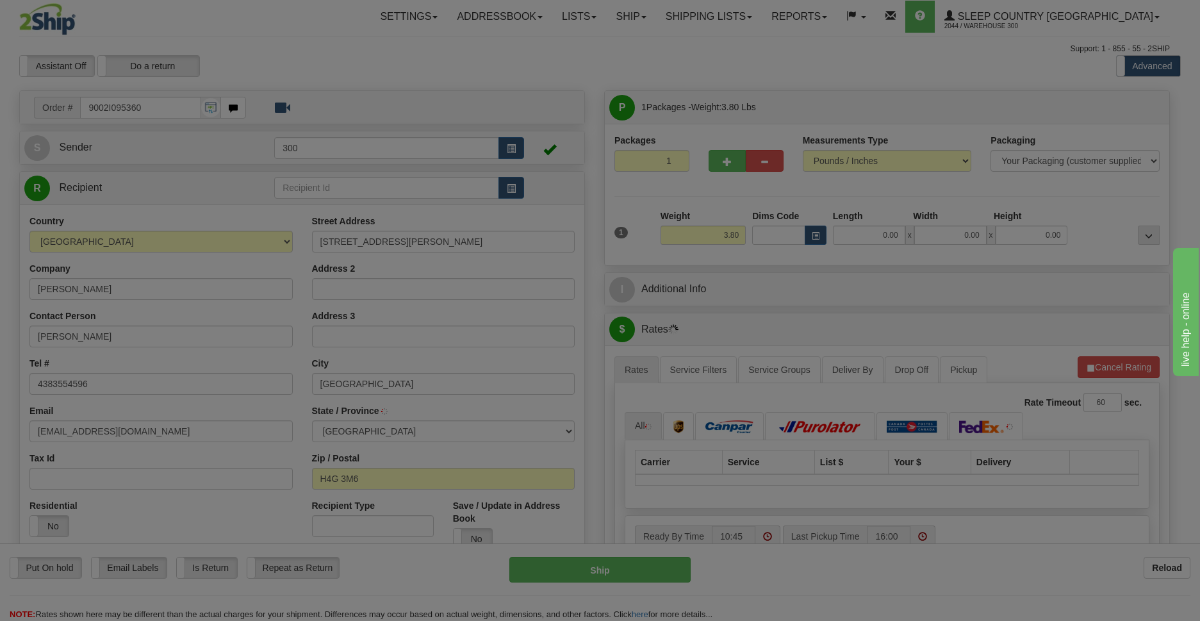
type input "[GEOGRAPHIC_DATA]"
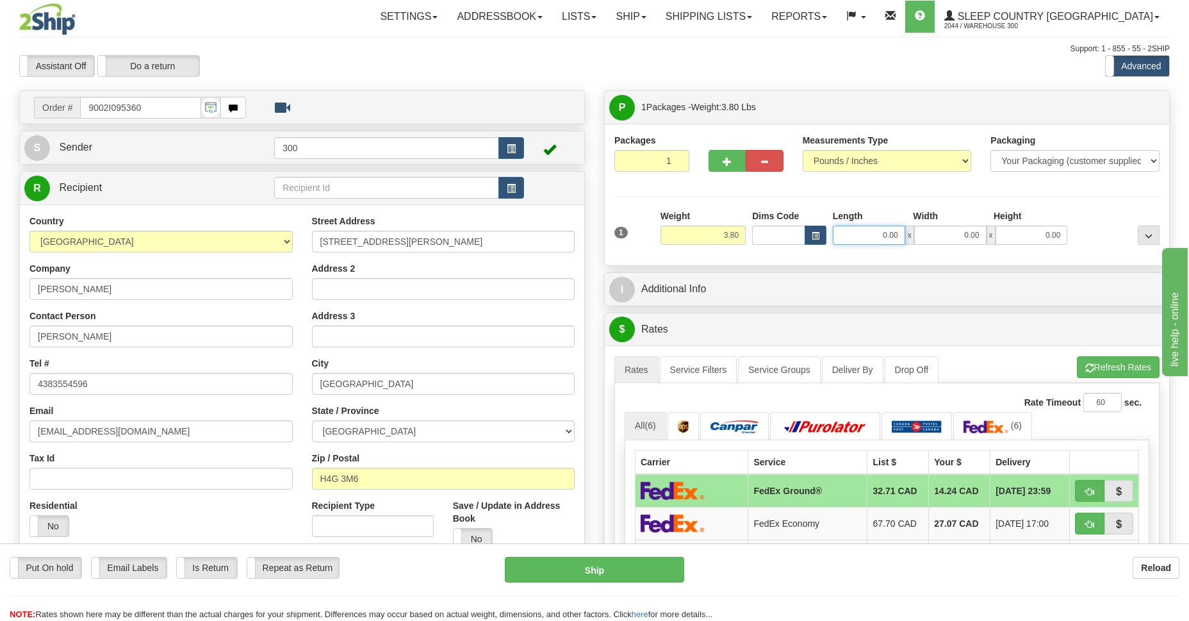
click at [867, 238] on input "0.00" at bounding box center [869, 234] width 72 height 19
type input "10.00"
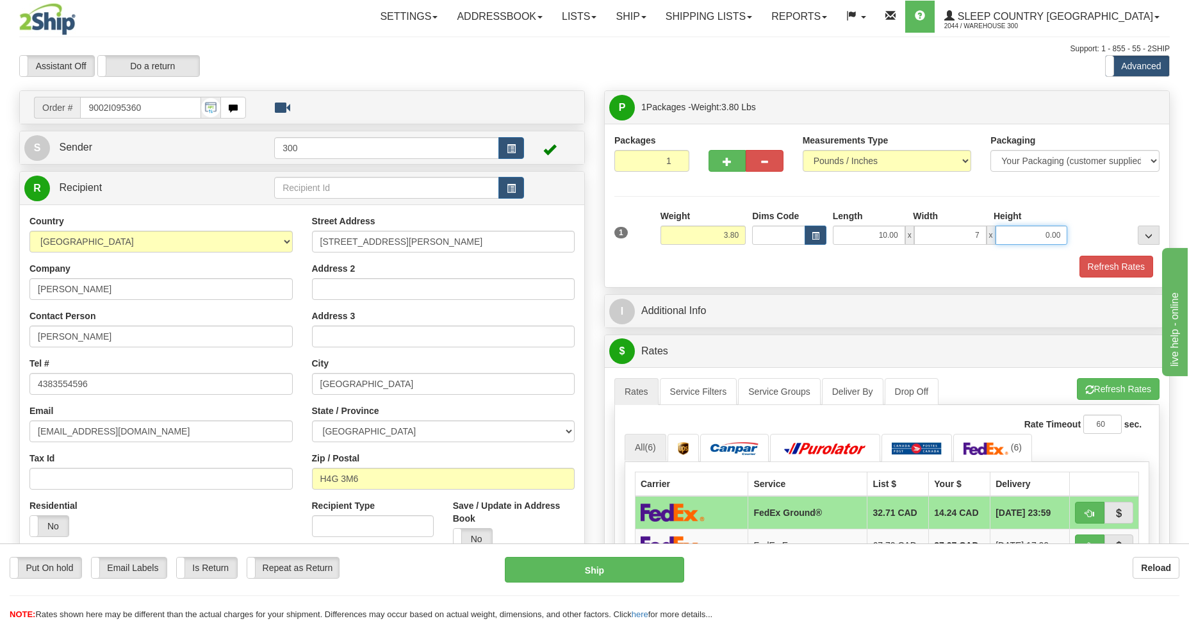
type input "7.00"
type input "2.00"
click at [1120, 266] on button "Refresh Rates" at bounding box center [1116, 267] width 74 height 22
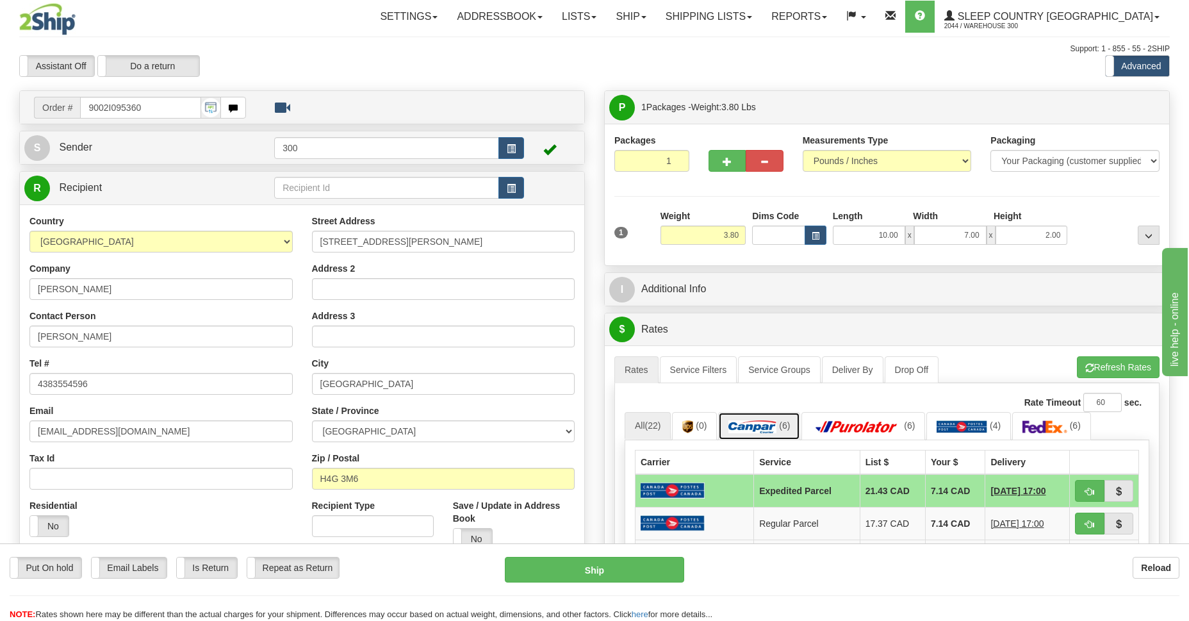
click at [764, 423] on img at bounding box center [752, 426] width 48 height 13
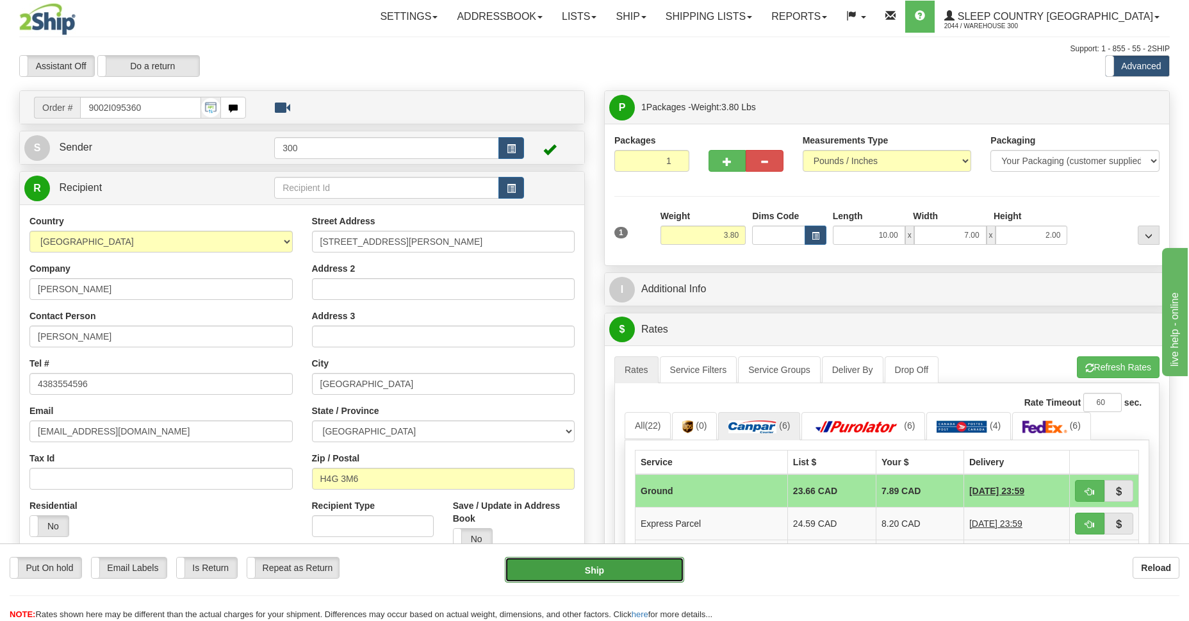
click at [605, 563] on button "Ship" at bounding box center [594, 570] width 179 height 26
type input "1"
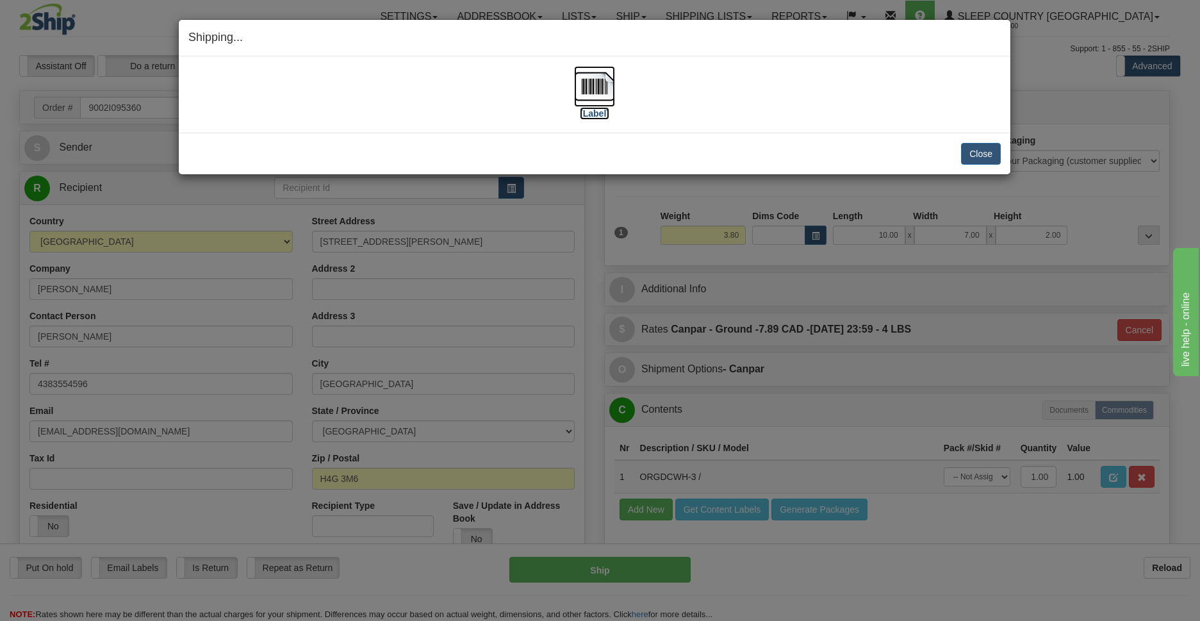
click at [587, 90] on img at bounding box center [594, 86] width 41 height 41
click at [975, 155] on button "Close" at bounding box center [981, 154] width 40 height 22
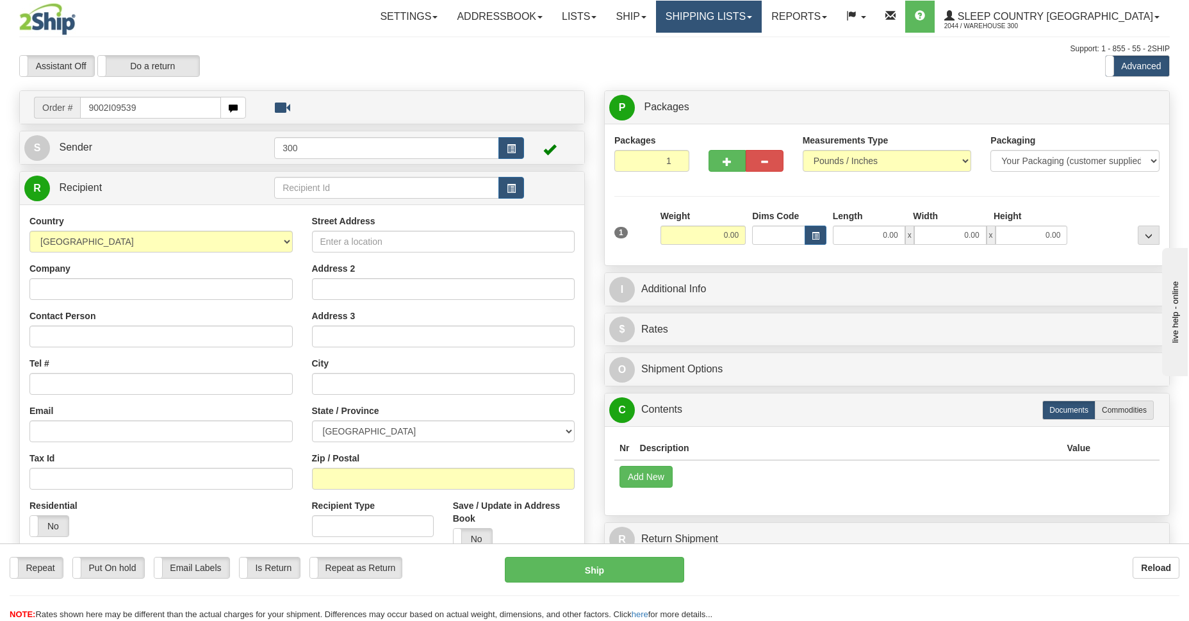
type input "9002I095398"
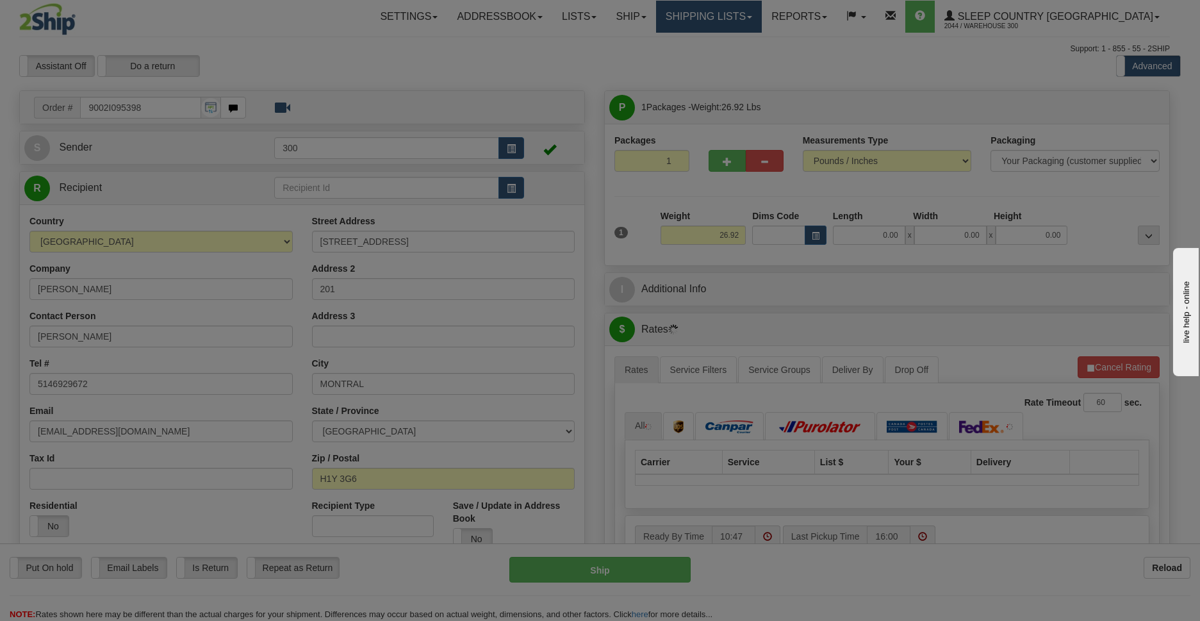
type input "[GEOGRAPHIC_DATA]"
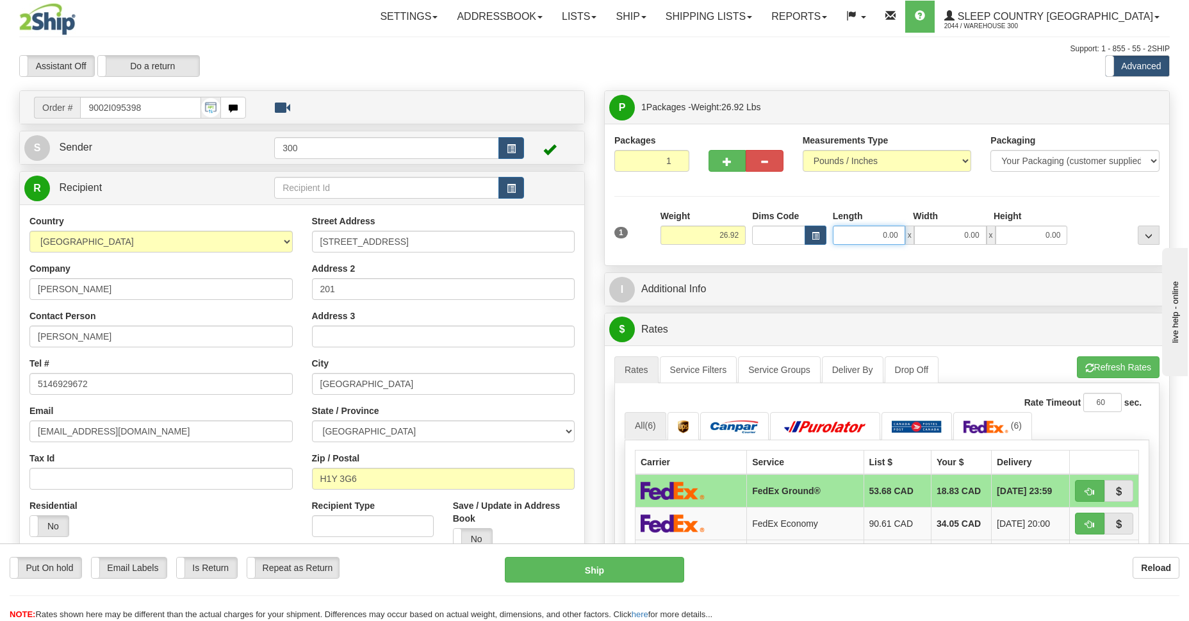
click at [877, 244] on input "0.00" at bounding box center [869, 234] width 72 height 19
type input "24.00"
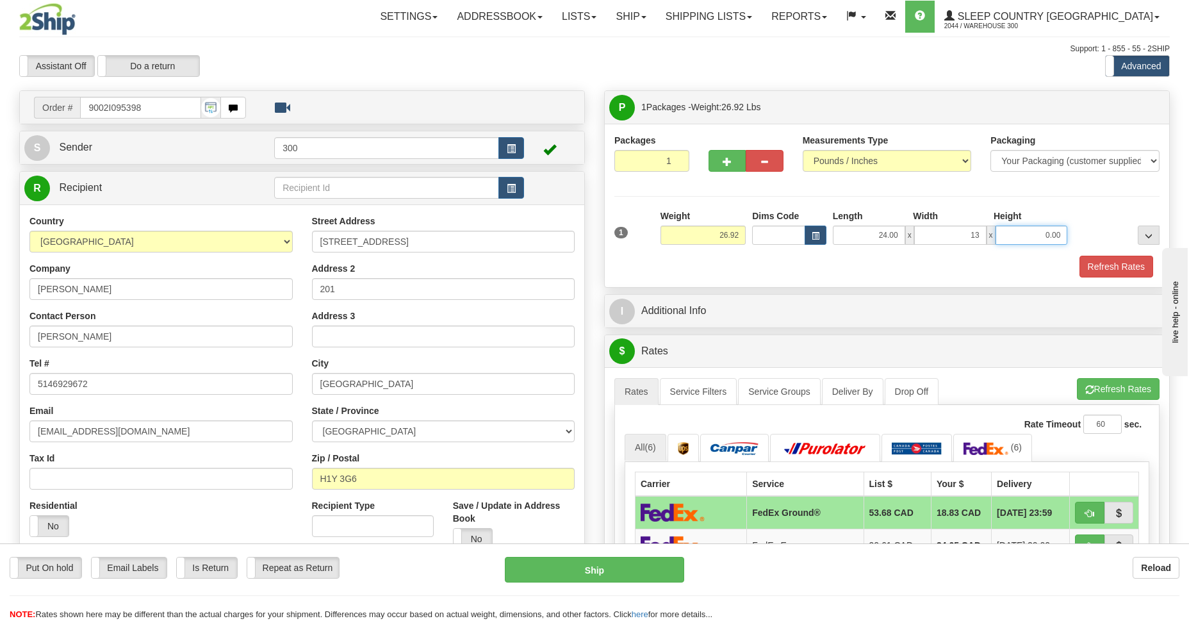
type input "13.00"
click at [1105, 265] on button "Refresh Rates" at bounding box center [1116, 267] width 74 height 22
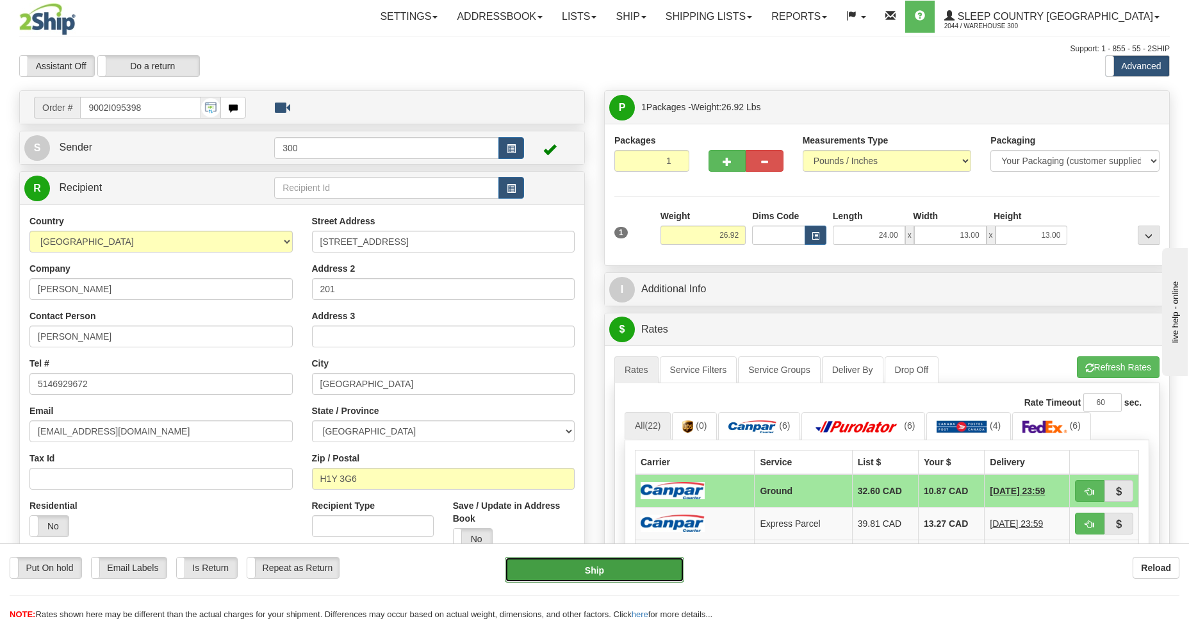
click at [582, 569] on button "Ship" at bounding box center [594, 570] width 179 height 26
type input "1"
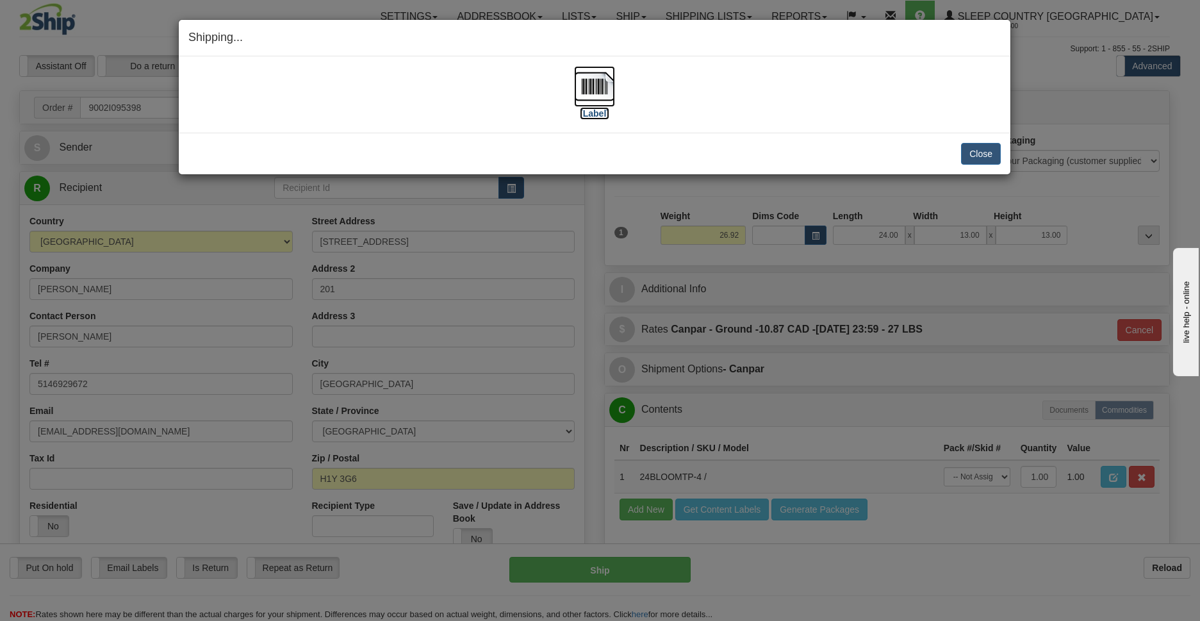
click at [590, 86] on img at bounding box center [594, 86] width 41 height 41
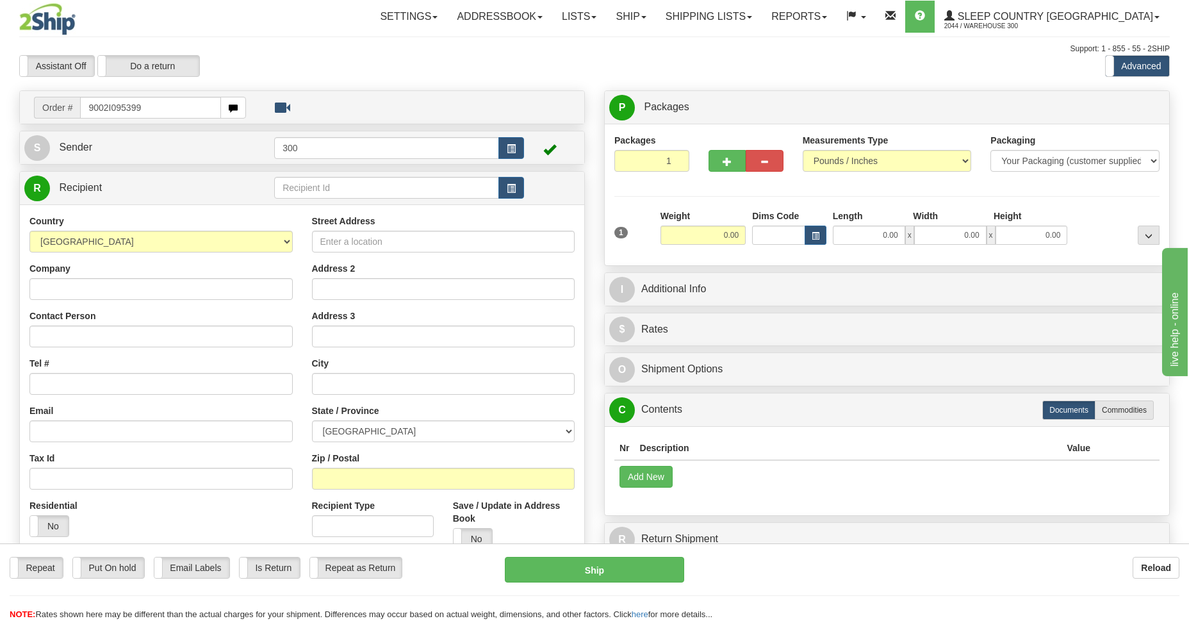
type input "9002I095399"
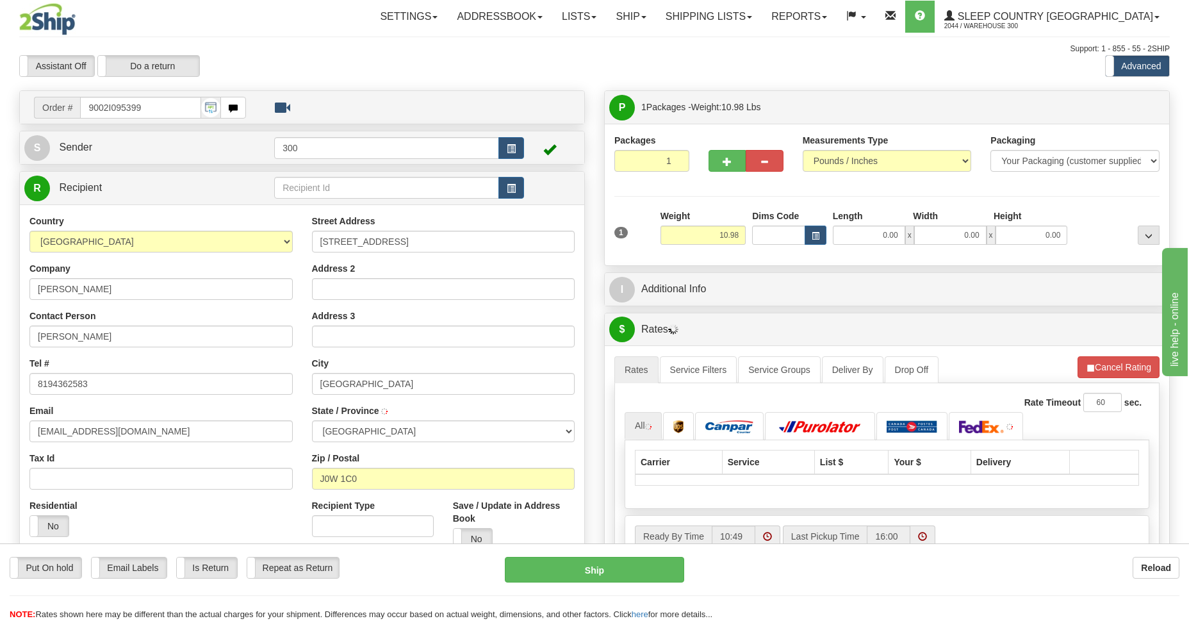
type input "MONT-LAURIER"
